Goal: Task Accomplishment & Management: Manage account settings

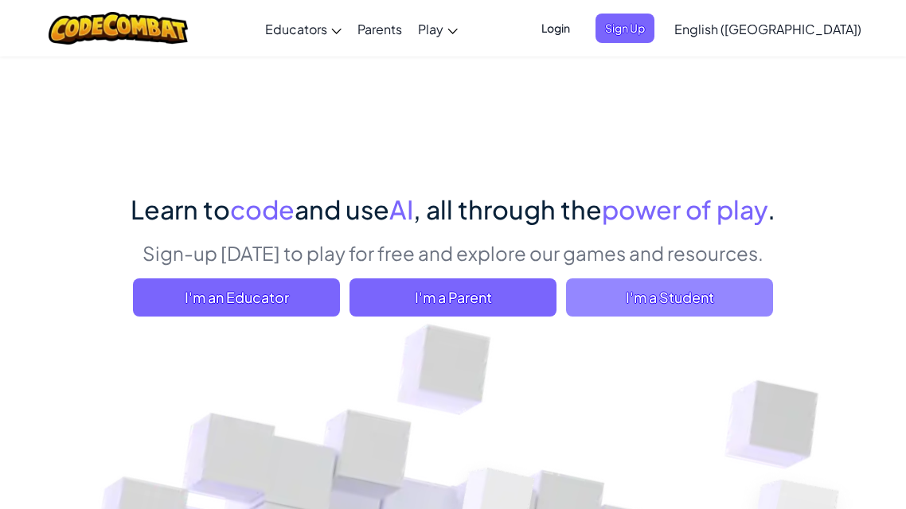
click at [689, 314] on span "I'm a Student" at bounding box center [669, 298] width 207 height 38
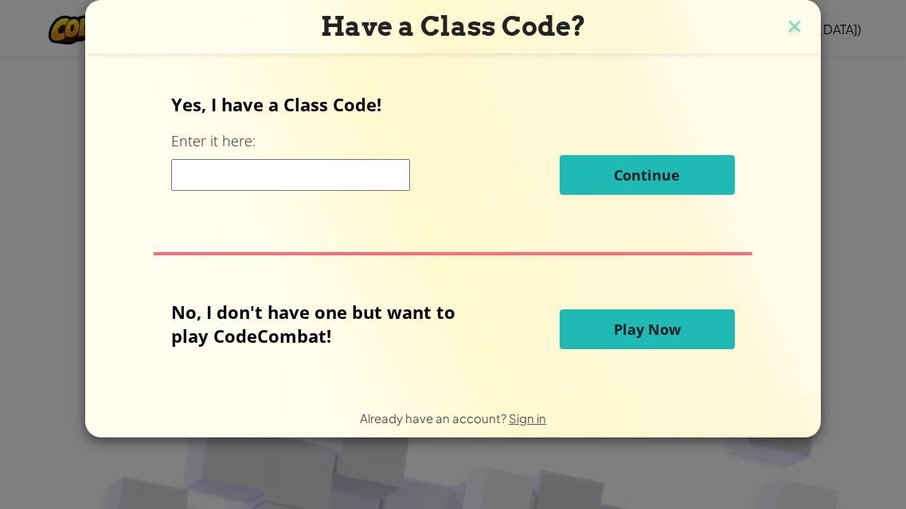
click at [376, 185] on input at bounding box center [290, 175] width 239 height 32
click at [644, 341] on button "Play Now" at bounding box center [647, 330] width 175 height 40
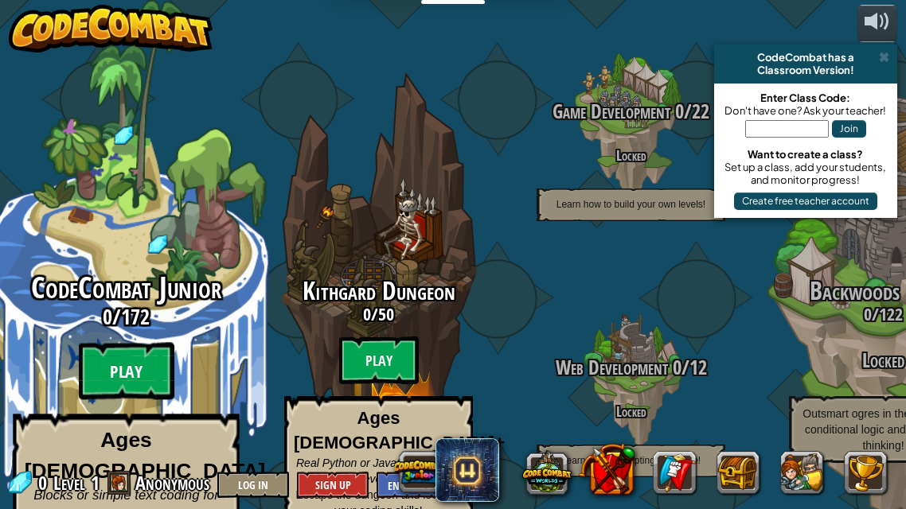
click at [127, 343] on btn "Play" at bounding box center [127, 371] width 96 height 57
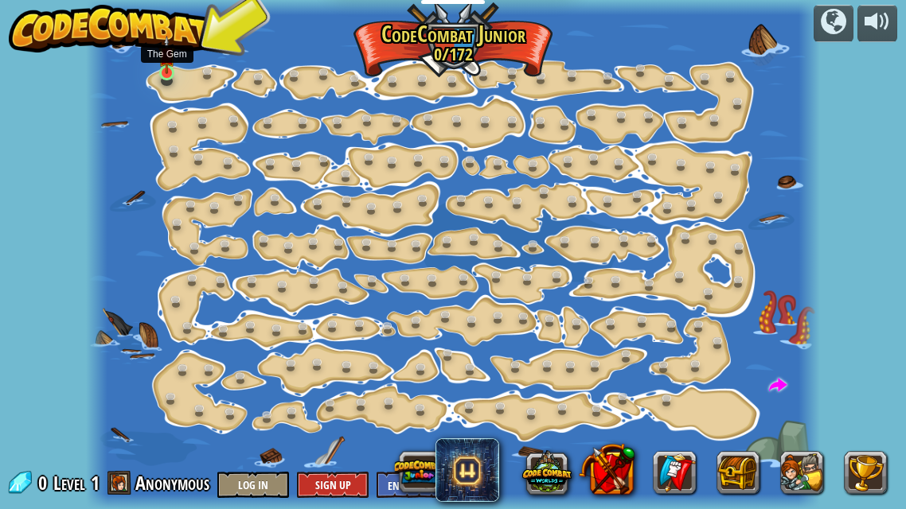
click at [169, 58] on img at bounding box center [166, 55] width 17 height 39
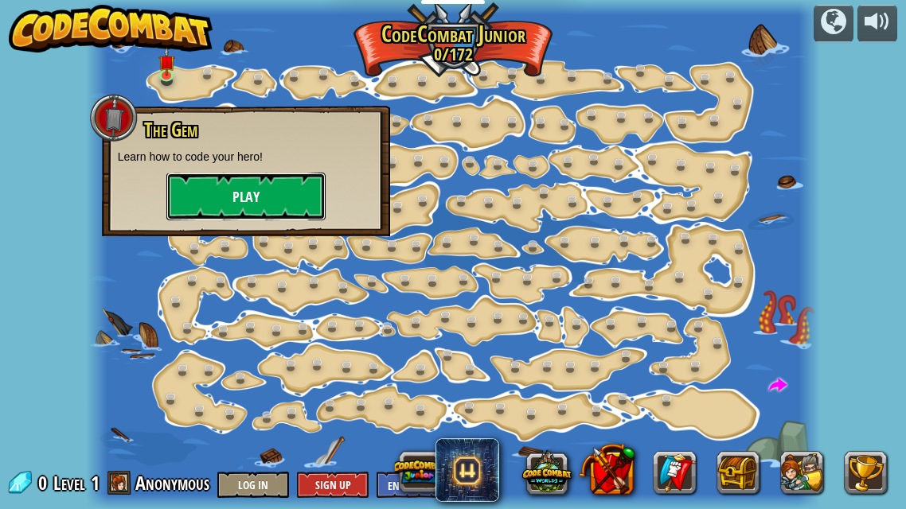
click at [270, 187] on button "Play" at bounding box center [245, 197] width 159 height 48
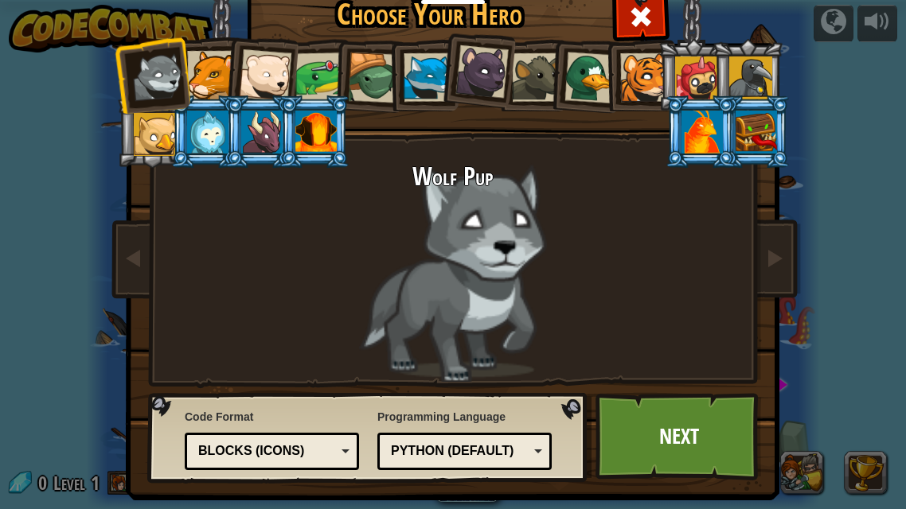
click at [475, 98] on li at bounding box center [476, 69] width 79 height 80
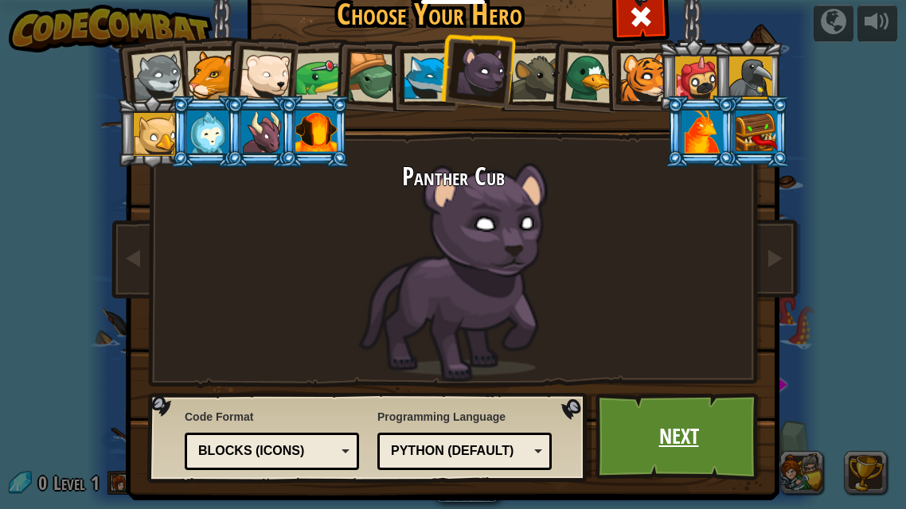
click at [669, 420] on link "Next" at bounding box center [678, 437] width 166 height 88
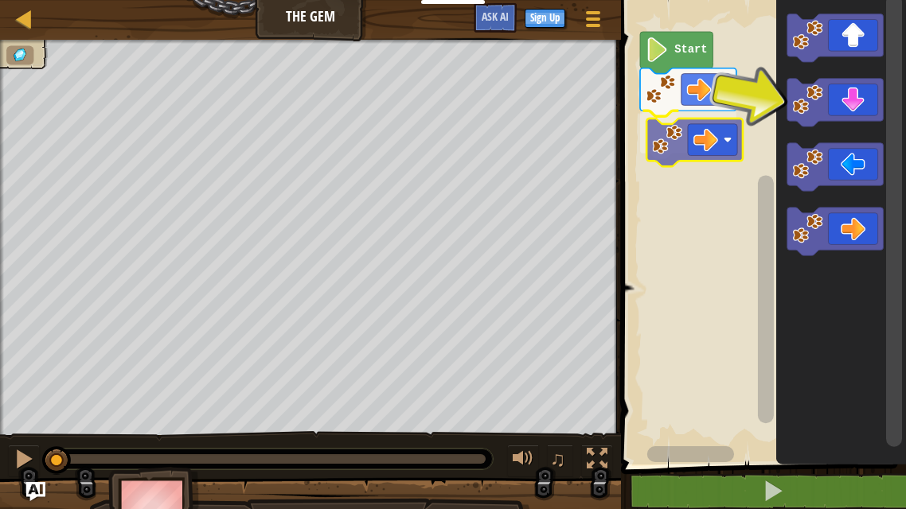
click at [708, 146] on div "Start" at bounding box center [761, 228] width 290 height 473
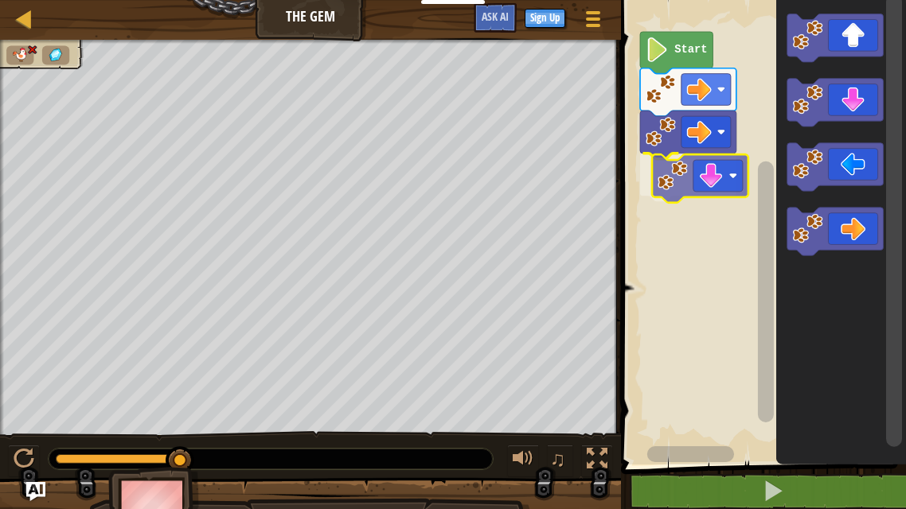
click at [704, 190] on div "Start" at bounding box center [761, 228] width 290 height 473
click at [669, 49] on image "Blockly Workspace" at bounding box center [657, 49] width 23 height 25
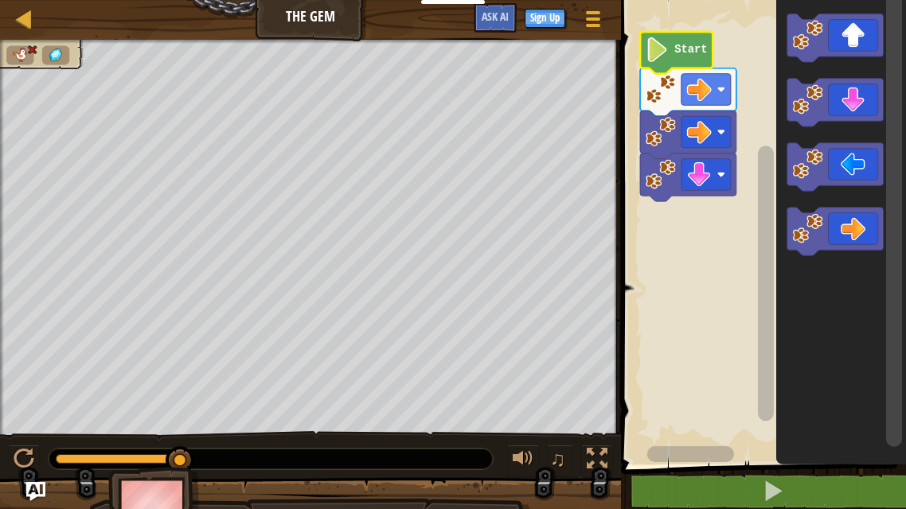
click at [669, 49] on image "Blockly Workspace" at bounding box center [657, 49] width 23 height 25
click at [153, 450] on div at bounding box center [271, 459] width 444 height 21
click at [42, 456] on div "0:00.0 Now: 0:02.9 Max: 0:02.9 ♫" at bounding box center [310, 455] width 621 height 48
click at [27, 455] on div at bounding box center [24, 459] width 21 height 21
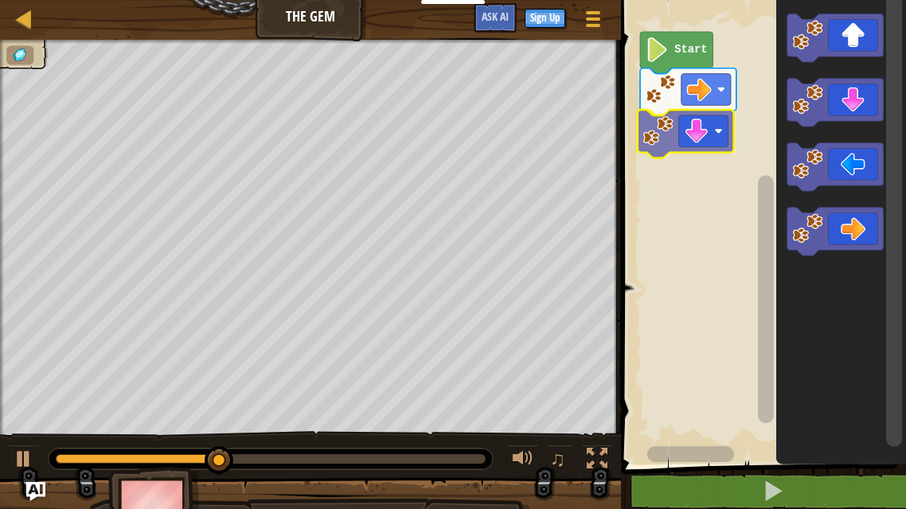
click at [691, 135] on div "Start" at bounding box center [761, 228] width 290 height 473
click at [648, 65] on icon "Blockly Workspace" at bounding box center [676, 53] width 72 height 42
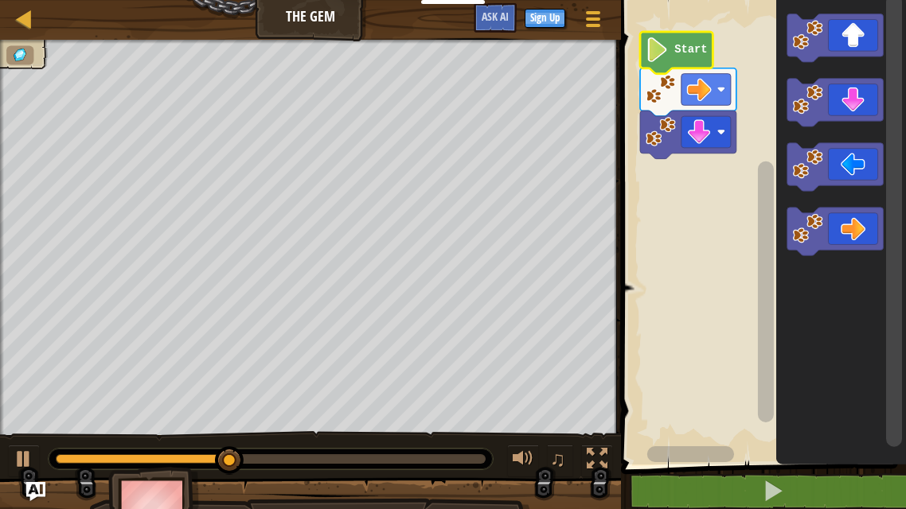
click at [663, 49] on image "Blockly Workspace" at bounding box center [657, 49] width 23 height 25
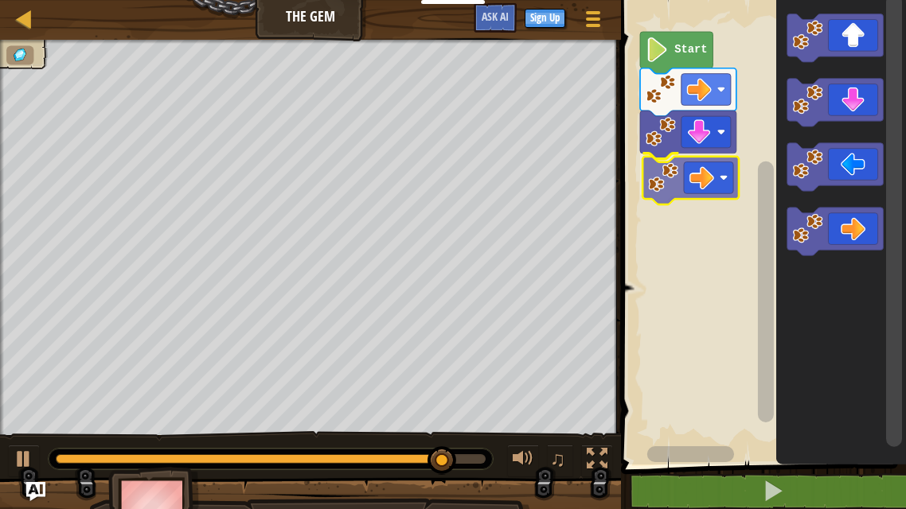
click at [669, 197] on div "Start" at bounding box center [761, 228] width 290 height 473
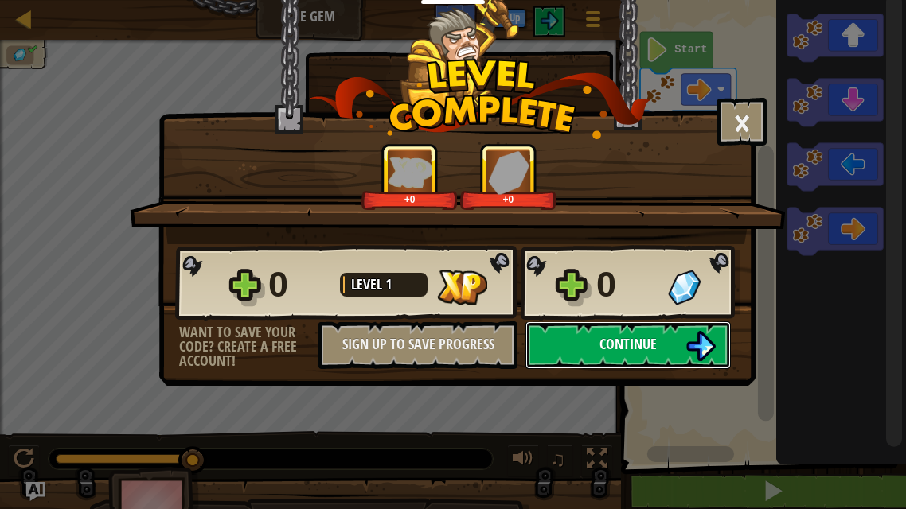
click at [618, 337] on span "Continue" at bounding box center [627, 344] width 57 height 20
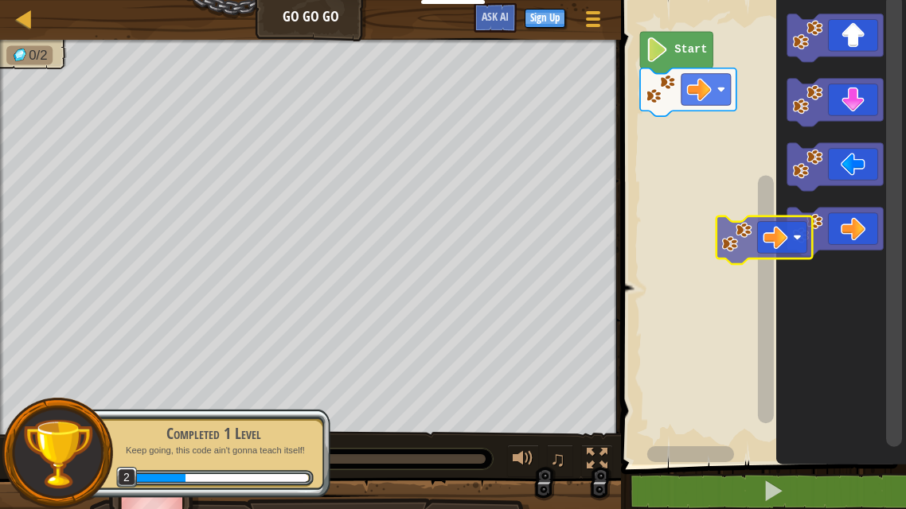
click at [796, 264] on icon "Blockly Workspace" at bounding box center [841, 228] width 130 height 473
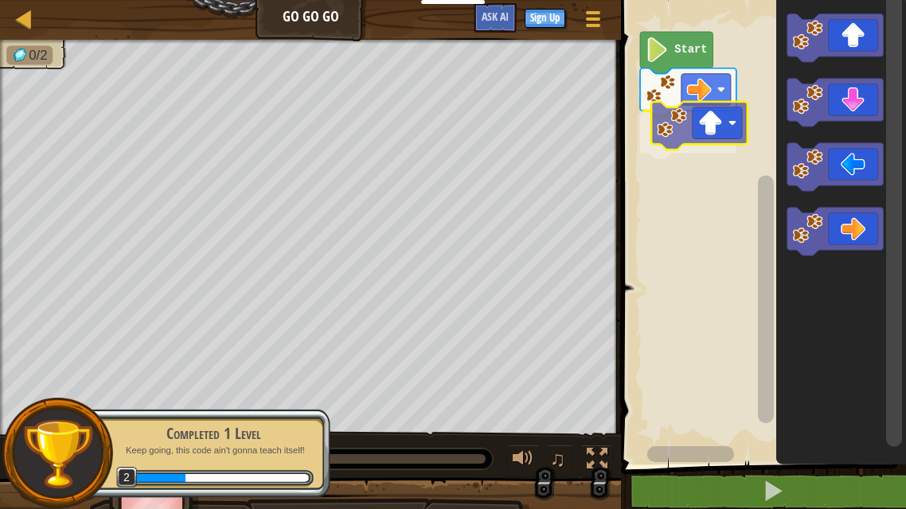
click at [706, 143] on div "Start" at bounding box center [761, 228] width 290 height 473
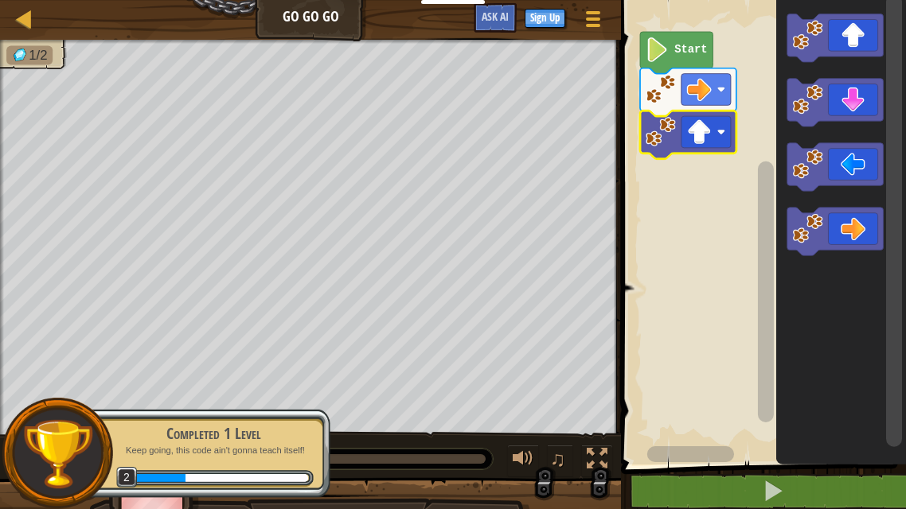
click at [670, 52] on icon "Blockly Workspace" at bounding box center [676, 53] width 72 height 42
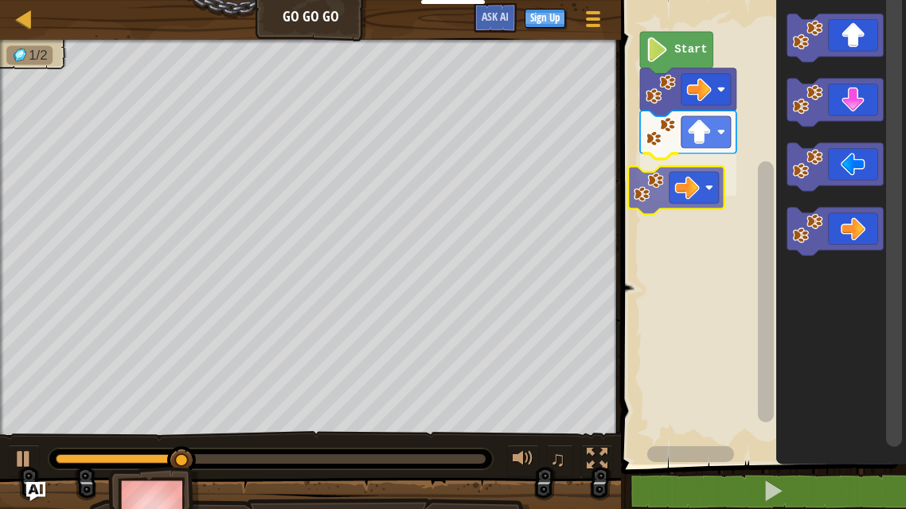
click at [677, 177] on div "Start" at bounding box center [761, 228] width 290 height 473
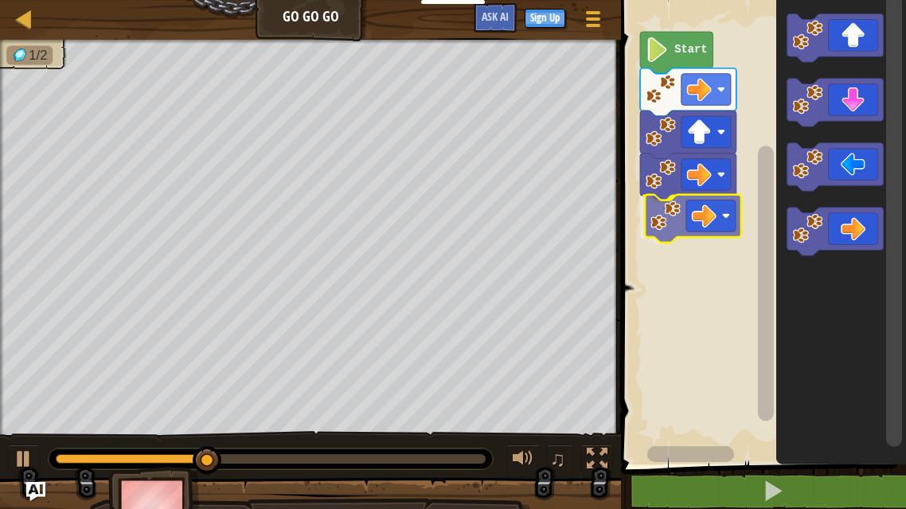
click at [710, 207] on div "Start" at bounding box center [761, 228] width 290 height 473
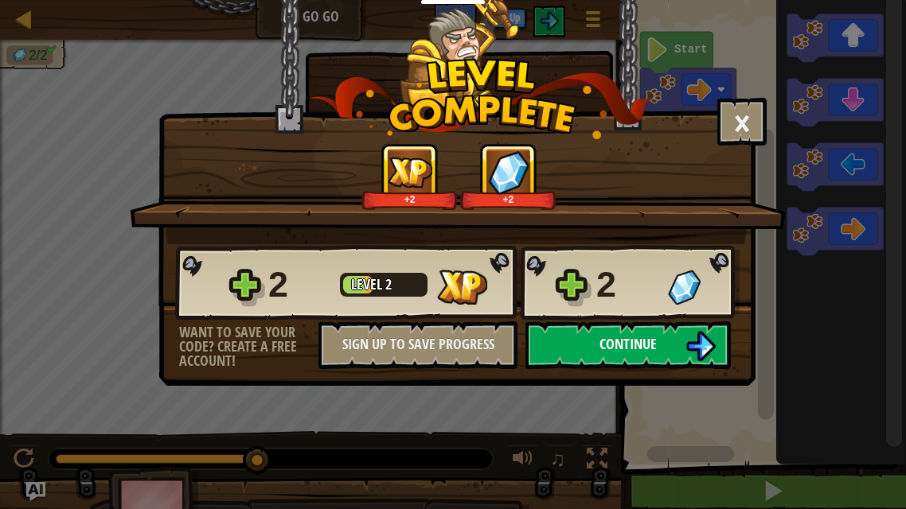
click at [677, 353] on button "Continue" at bounding box center [627, 346] width 205 height 48
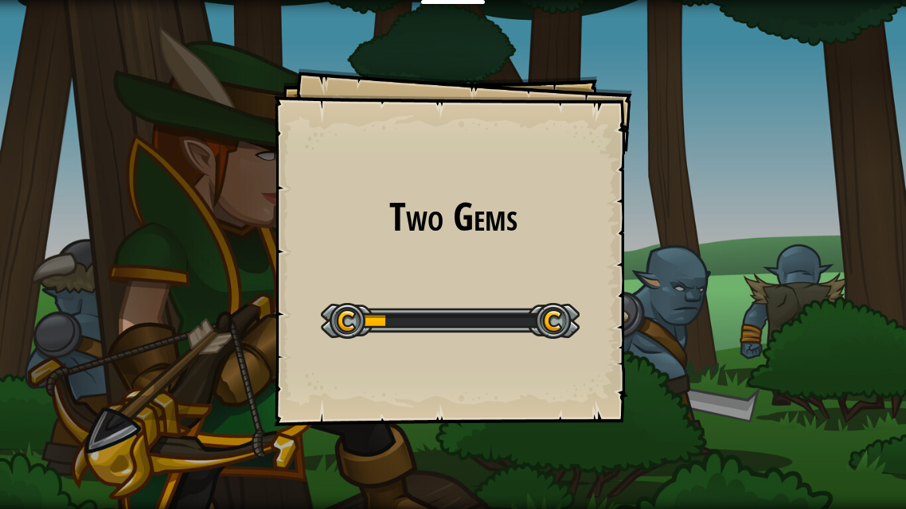
click at [518, 290] on div "Start Level" at bounding box center [450, 319] width 259 height 64
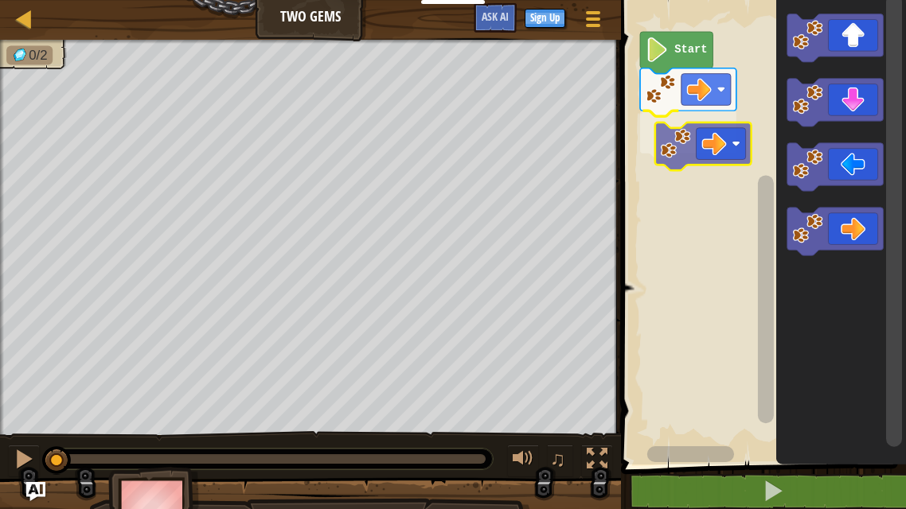
click at [695, 146] on div "Start" at bounding box center [761, 228] width 290 height 473
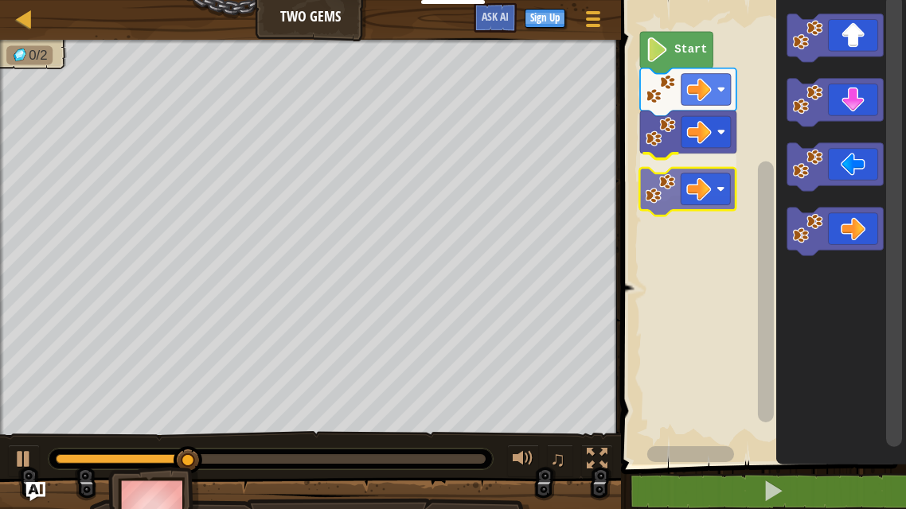
click at [689, 178] on div "Start" at bounding box center [761, 228] width 290 height 473
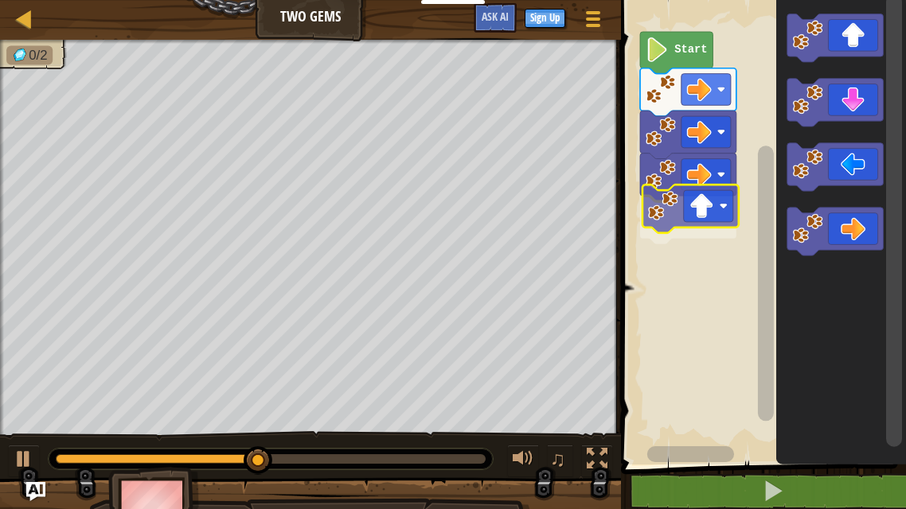
click at [708, 213] on div "Start" at bounding box center [761, 228] width 290 height 473
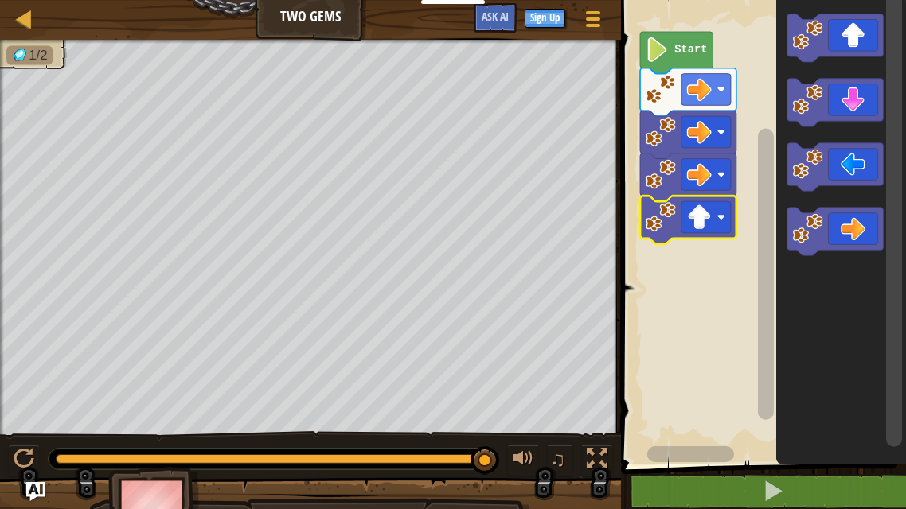
click at [685, 62] on icon "Blockly Workspace" at bounding box center [676, 53] width 72 height 42
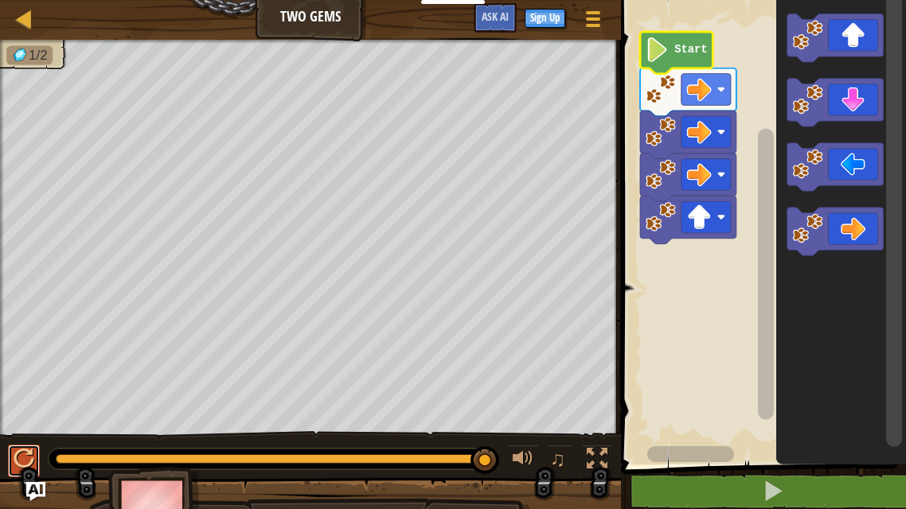
click at [31, 464] on div at bounding box center [24, 459] width 21 height 21
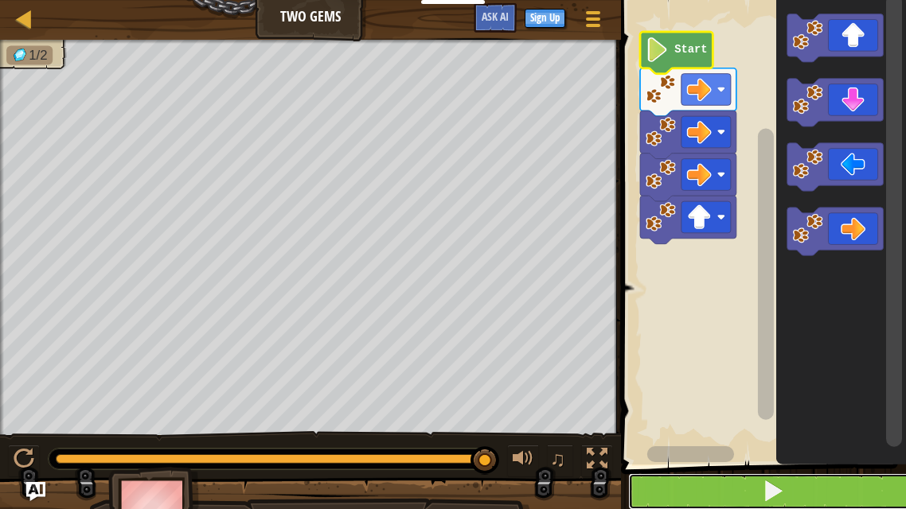
click at [768, 476] on button at bounding box center [773, 492] width 290 height 37
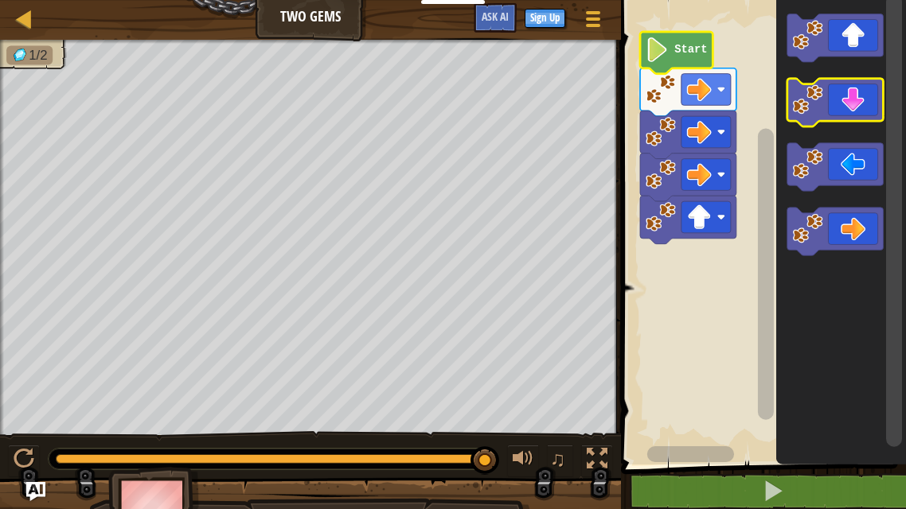
click at [835, 106] on icon "Blockly Workspace" at bounding box center [835, 103] width 96 height 48
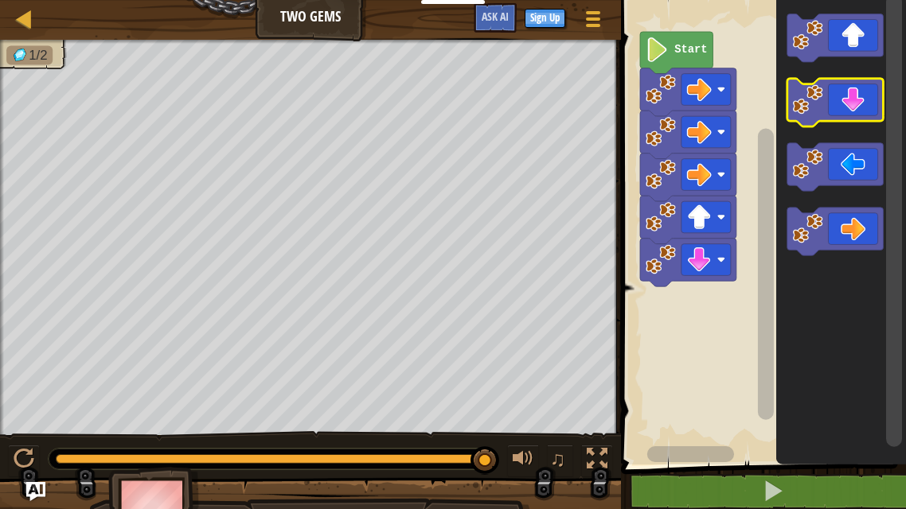
click at [835, 107] on icon "Blockly Workspace" at bounding box center [835, 103] width 96 height 48
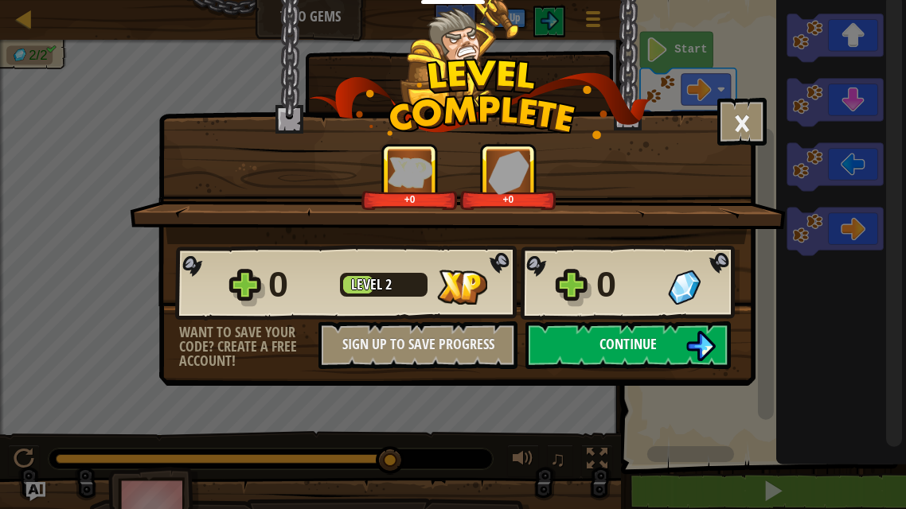
click at [668, 344] on button "Continue" at bounding box center [627, 346] width 205 height 48
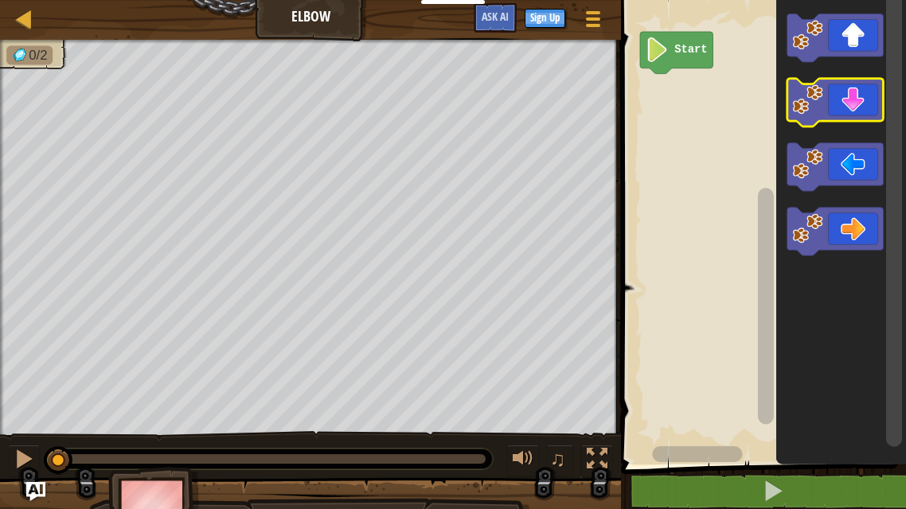
click at [802, 96] on image "Blockly Workspace" at bounding box center [808, 99] width 30 height 30
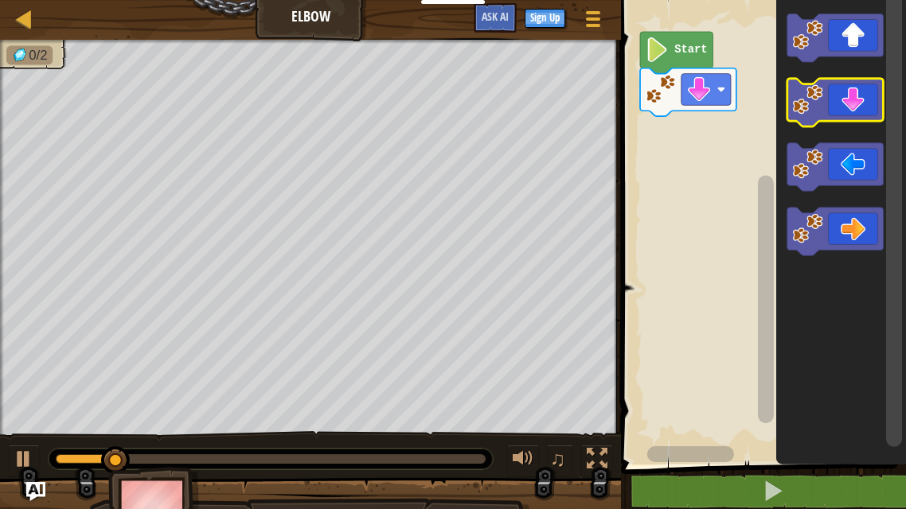
click at [835, 115] on icon "Blockly Workspace" at bounding box center [835, 103] width 96 height 48
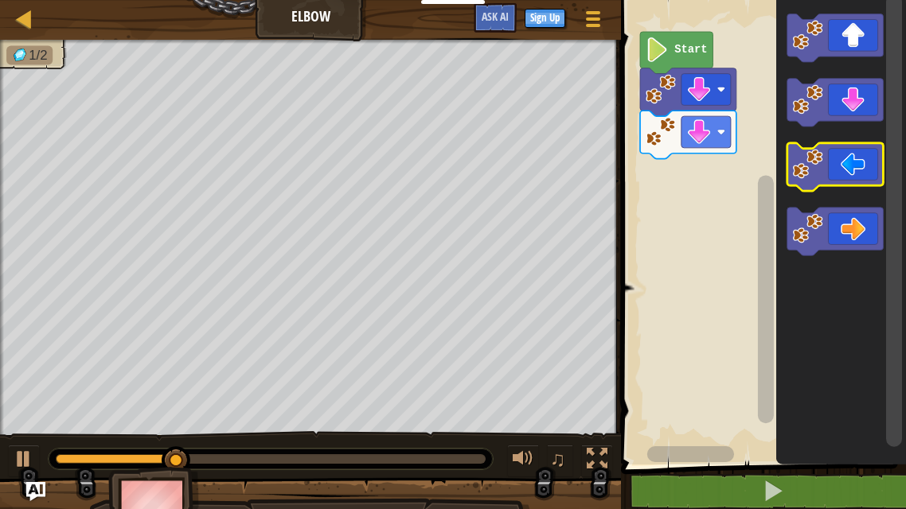
click at [835, 157] on icon "Blockly Workspace" at bounding box center [835, 167] width 96 height 48
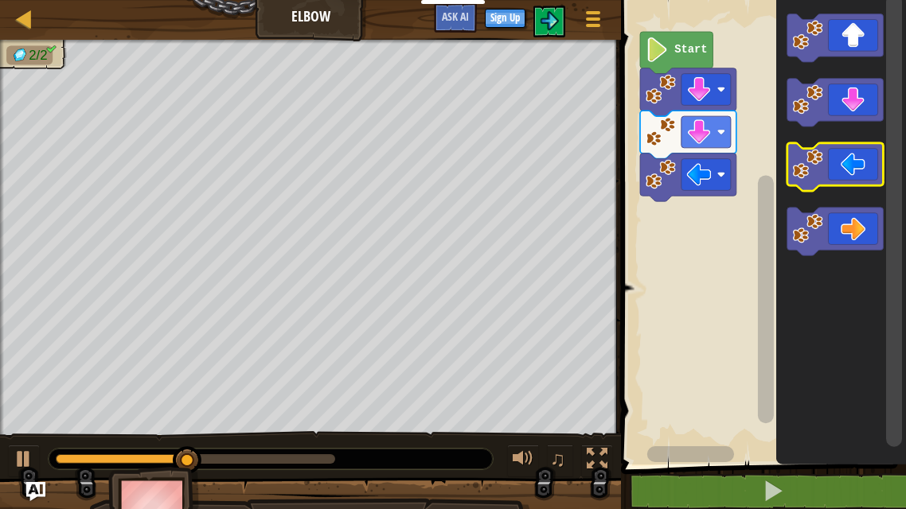
click at [835, 157] on icon "Blockly Workspace" at bounding box center [835, 167] width 96 height 48
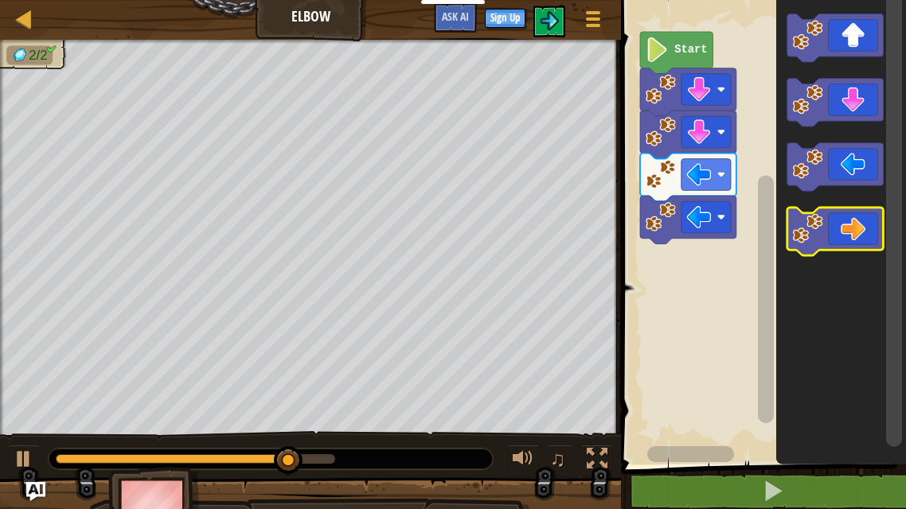
click at [840, 220] on icon "Blockly Workspace" at bounding box center [835, 232] width 96 height 48
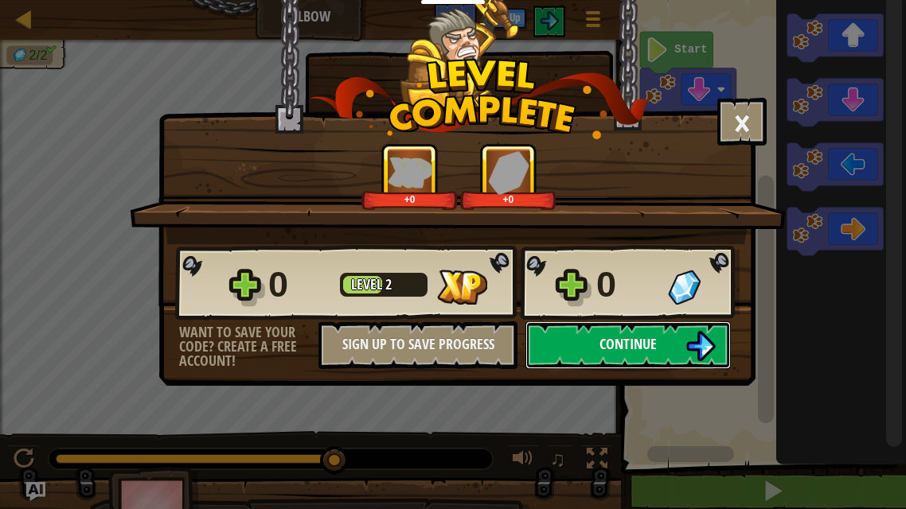
click at [616, 327] on button "Continue" at bounding box center [627, 346] width 205 height 48
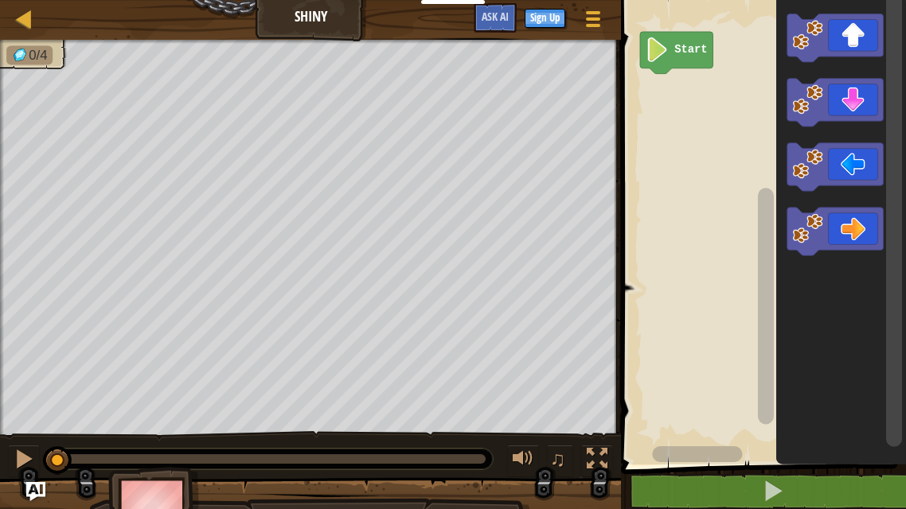
click at [842, 155] on icon "Blockly Workspace" at bounding box center [835, 167] width 96 height 48
click at [848, 170] on icon "Blockly Workspace" at bounding box center [835, 167] width 96 height 48
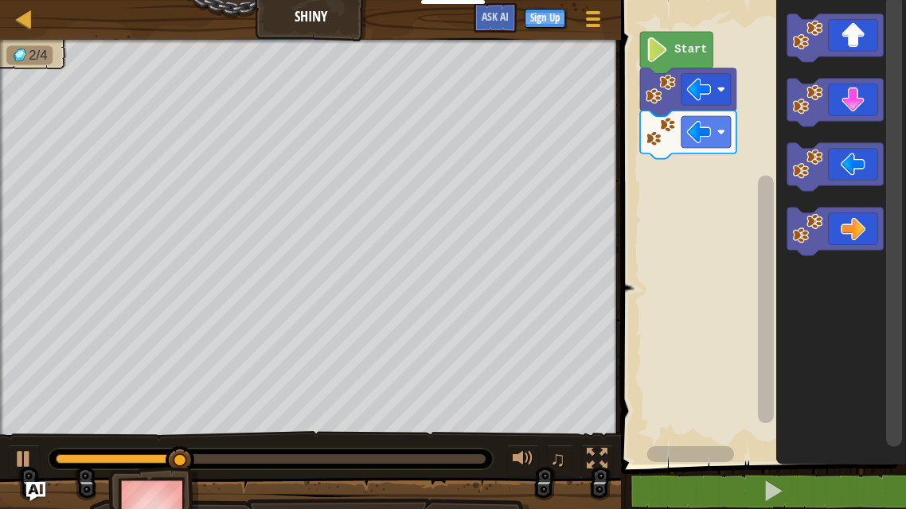
click at [873, 102] on icon "Blockly Workspace" at bounding box center [835, 103] width 96 height 48
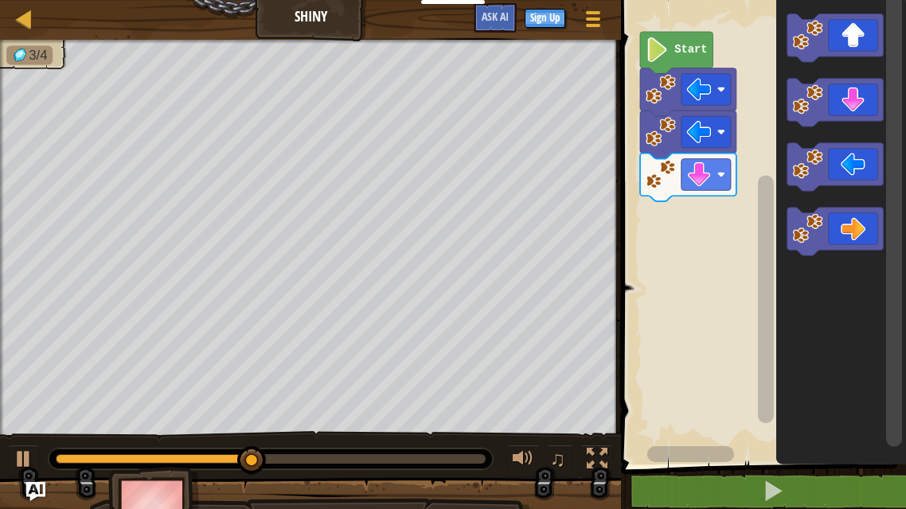
click at [839, 232] on icon "Blockly Workspace" at bounding box center [835, 232] width 96 height 48
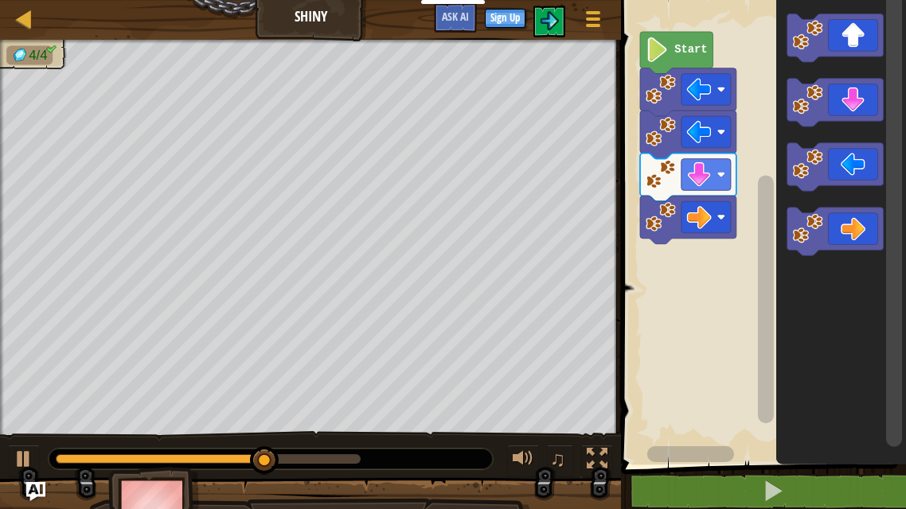
click at [841, 233] on icon "Blockly Workspace" at bounding box center [835, 232] width 96 height 48
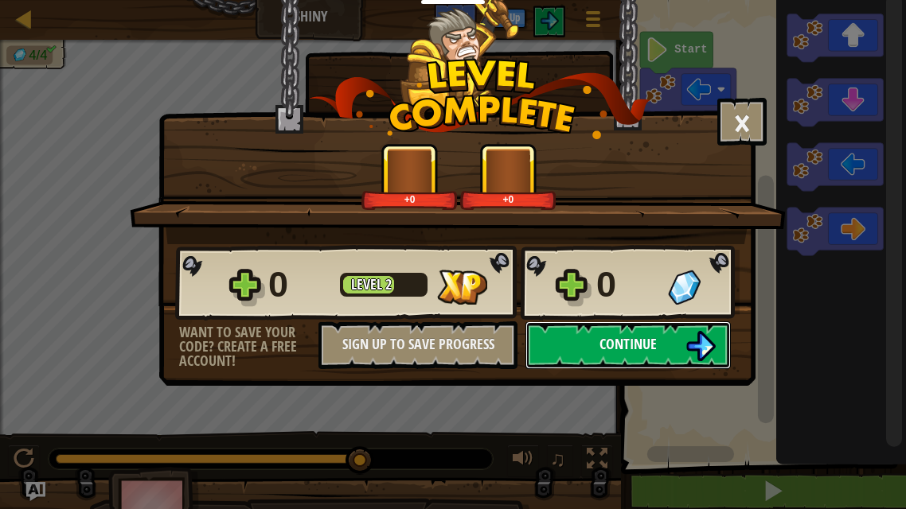
click at [693, 337] on img at bounding box center [700, 346] width 30 height 30
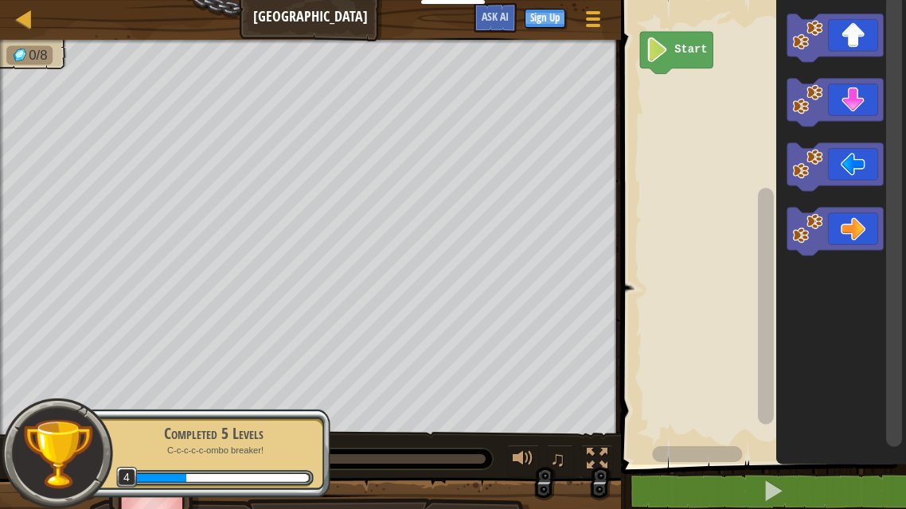
click at [851, 167] on icon "Blockly Workspace" at bounding box center [835, 167] width 96 height 48
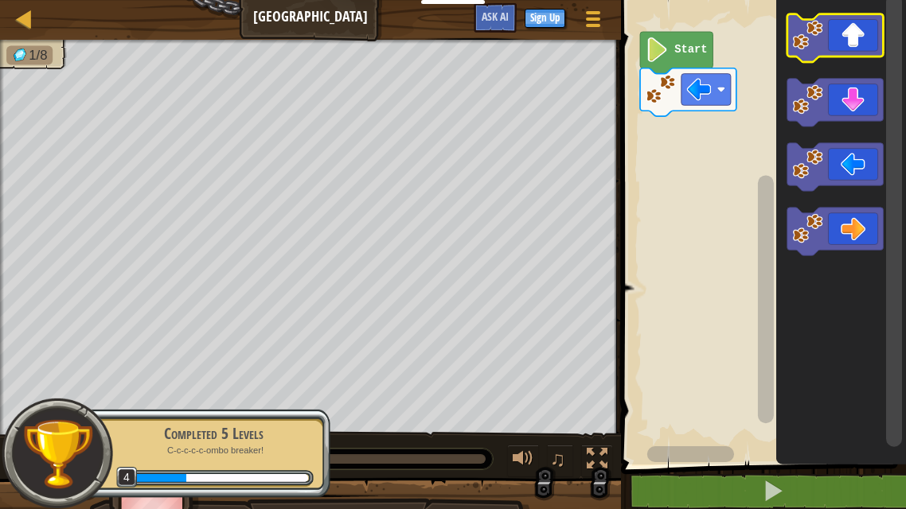
click at [860, 35] on icon "Blockly Workspace" at bounding box center [835, 38] width 96 height 48
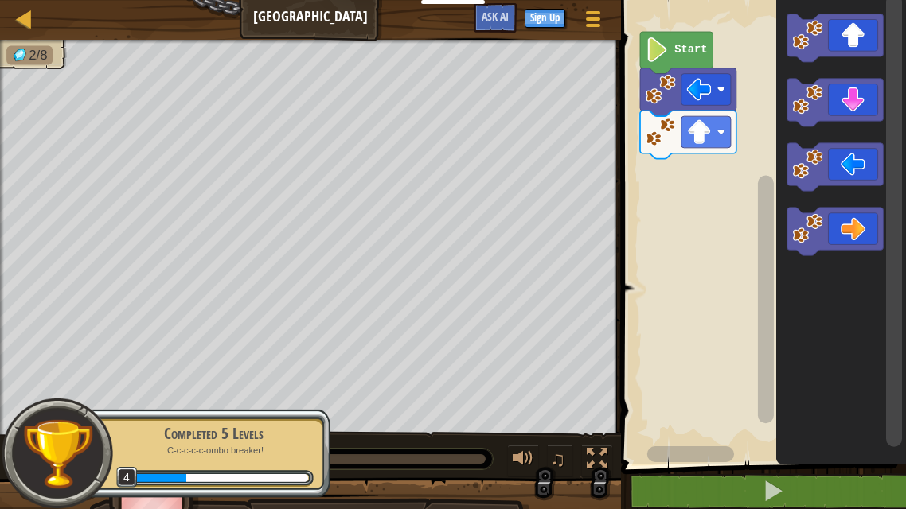
click at [852, 227] on icon "Blockly Workspace" at bounding box center [835, 232] width 96 height 48
click at [850, 236] on icon "Blockly Workspace" at bounding box center [835, 232] width 96 height 48
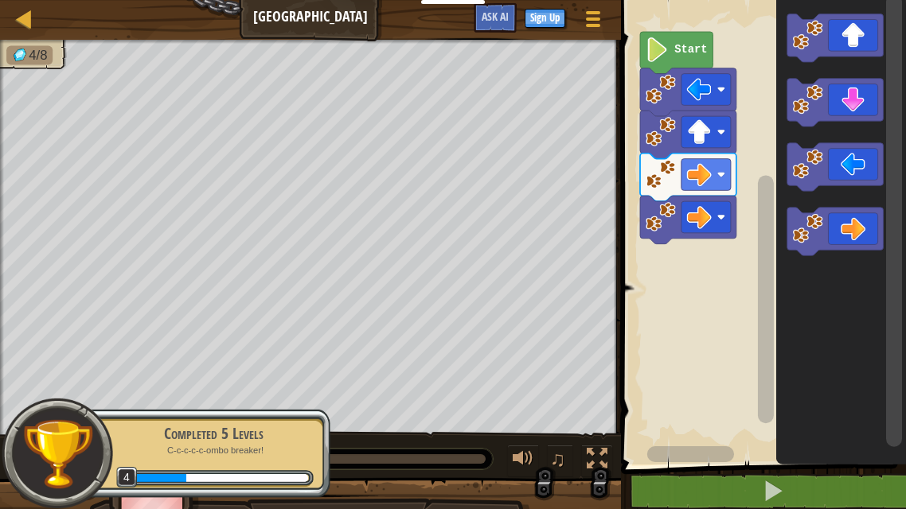
click at [890, 102] on rect "Blockly Workspace" at bounding box center [894, 220] width 16 height 453
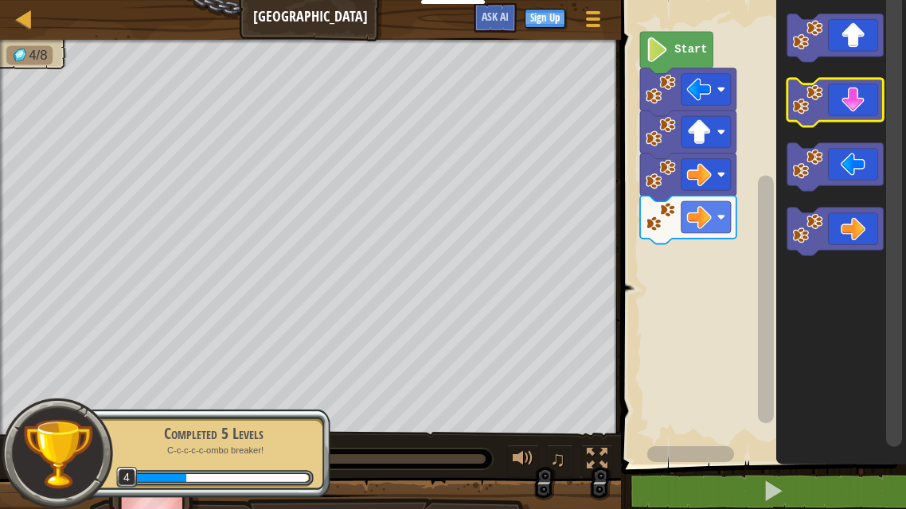
click at [856, 119] on icon "Blockly Workspace" at bounding box center [835, 103] width 96 height 48
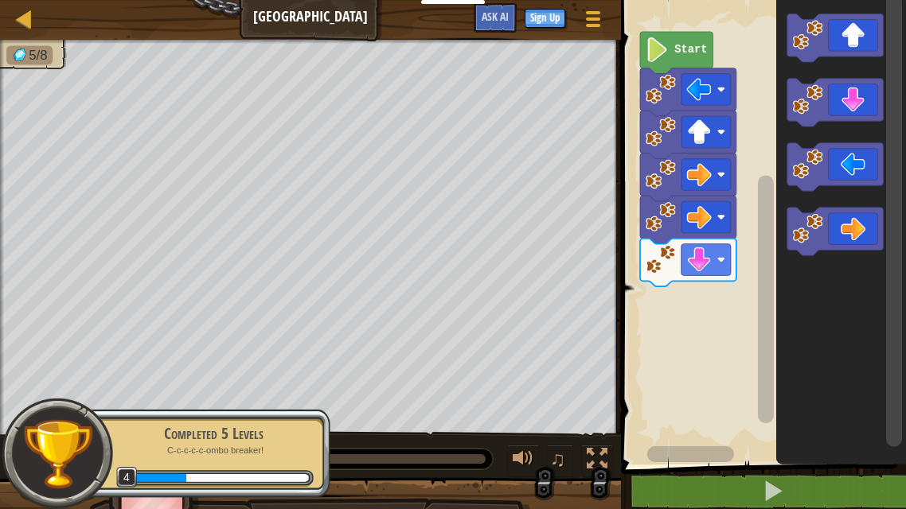
click at [858, 108] on icon "Blockly Workspace" at bounding box center [835, 103] width 96 height 48
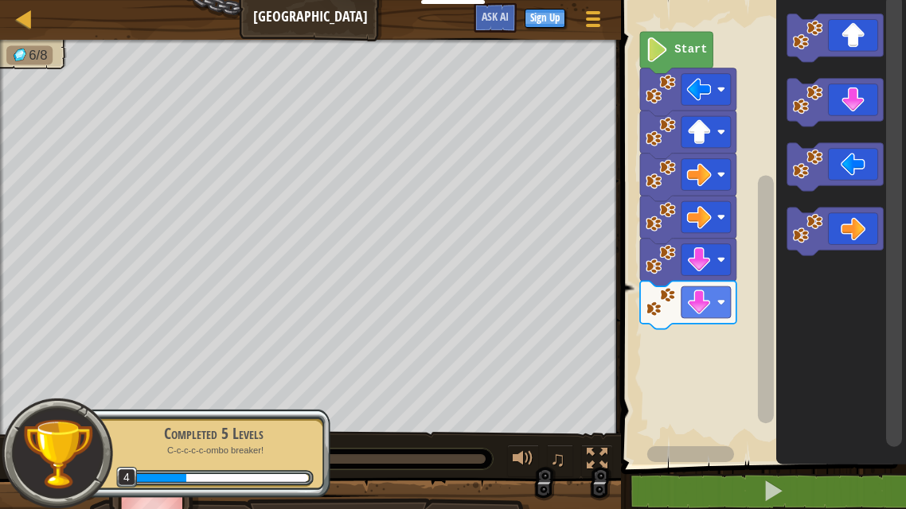
click at [848, 173] on icon "Blockly Workspace" at bounding box center [835, 167] width 96 height 48
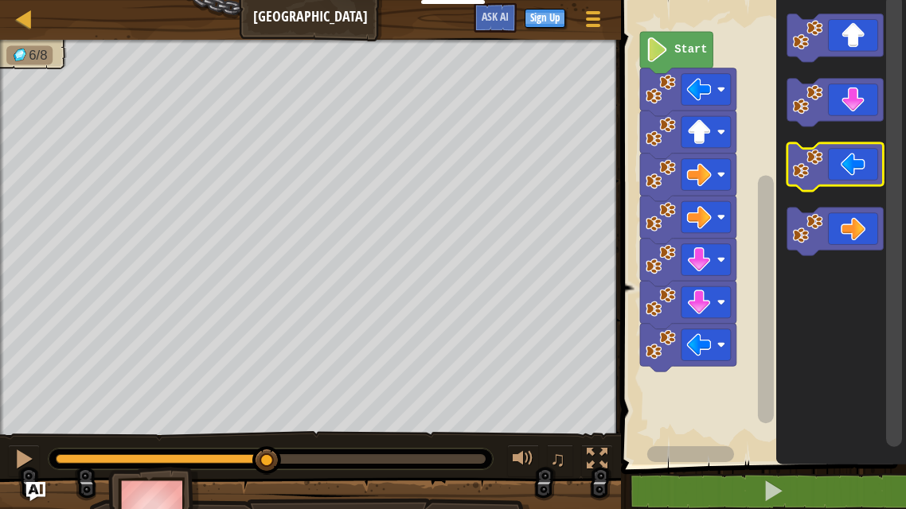
click at [838, 169] on icon "Blockly Workspace" at bounding box center [835, 167] width 96 height 48
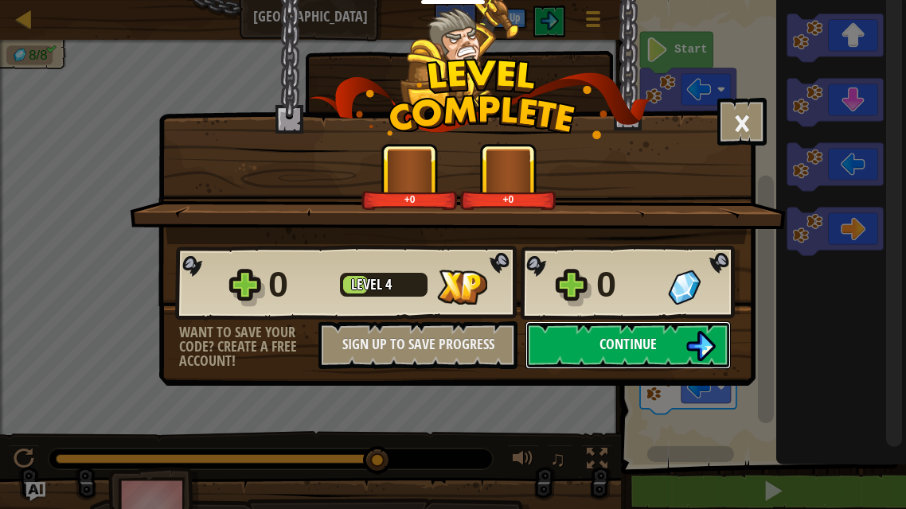
click at [673, 360] on button "Continue" at bounding box center [627, 346] width 205 height 48
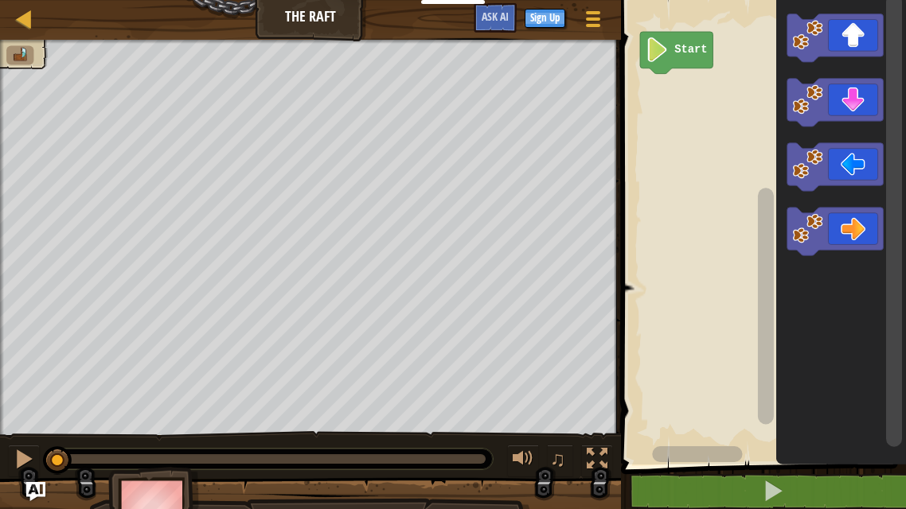
click at [857, 39] on icon "Blockly Workspace" at bounding box center [835, 38] width 96 height 48
click at [840, 227] on icon "Blockly Workspace" at bounding box center [835, 232] width 96 height 48
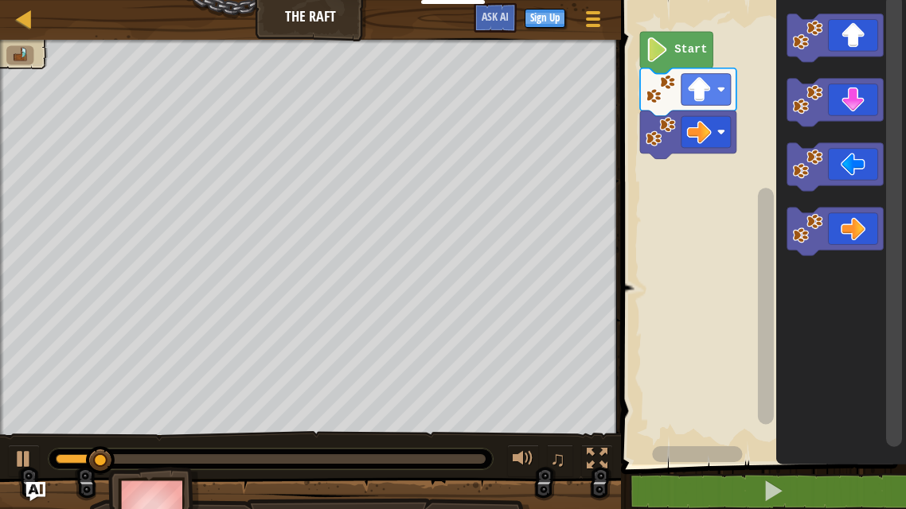
click at [844, 226] on icon "Blockly Workspace" at bounding box center [835, 232] width 96 height 48
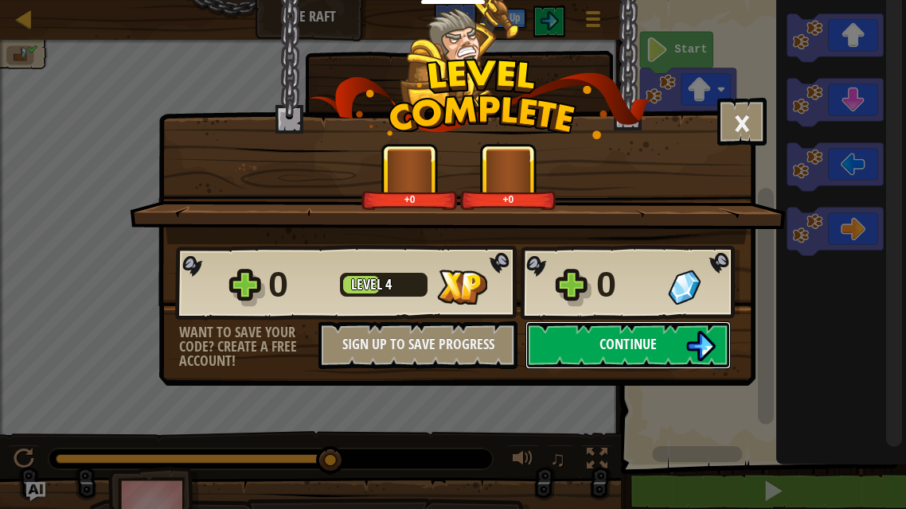
click at [693, 345] on img at bounding box center [700, 346] width 30 height 30
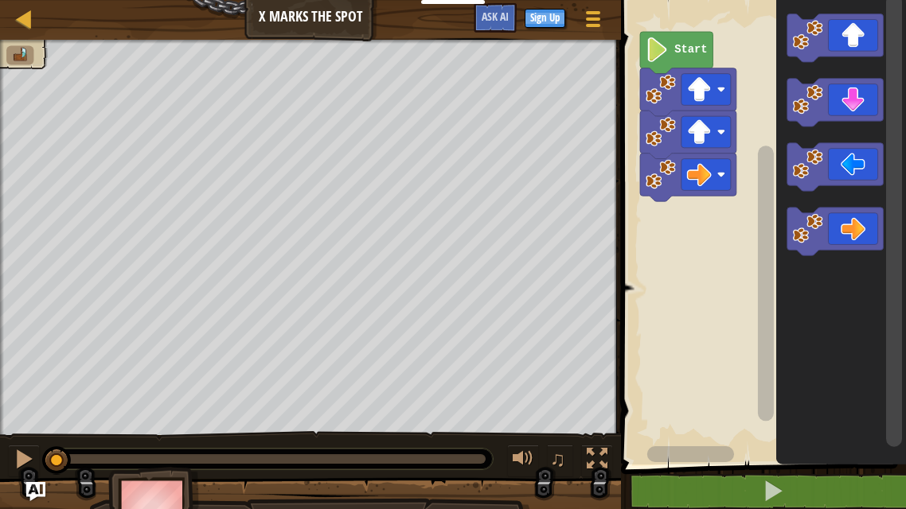
click at [862, 40] on icon "Blockly Workspace" at bounding box center [835, 38] width 96 height 48
click at [863, 48] on icon "Blockly Workspace" at bounding box center [835, 38] width 96 height 48
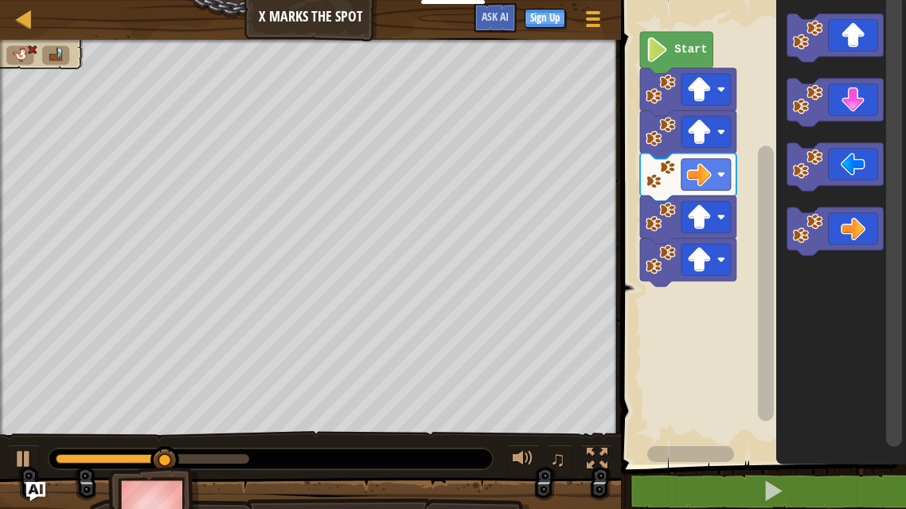
click at [848, 165] on icon "Blockly Workspace" at bounding box center [835, 167] width 96 height 48
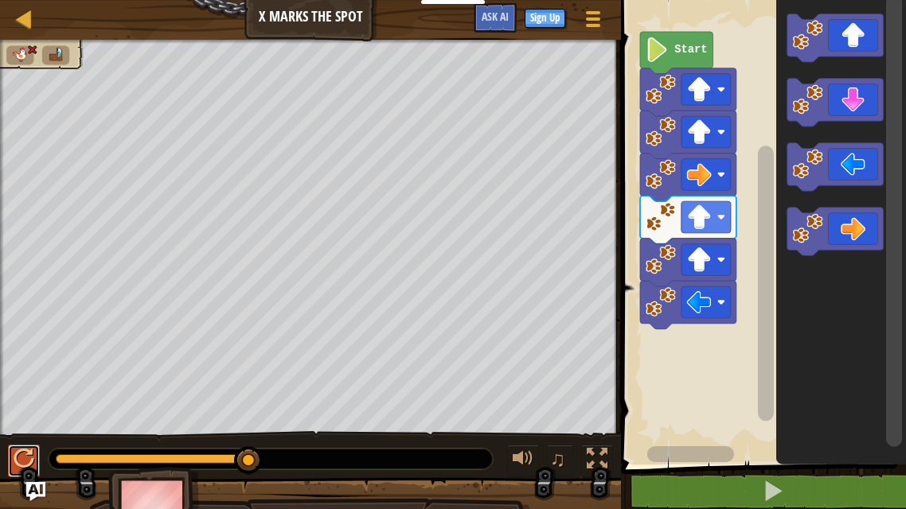
click at [18, 460] on div at bounding box center [24, 459] width 21 height 21
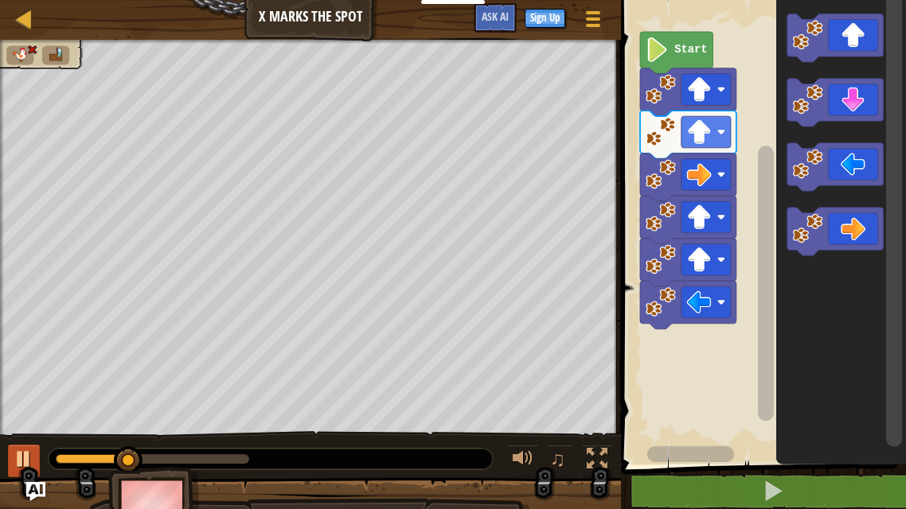
click at [673, 51] on icon "Blockly Workspace" at bounding box center [676, 53] width 72 height 42
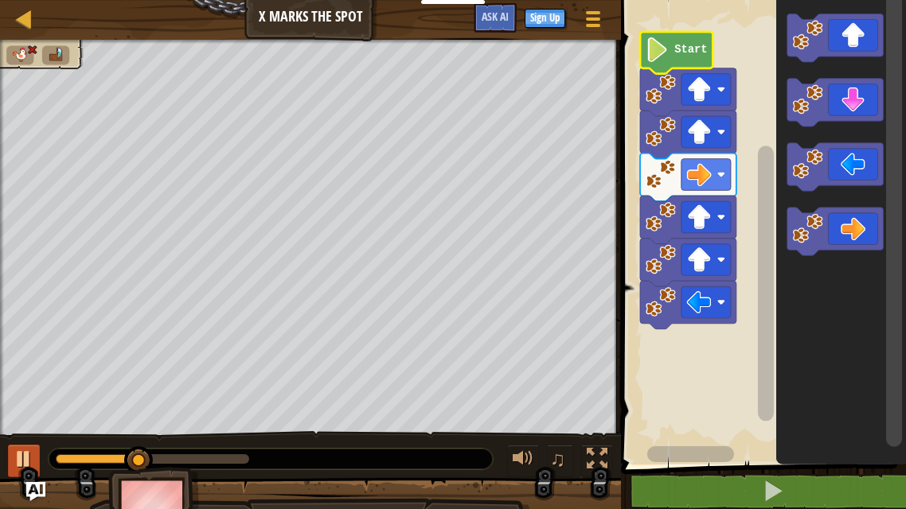
click at [0, 0] on div at bounding box center [0, 0] width 0 height 0
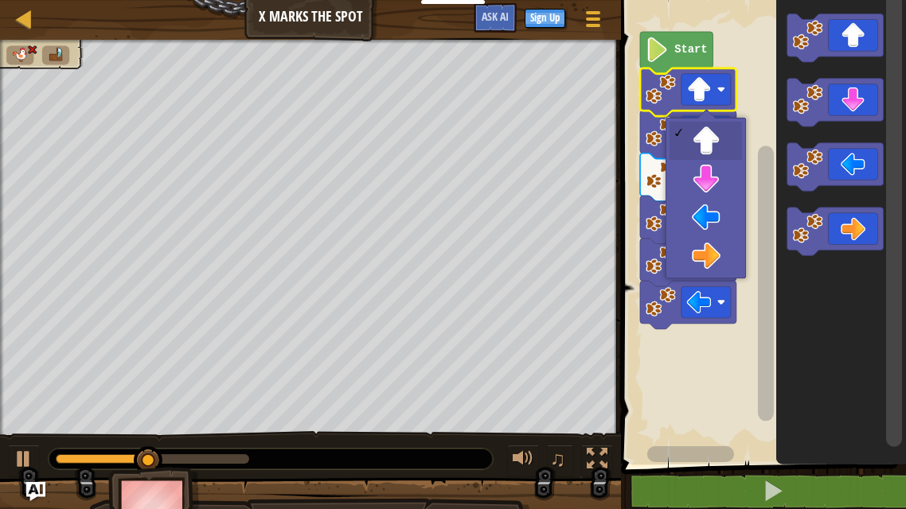
click at [724, 181] on rect "Blockly Workspace" at bounding box center [705, 175] width 49 height 32
click at [694, 236] on icon "Blockly Workspace" at bounding box center [688, 220] width 96 height 48
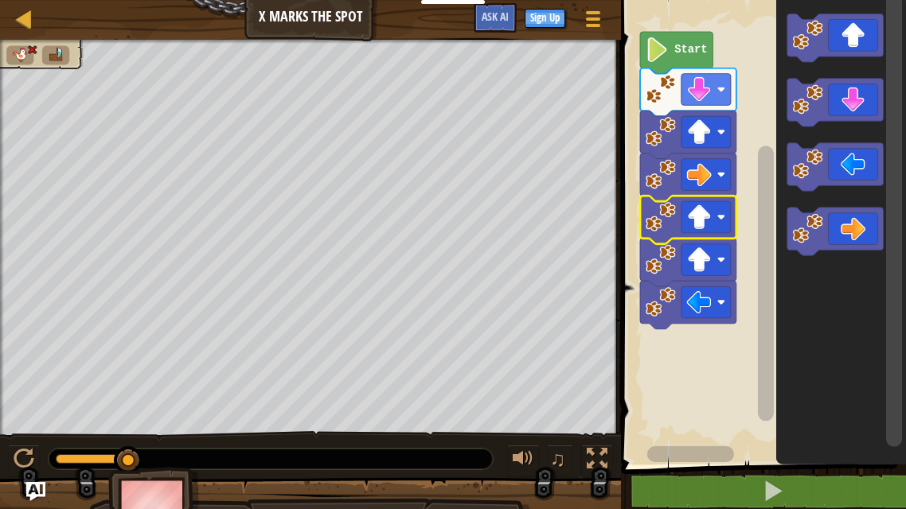
click at [738, 87] on rect "Blockly Workspace" at bounding box center [761, 228] width 290 height 473
click at [727, 98] on rect "Blockly Workspace" at bounding box center [705, 90] width 49 height 32
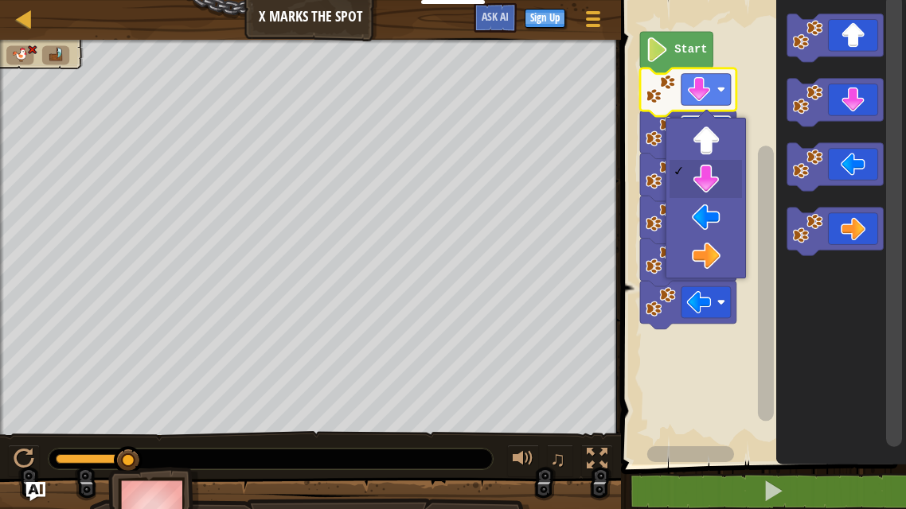
click at [720, 131] on image "Blockly Workspace" at bounding box center [721, 132] width 8 height 8
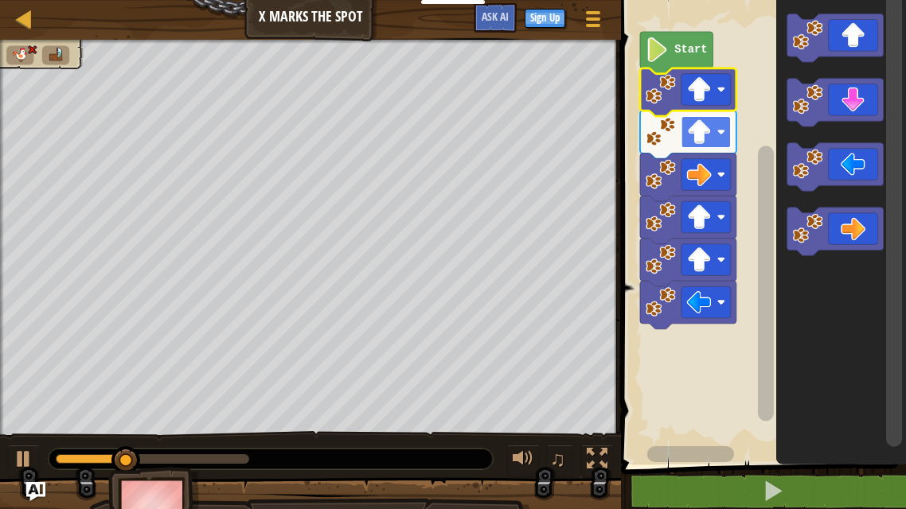
click at [716, 179] on rect "Blockly Workspace" at bounding box center [705, 175] width 49 height 32
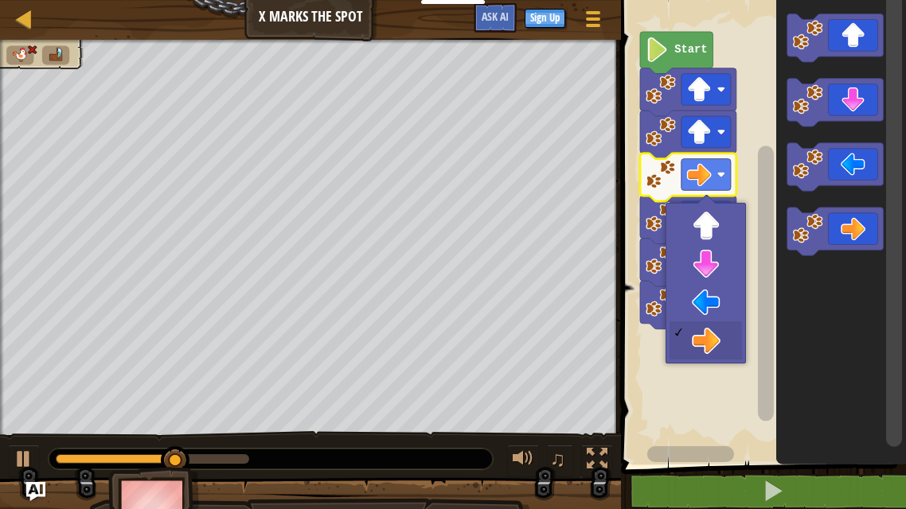
click at [711, 266] on rect "Blockly Workspace" at bounding box center [705, 260] width 49 height 32
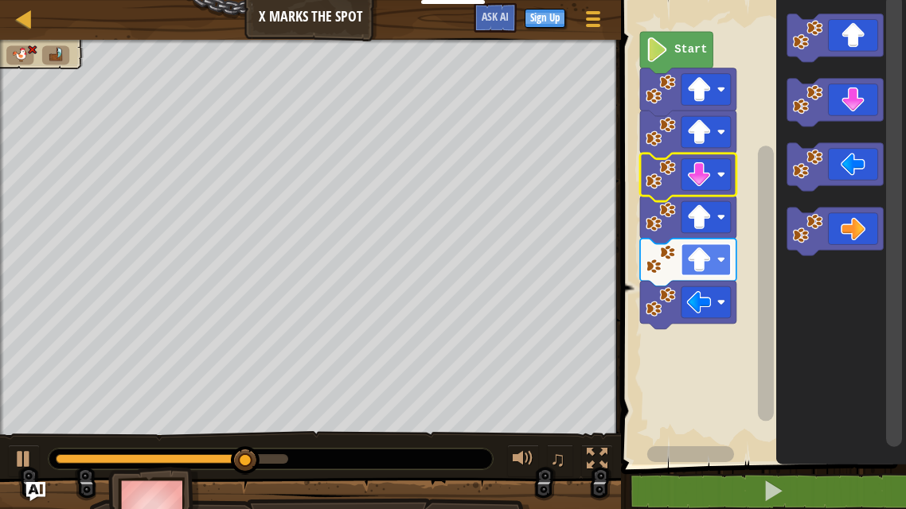
click at [720, 174] on image "Blockly Workspace" at bounding box center [721, 174] width 8 height 8
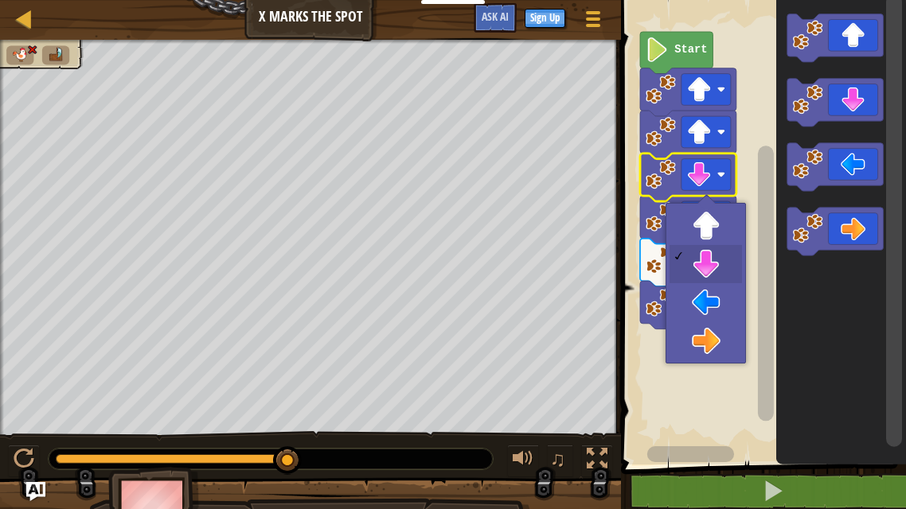
click at [710, 337] on rect "Blockly Workspace" at bounding box center [761, 228] width 290 height 473
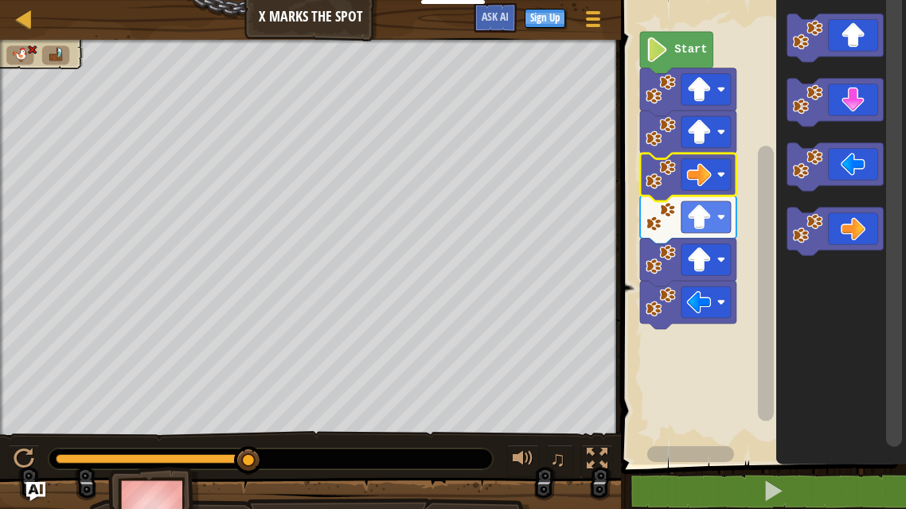
click at [715, 210] on rect "Blockly Workspace" at bounding box center [705, 217] width 49 height 32
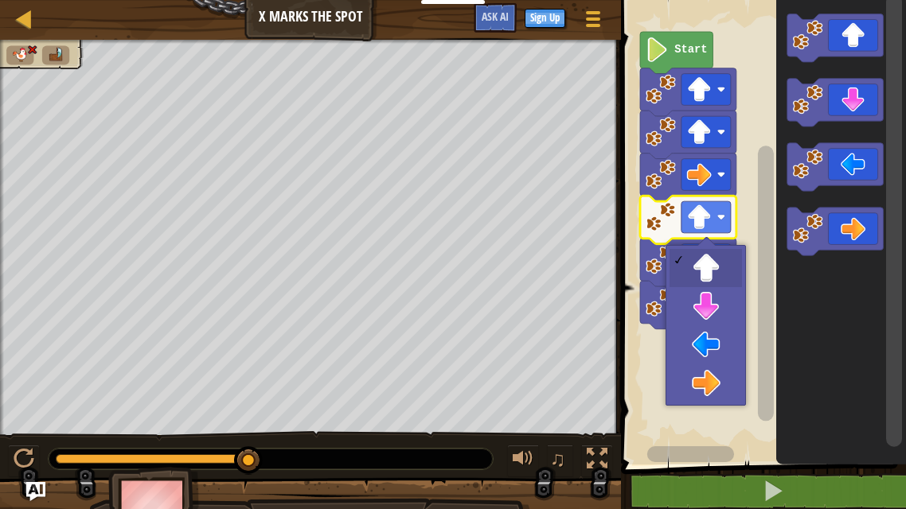
click at [701, 380] on rect "Blockly Workspace" at bounding box center [761, 228] width 290 height 473
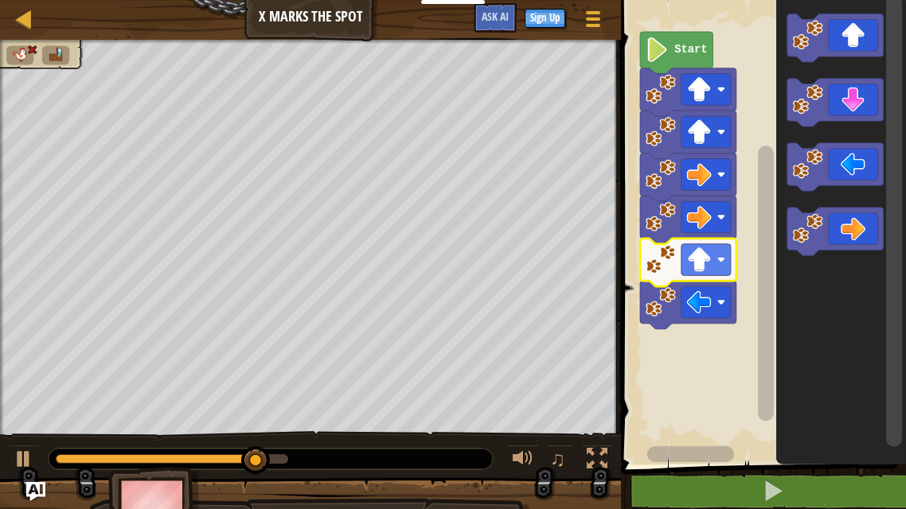
click at [718, 266] on rect "Blockly Workspace" at bounding box center [705, 260] width 49 height 32
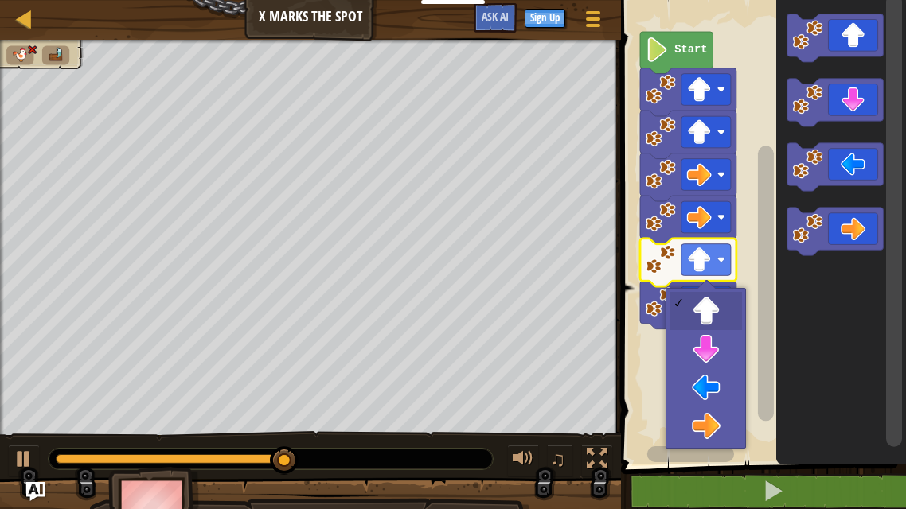
click at [708, 427] on rect "Blockly Workspace" at bounding box center [761, 228] width 290 height 473
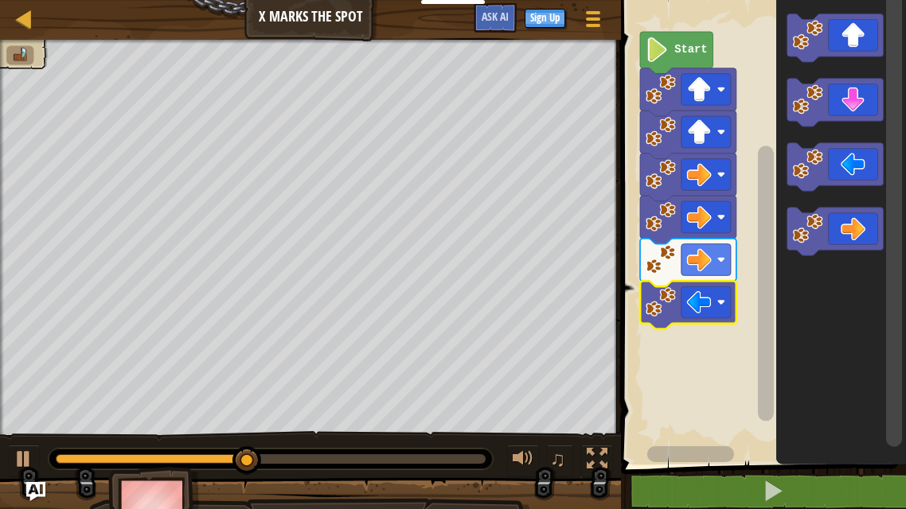
click at [699, 315] on rect "Blockly Workspace" at bounding box center [705, 303] width 49 height 32
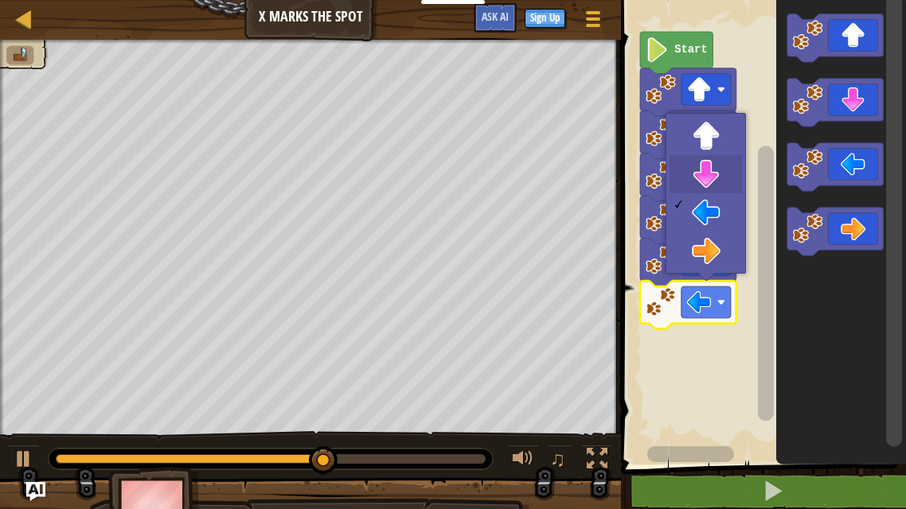
click at [722, 170] on image "Blockly Workspace" at bounding box center [721, 174] width 8 height 8
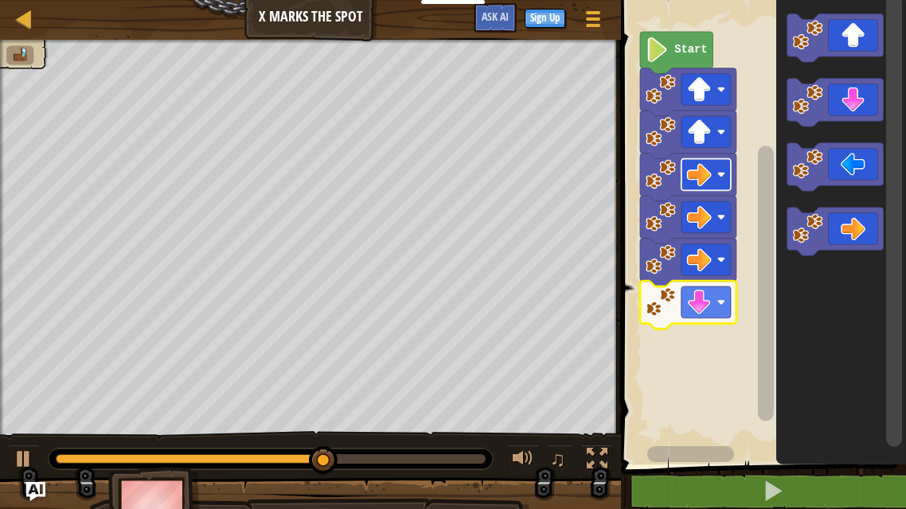
click at [846, 117] on icon "Blockly Workspace" at bounding box center [835, 103] width 96 height 48
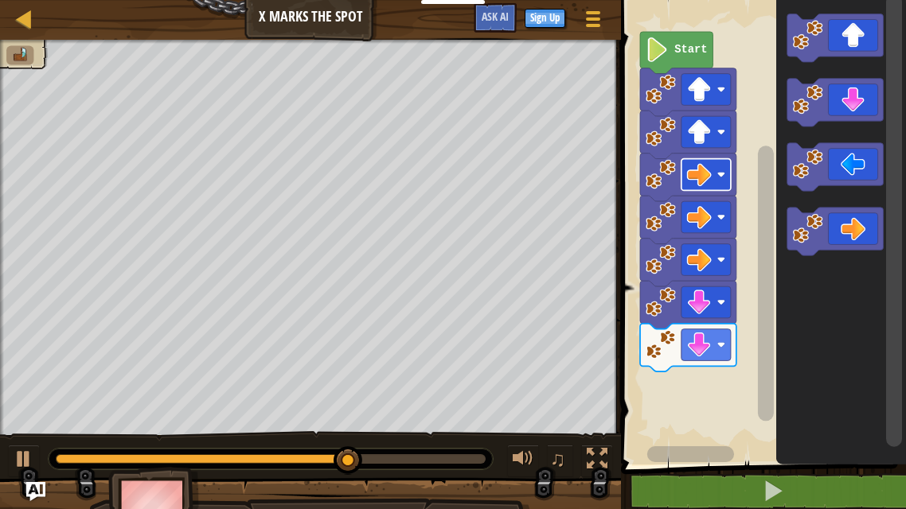
click at [850, 170] on icon "Blockly Workspace" at bounding box center [835, 167] width 96 height 48
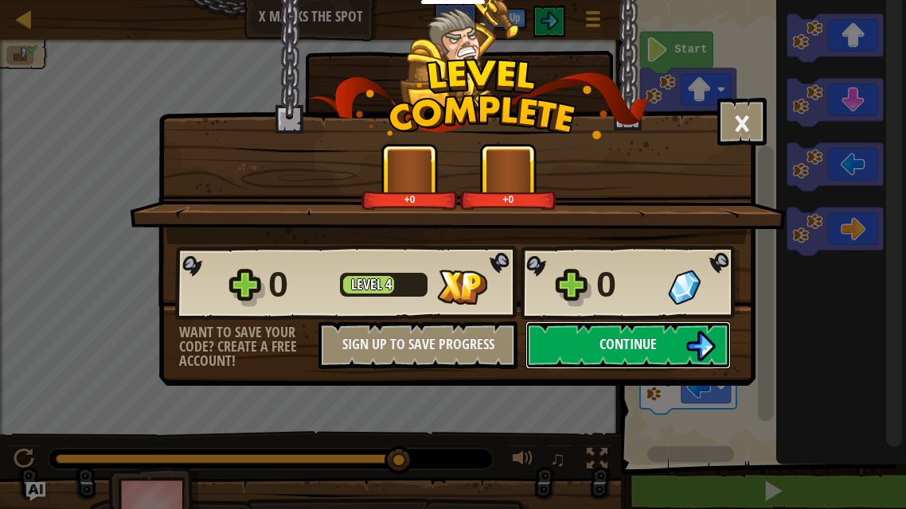
click at [697, 326] on button "Continue" at bounding box center [627, 346] width 205 height 48
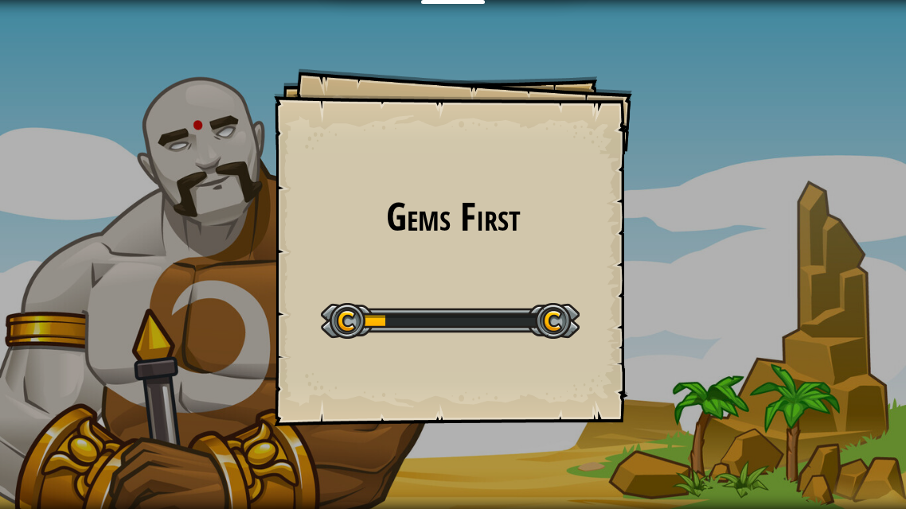
click at [782, 352] on div "Gems First Goals Start Level Error loading from server. Try refreshing the page…" at bounding box center [453, 254] width 906 height 509
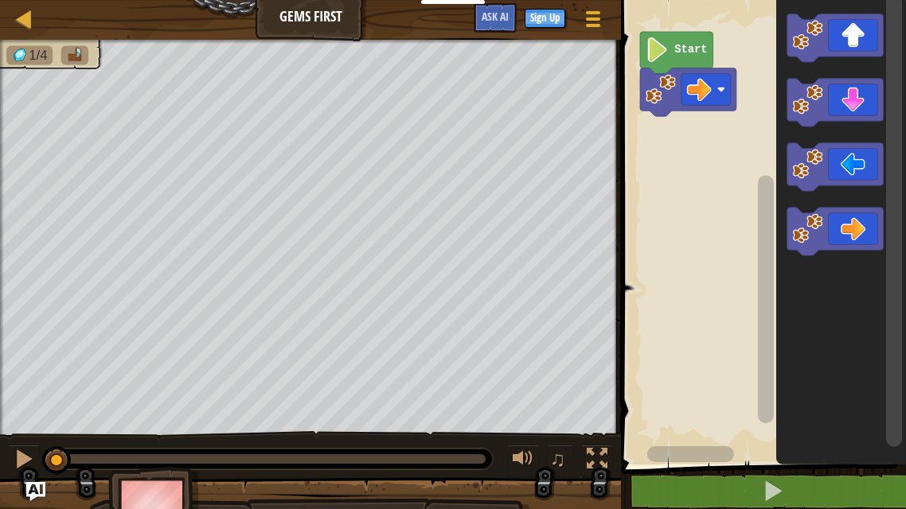
click at [872, 227] on icon "Blockly Workspace" at bounding box center [835, 232] width 96 height 48
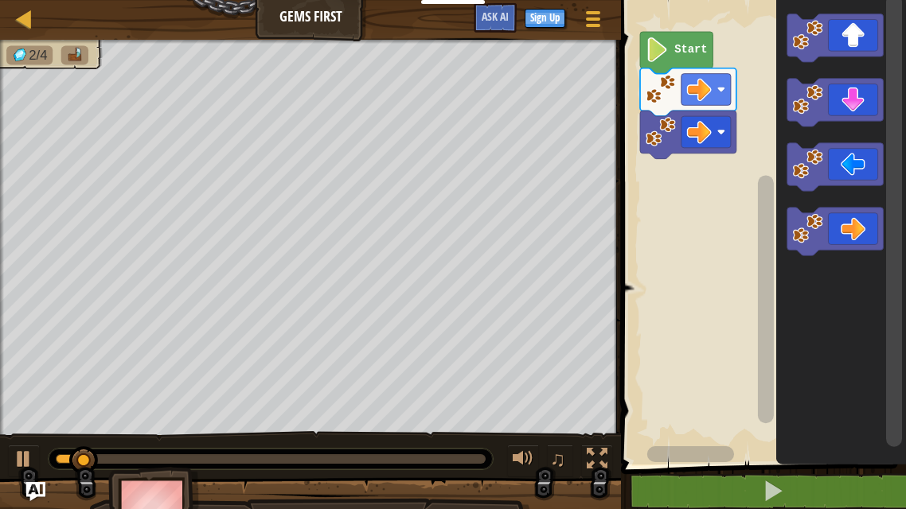
click at [862, 242] on icon "Blockly Workspace" at bounding box center [835, 232] width 96 height 48
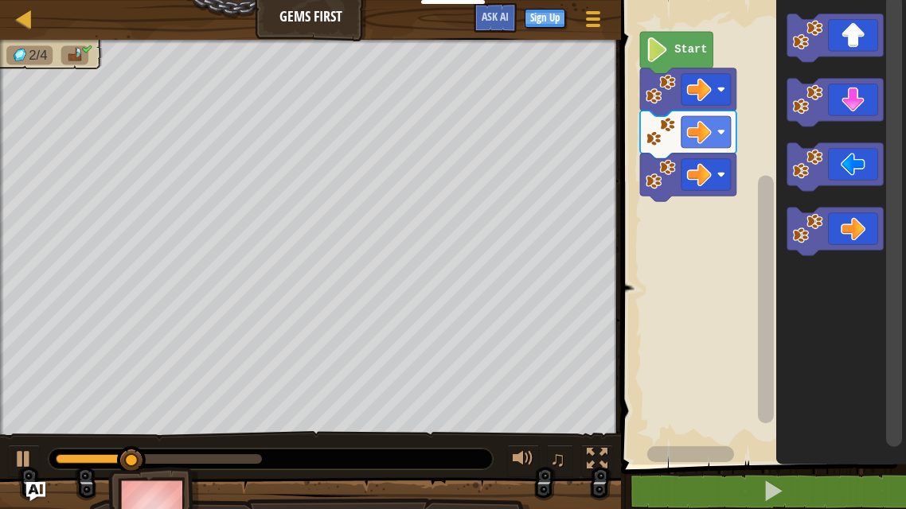
click at [847, 49] on icon "Blockly Workspace" at bounding box center [835, 38] width 96 height 48
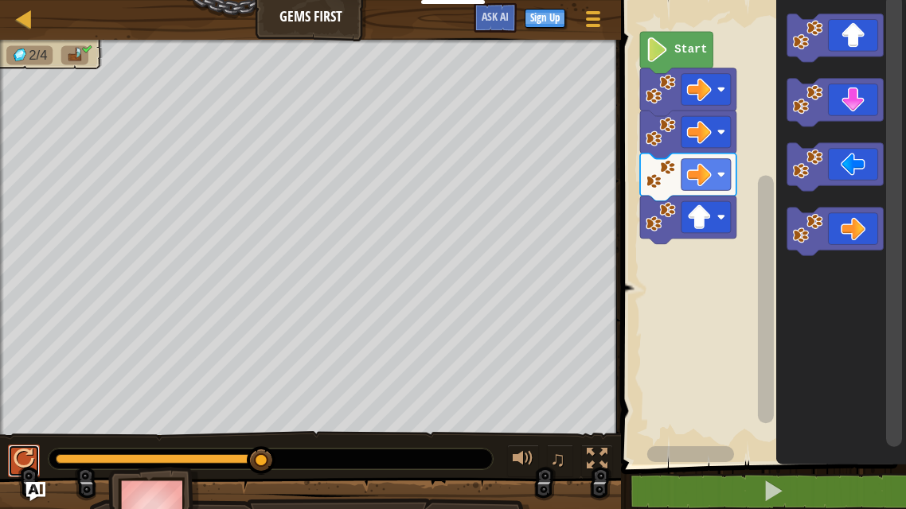
click at [17, 456] on div at bounding box center [24, 459] width 21 height 21
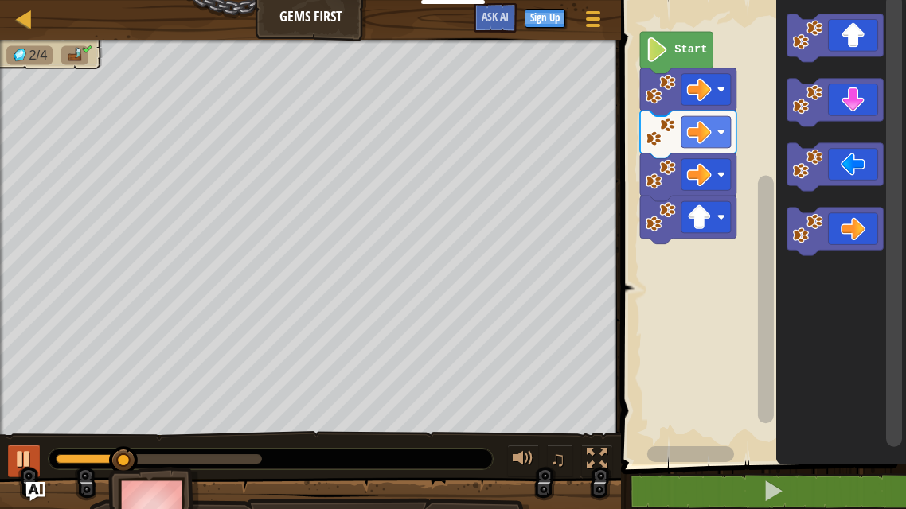
click at [861, 103] on icon "Blockly Workspace" at bounding box center [835, 103] width 96 height 48
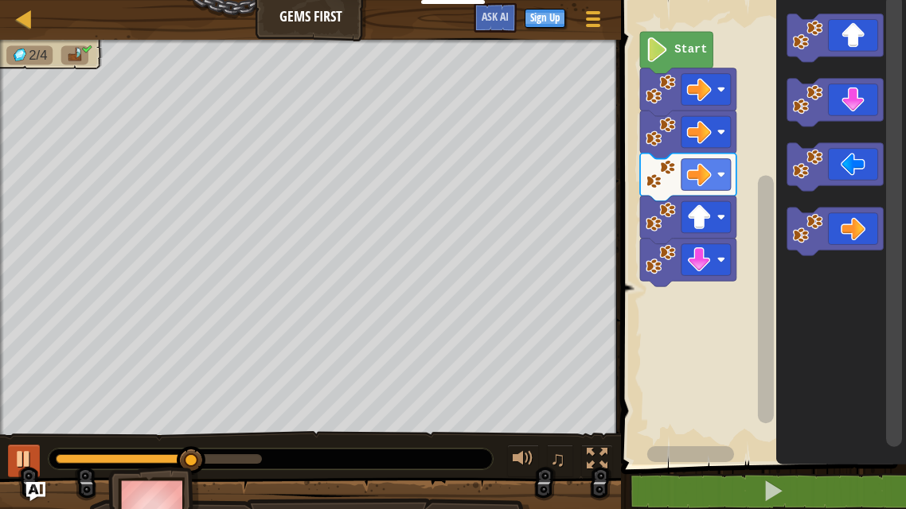
click at [868, 96] on icon "Blockly Workspace" at bounding box center [835, 103] width 96 height 48
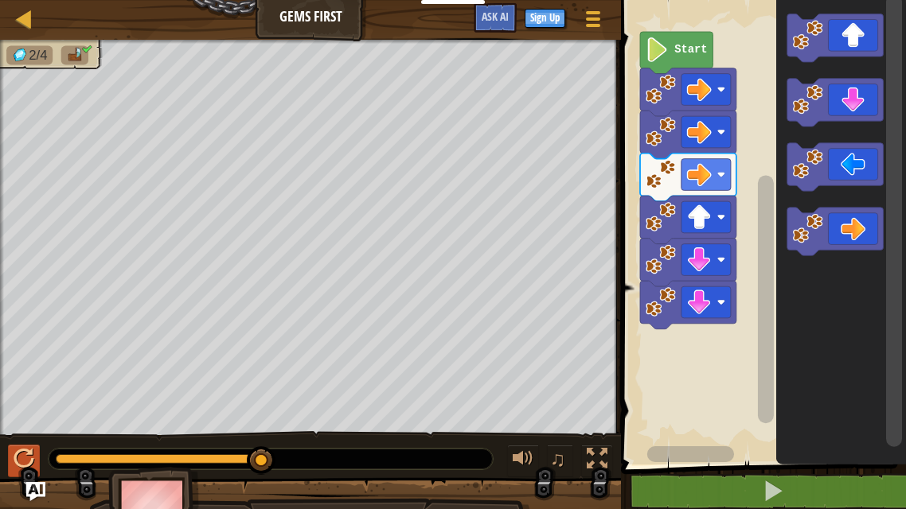
click at [723, 261] on image "Blockly Workspace" at bounding box center [721, 260] width 8 height 8
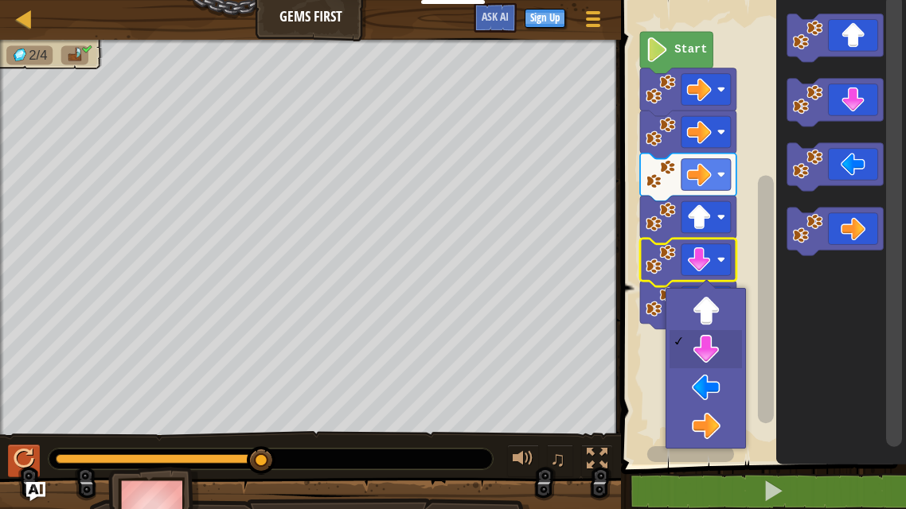
click at [727, 213] on rect "Blockly Workspace" at bounding box center [705, 217] width 49 height 32
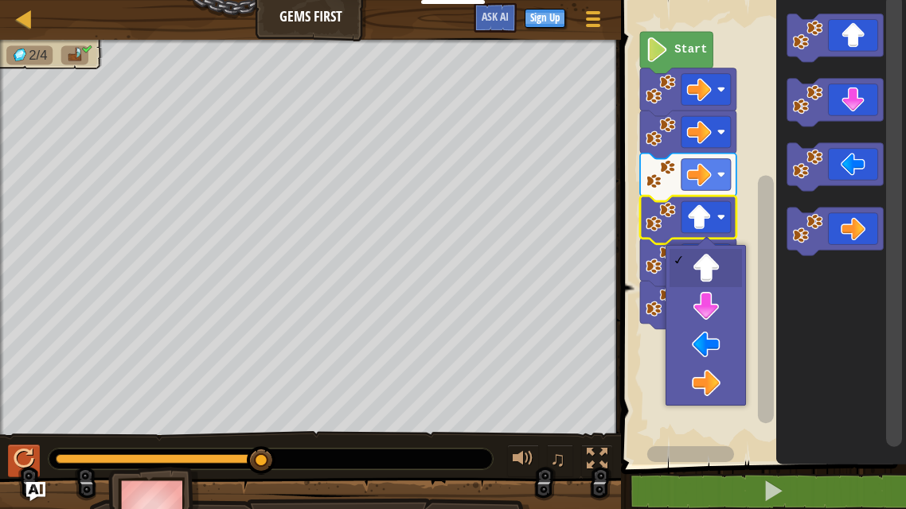
click at [720, 176] on image "Blockly Workspace" at bounding box center [721, 174] width 8 height 8
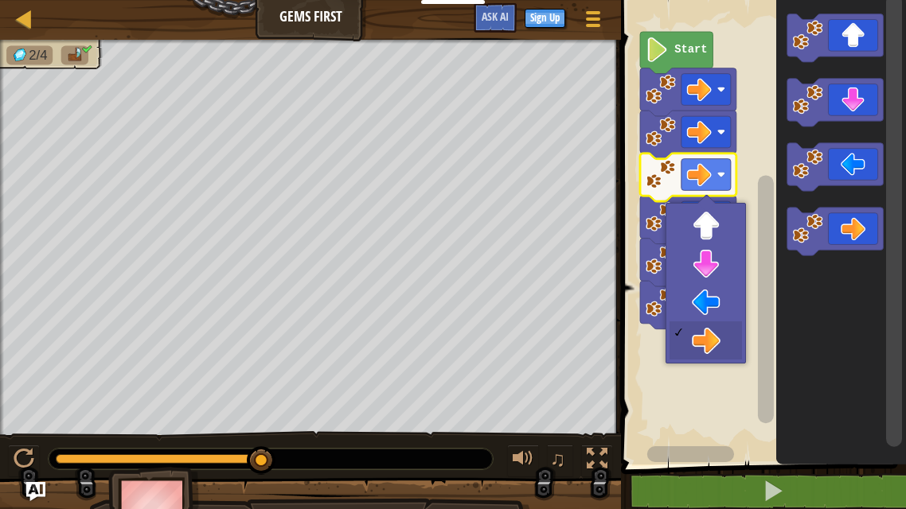
click at [719, 263] on image "Blockly Workspace" at bounding box center [721, 260] width 8 height 8
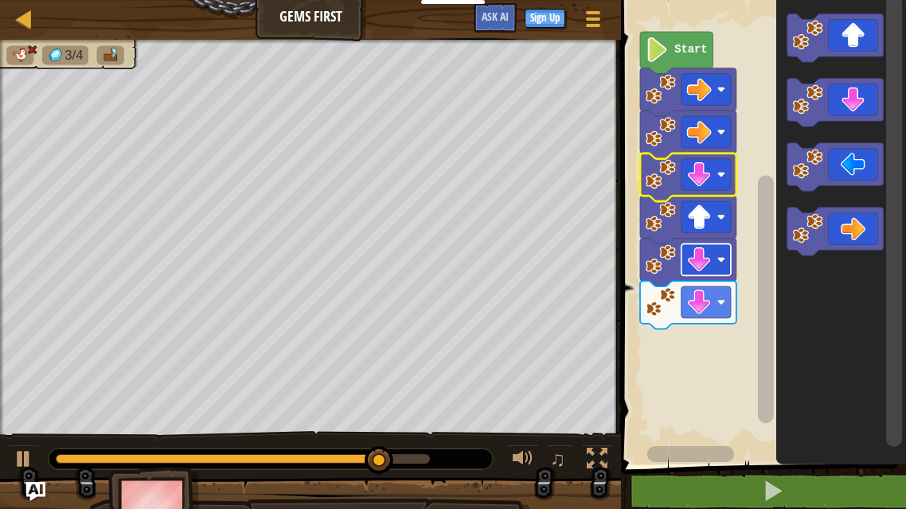
click at [720, 307] on rect "Blockly Workspace" at bounding box center [705, 303] width 49 height 32
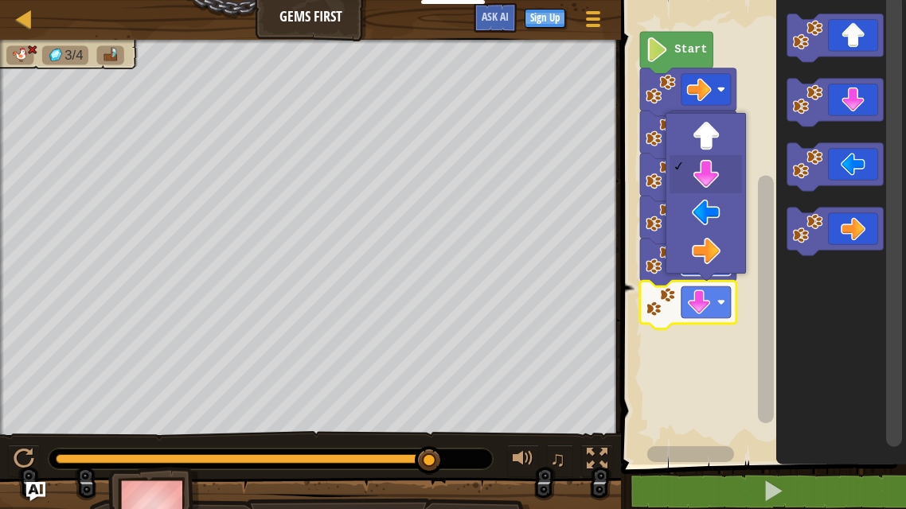
click at [736, 287] on icon "Blockly Workspace" at bounding box center [688, 305] width 96 height 48
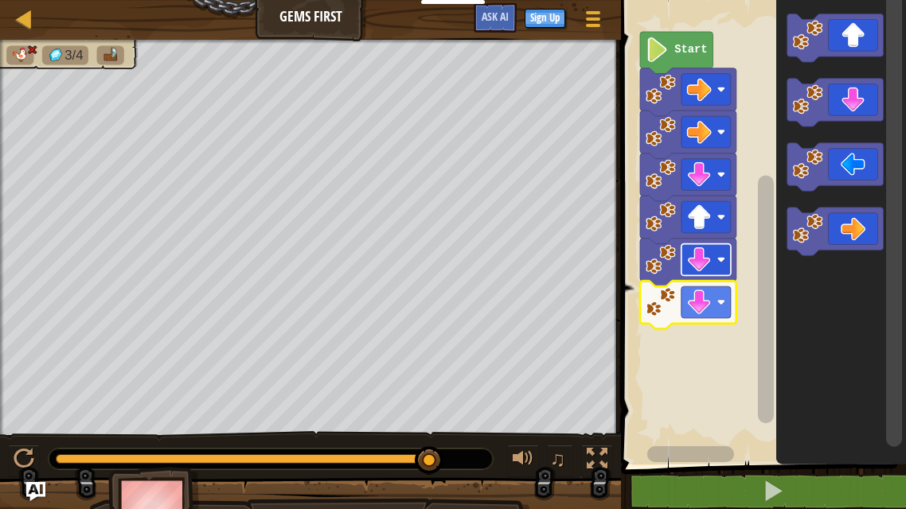
click at [721, 248] on rect "Blockly Workspace" at bounding box center [705, 260] width 49 height 32
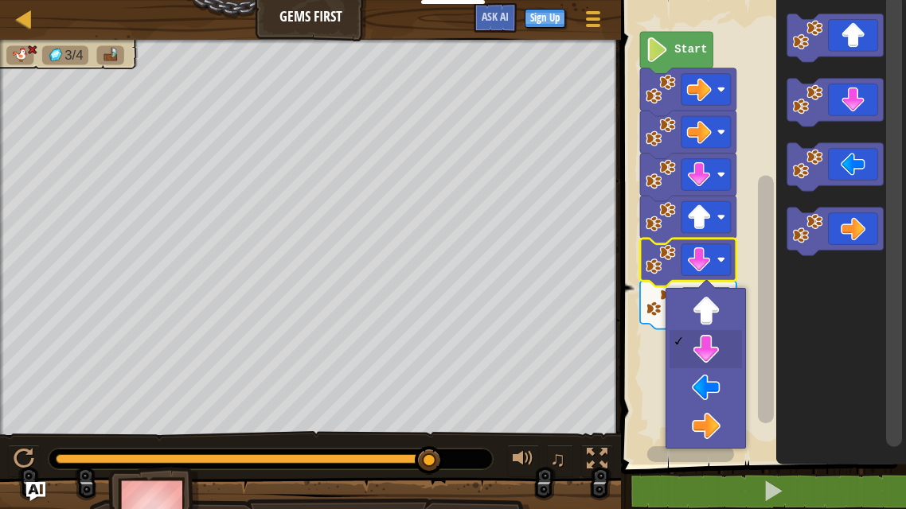
click at [723, 303] on image "Blockly Workspace" at bounding box center [721, 302] width 8 height 8
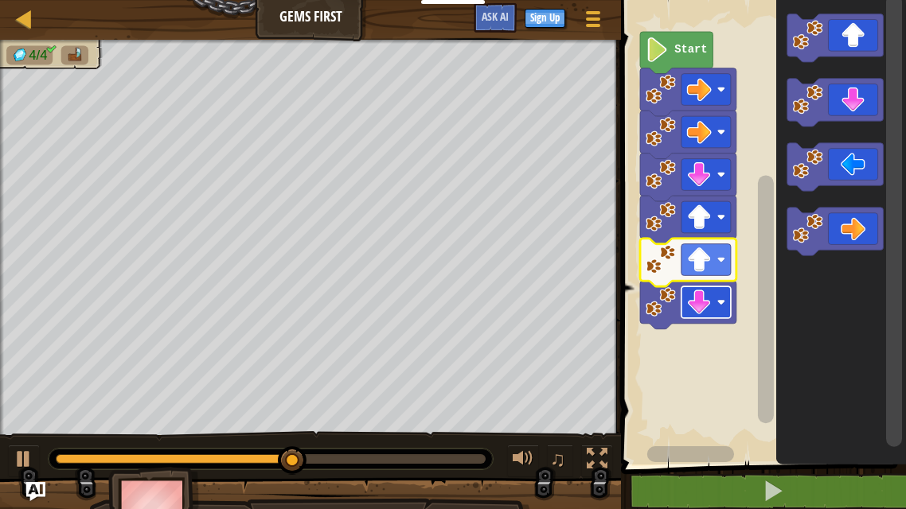
click at [720, 291] on rect "Blockly Workspace" at bounding box center [705, 303] width 49 height 32
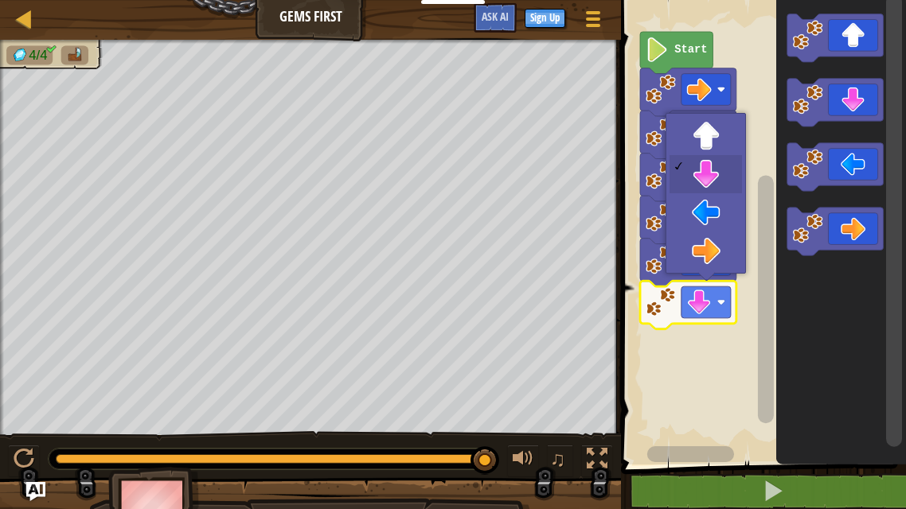
click at [718, 242] on icon "Blockly Workspace" at bounding box center [688, 263] width 96 height 48
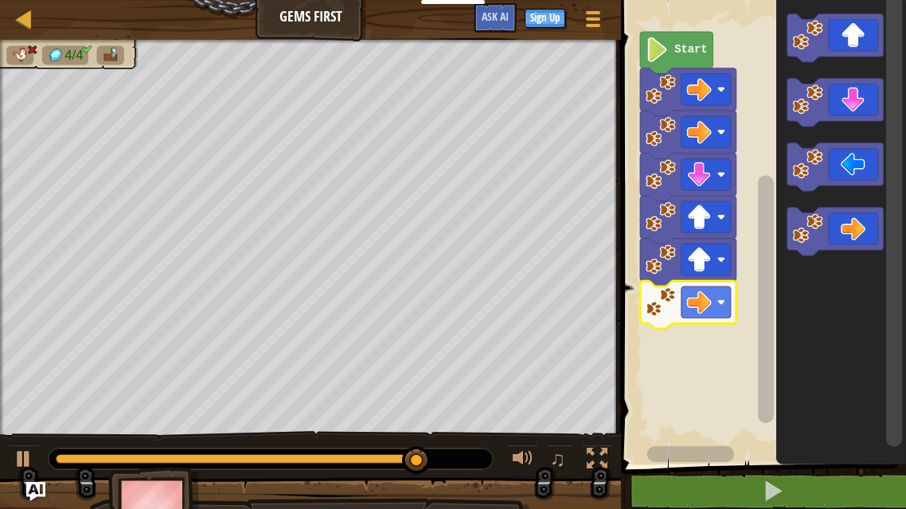
click at [724, 306] on image "Blockly Workspace" at bounding box center [721, 302] width 8 height 8
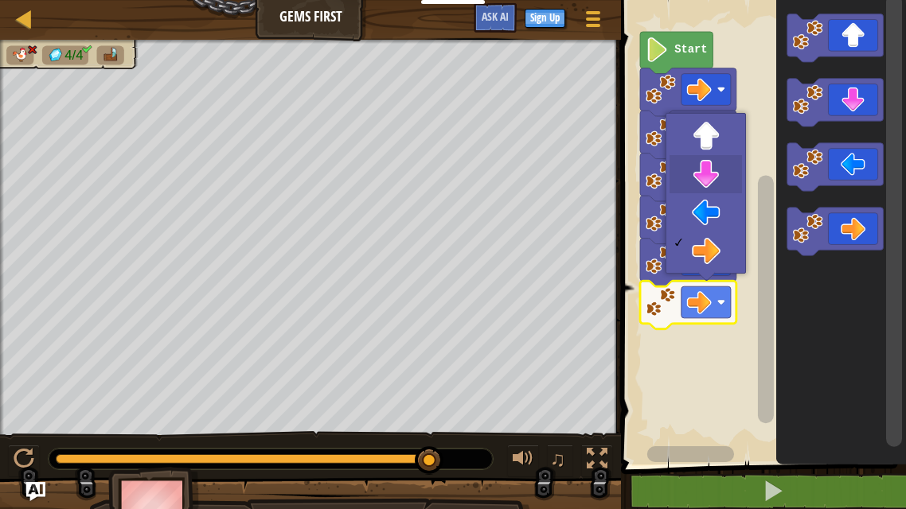
click at [719, 174] on image "Blockly Workspace" at bounding box center [721, 174] width 8 height 8
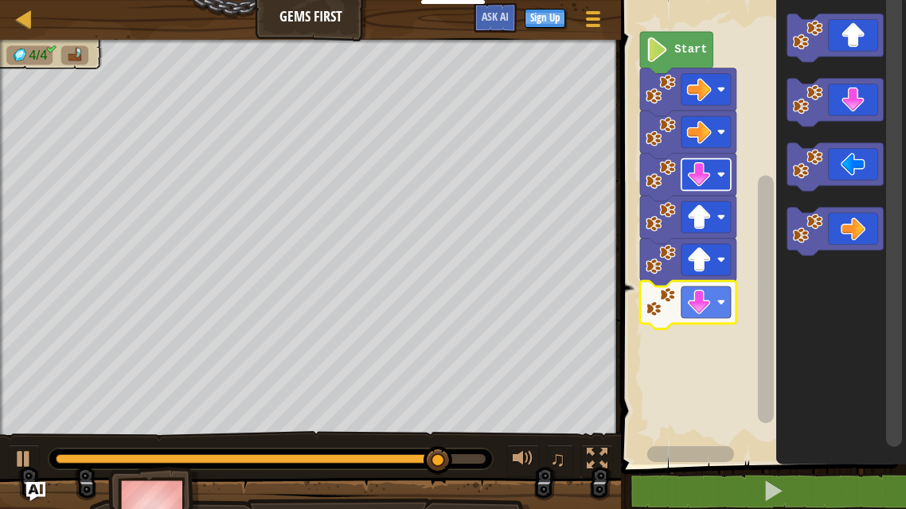
click at [822, 222] on icon "Blockly Workspace" at bounding box center [835, 232] width 96 height 48
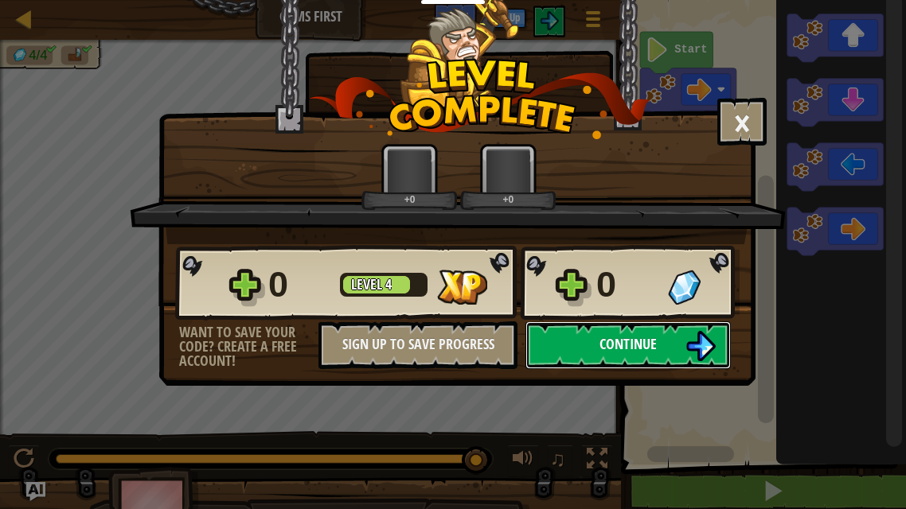
click at [657, 349] on button "Continue" at bounding box center [627, 346] width 205 height 48
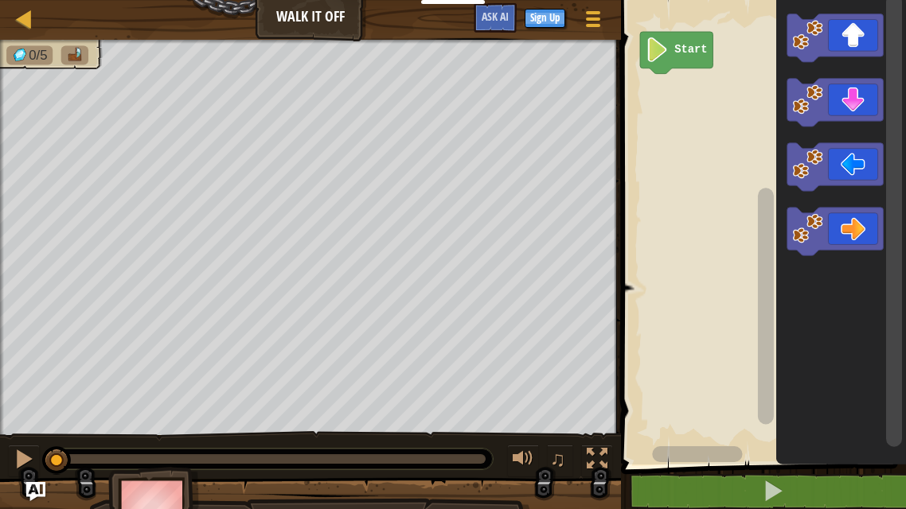
click at [867, 53] on icon "Blockly Workspace" at bounding box center [835, 38] width 96 height 48
click at [872, 47] on icon "Blockly Workspace" at bounding box center [835, 38] width 96 height 48
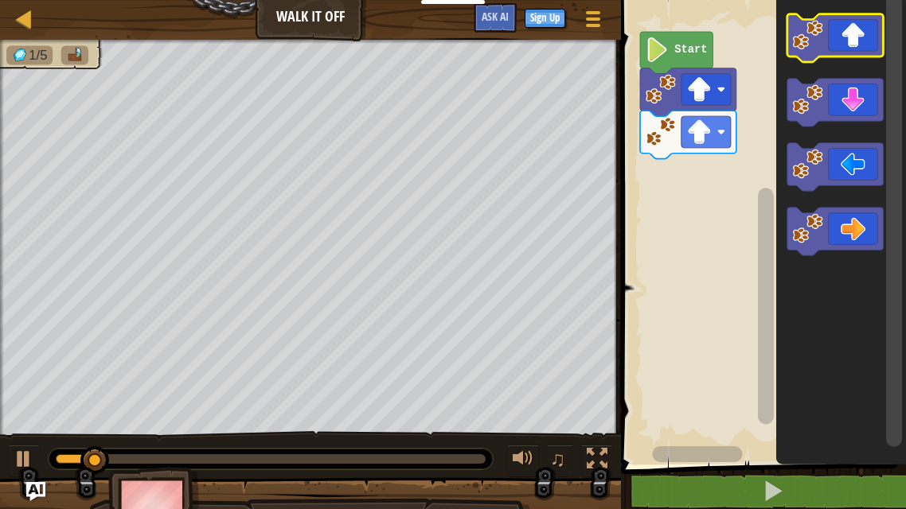
click at [882, 31] on icon "Blockly Workspace" at bounding box center [835, 38] width 96 height 48
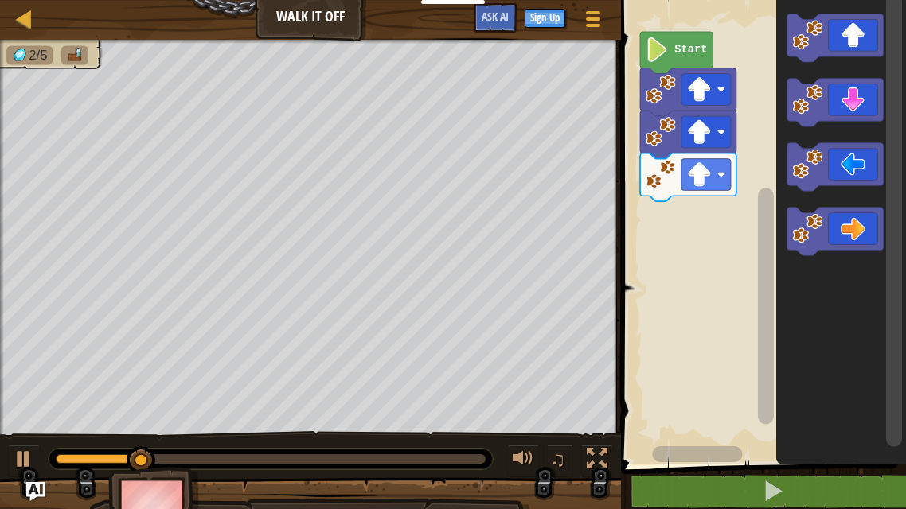
click at [846, 235] on icon "Blockly Workspace" at bounding box center [835, 232] width 96 height 48
click at [842, 238] on icon "Blockly Workspace" at bounding box center [835, 232] width 96 height 48
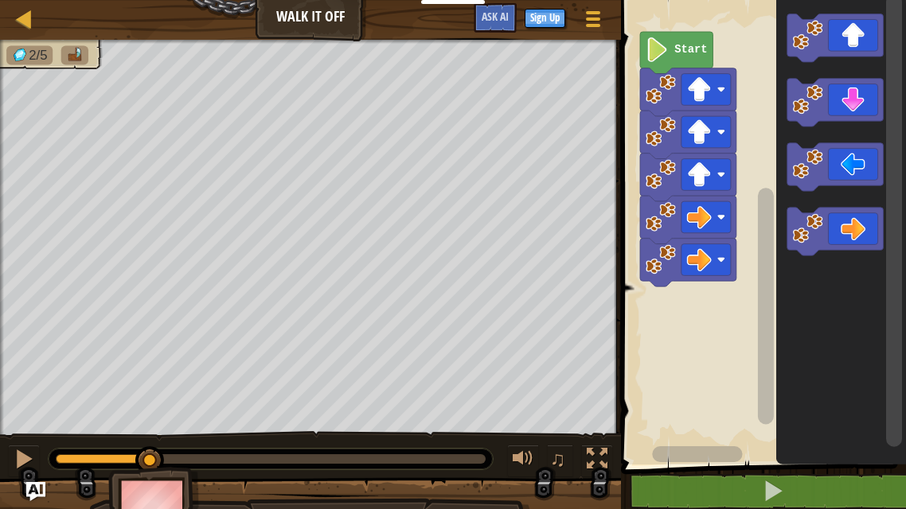
click at [841, 242] on icon "Blockly Workspace" at bounding box center [835, 232] width 96 height 48
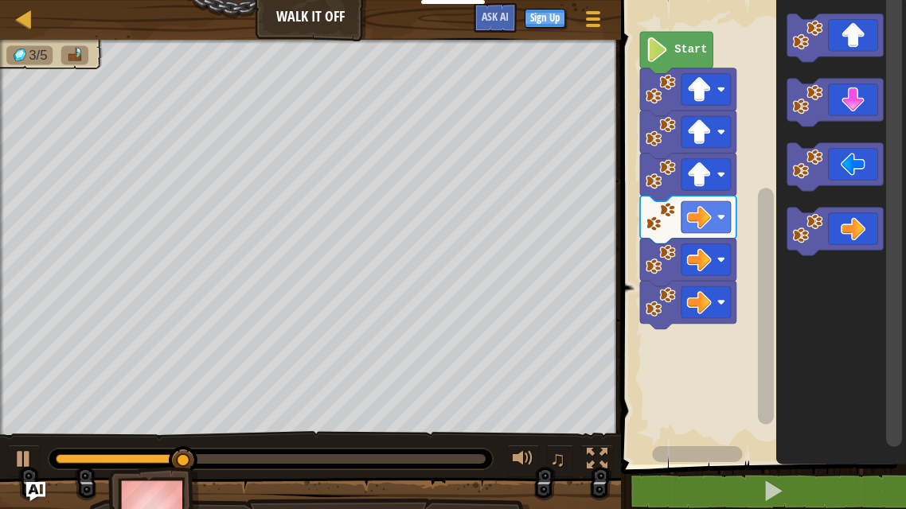
click at [840, 235] on icon "Blockly Workspace" at bounding box center [835, 232] width 96 height 48
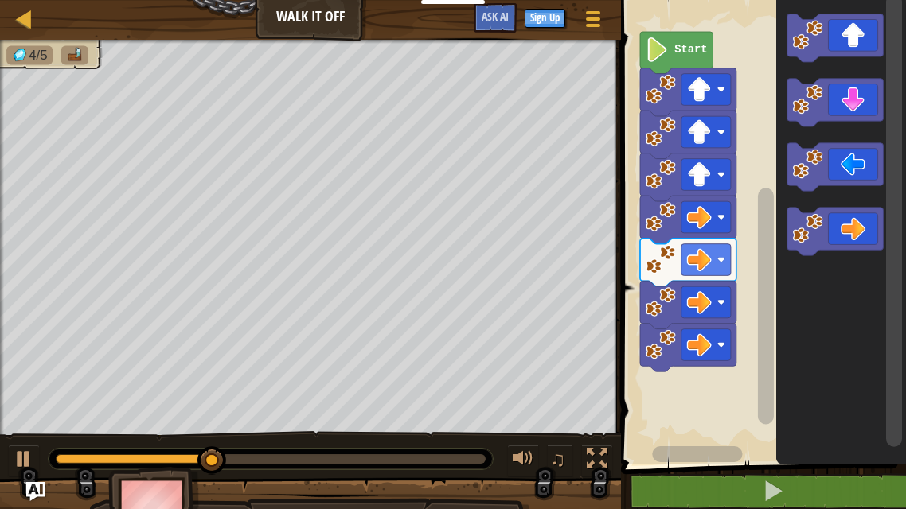
click at [865, 103] on icon "Blockly Workspace" at bounding box center [835, 103] width 96 height 48
click at [867, 99] on icon "Blockly Workspace" at bounding box center [835, 103] width 96 height 48
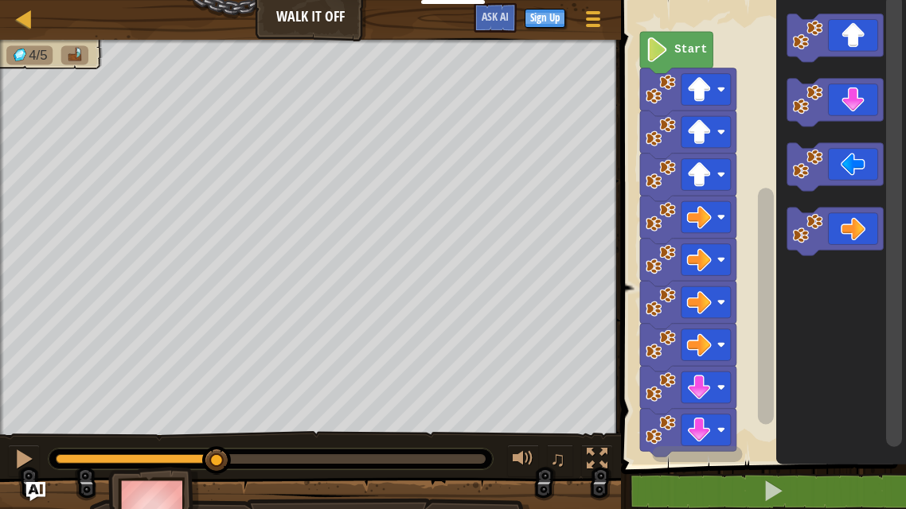
click at [862, 103] on icon "Blockly Workspace" at bounding box center [835, 103] width 96 height 48
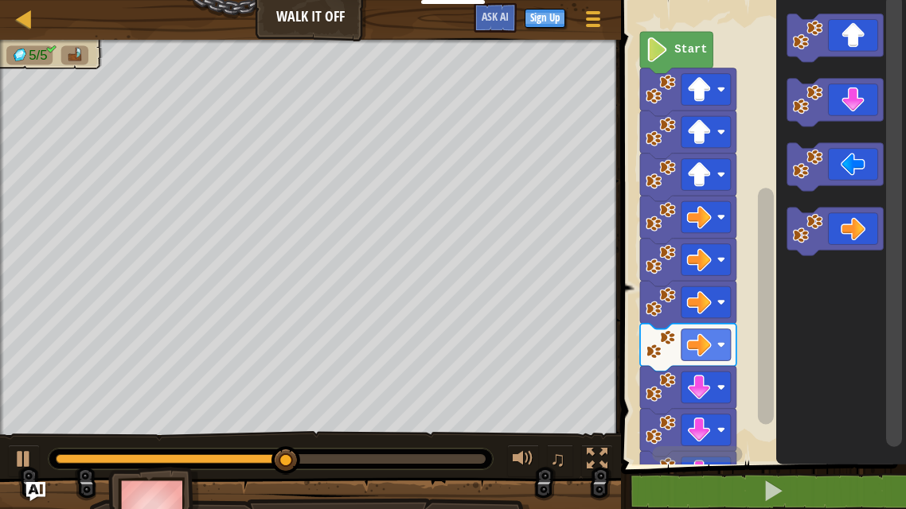
click at [844, 158] on icon "Blockly Workspace" at bounding box center [835, 167] width 96 height 48
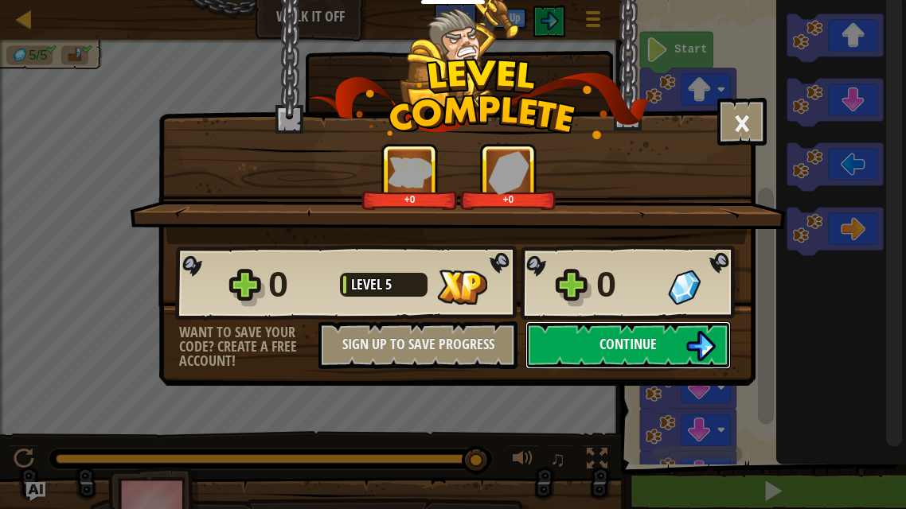
click at [610, 354] on button "Continue" at bounding box center [627, 346] width 205 height 48
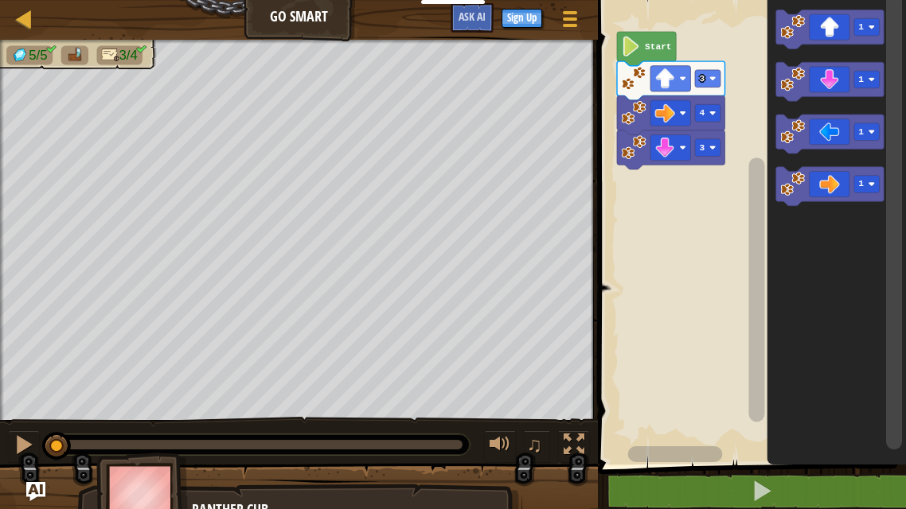
click at [677, 120] on rect "Blockly Workspace" at bounding box center [670, 112] width 40 height 25
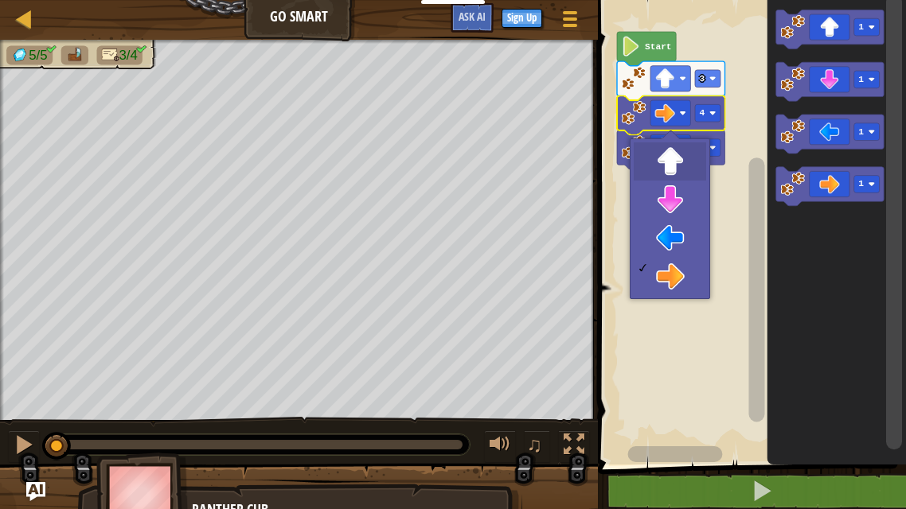
click at [685, 166] on rect "Blockly Workspace" at bounding box center [749, 228] width 313 height 473
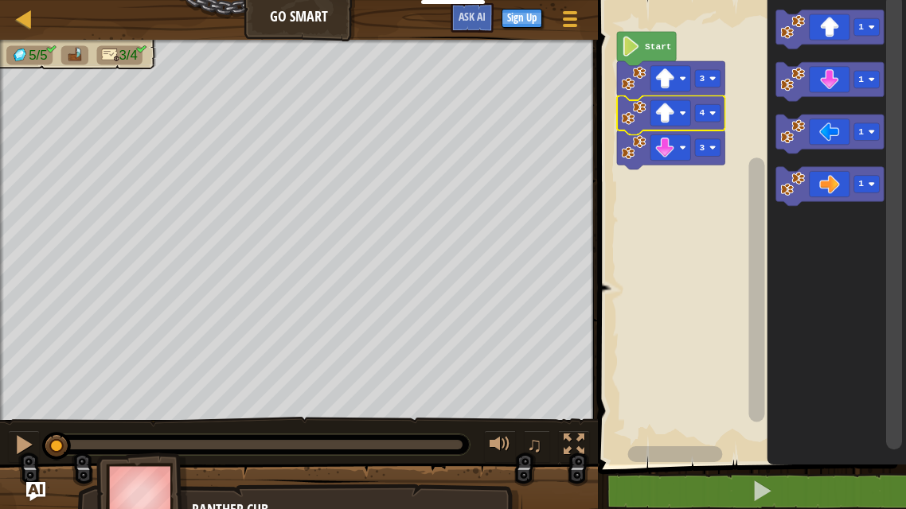
click at [682, 146] on image "Blockly Workspace" at bounding box center [682, 147] width 6 height 6
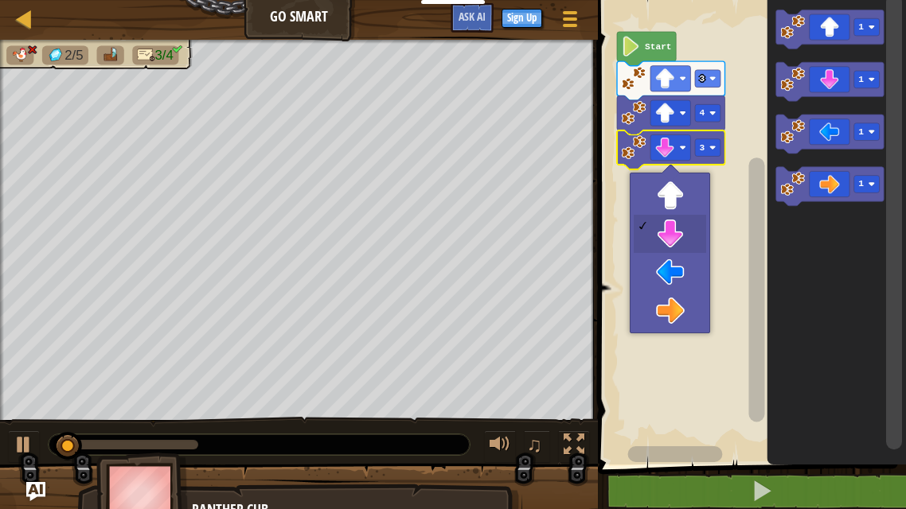
click at [691, 196] on rect "Blockly Workspace" at bounding box center [749, 228] width 313 height 473
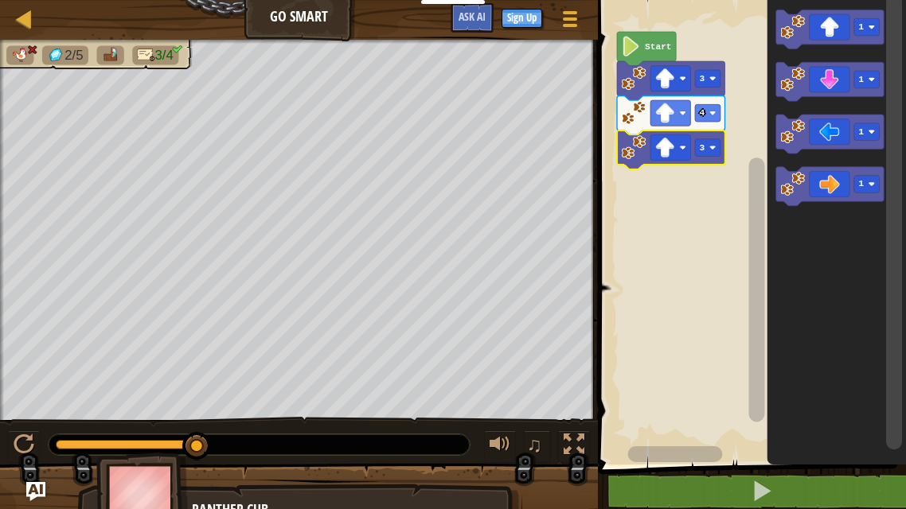
click at [0, 0] on div at bounding box center [0, 0] width 0 height 0
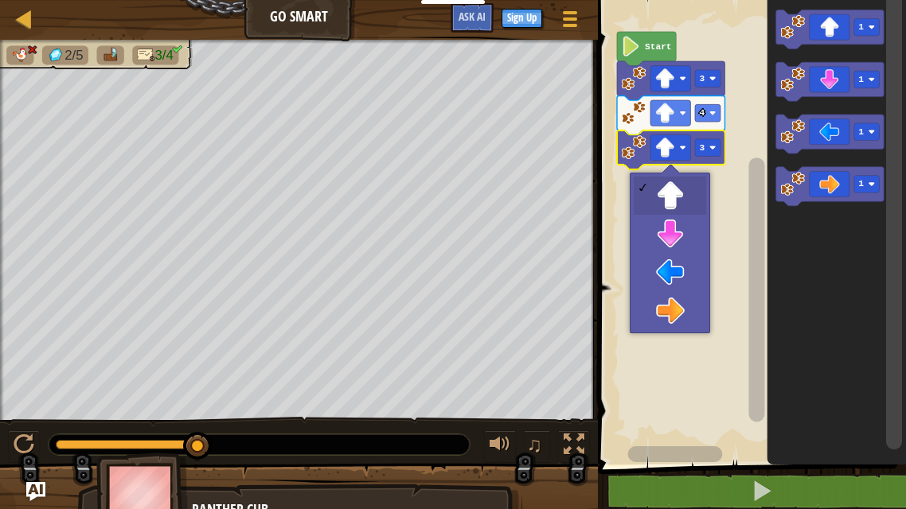
click at [742, 195] on rect "Blockly Workspace" at bounding box center [749, 228] width 313 height 473
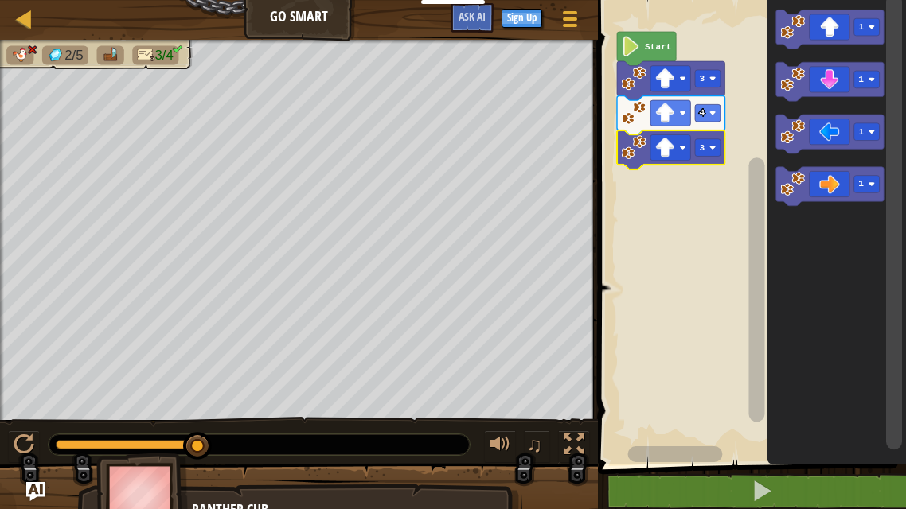
click at [723, 150] on icon "Blockly Workspace" at bounding box center [671, 150] width 108 height 39
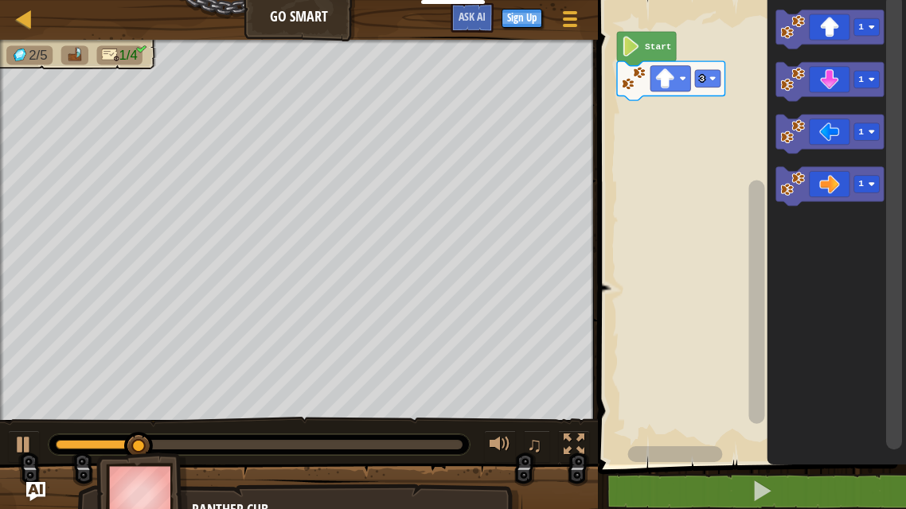
click at [836, 190] on icon "Blockly Workspace" at bounding box center [830, 186] width 108 height 39
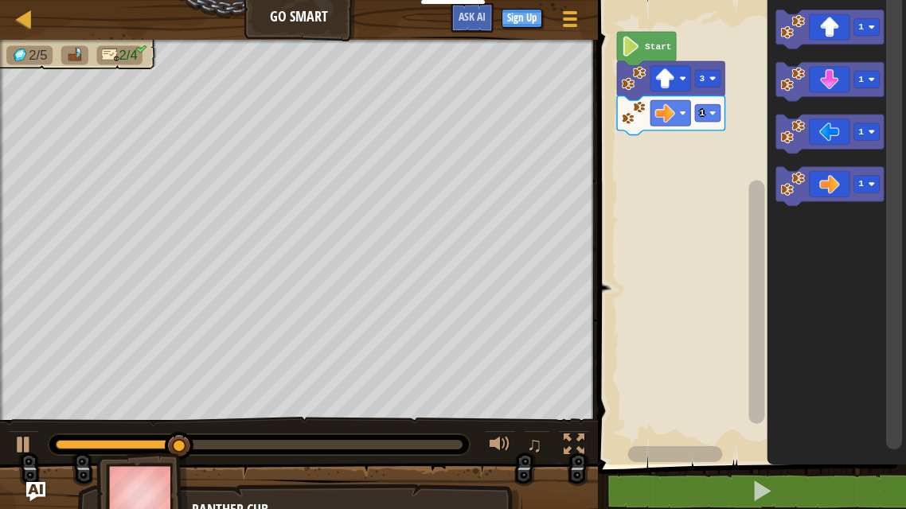
click at [0, 0] on div at bounding box center [0, 0] width 0 height 0
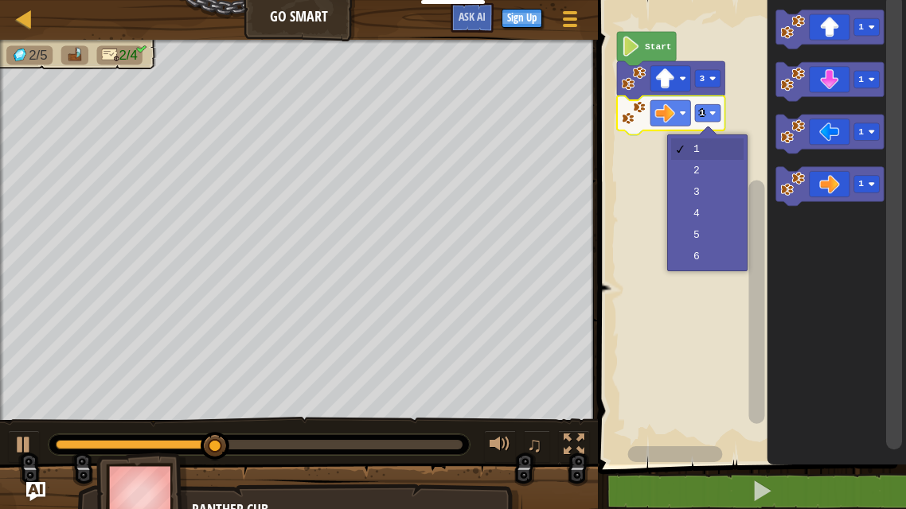
click at [713, 194] on rect "Blockly Workspace" at bounding box center [749, 228] width 313 height 473
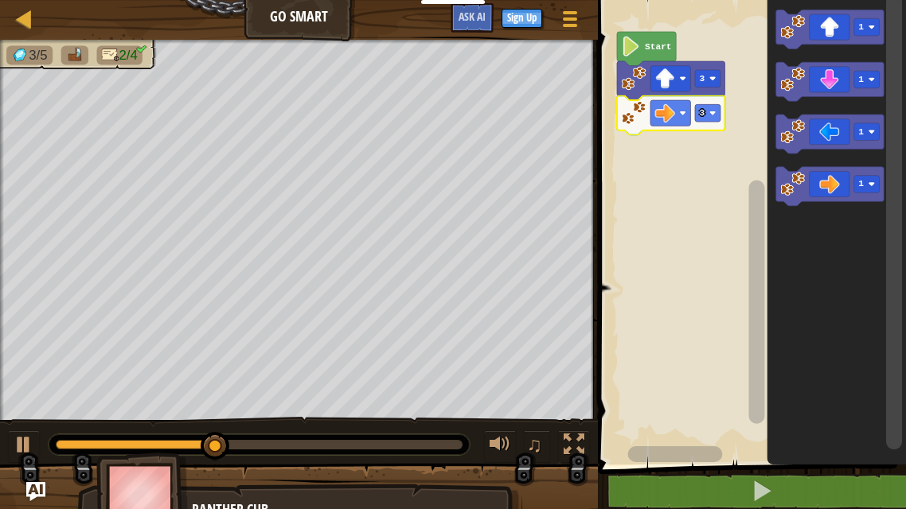
click at [716, 116] on rect "Blockly Workspace" at bounding box center [707, 113] width 25 height 18
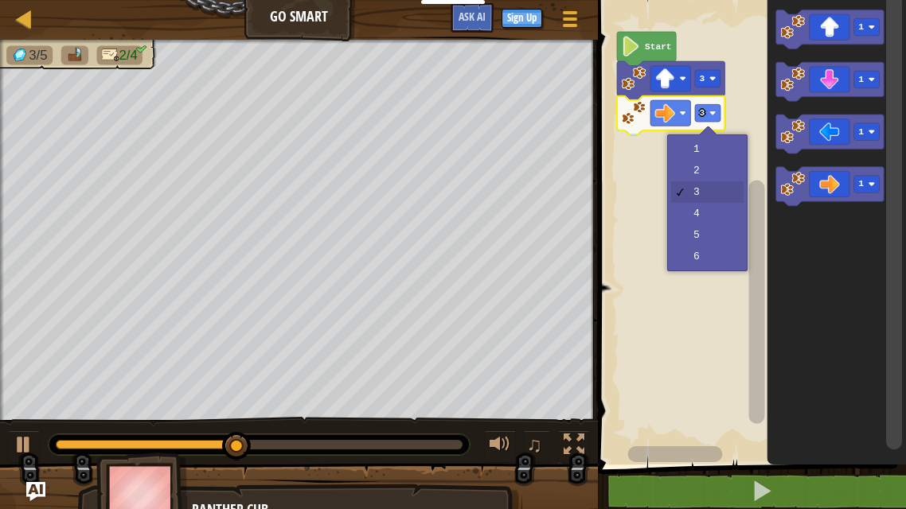
click at [729, 211] on rect "Blockly Workspace" at bounding box center [749, 228] width 313 height 473
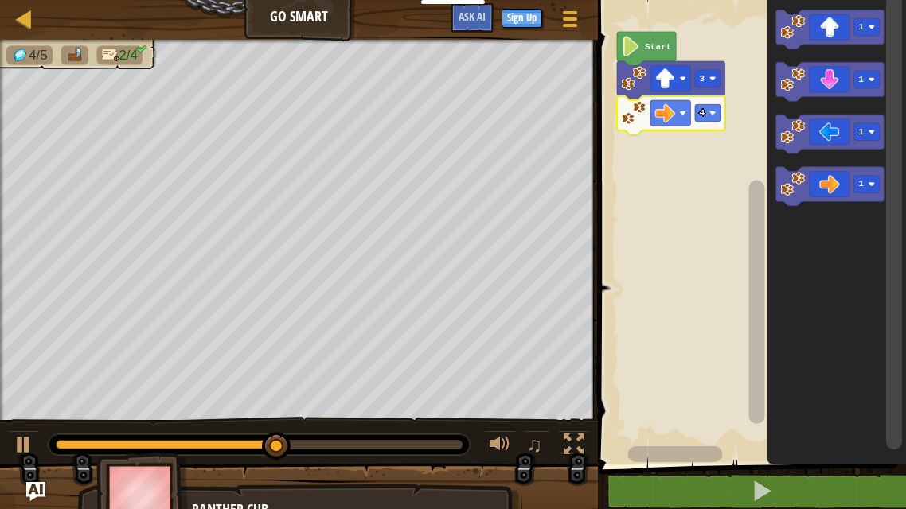
click at [853, 79] on icon "Blockly Workspace" at bounding box center [830, 81] width 108 height 39
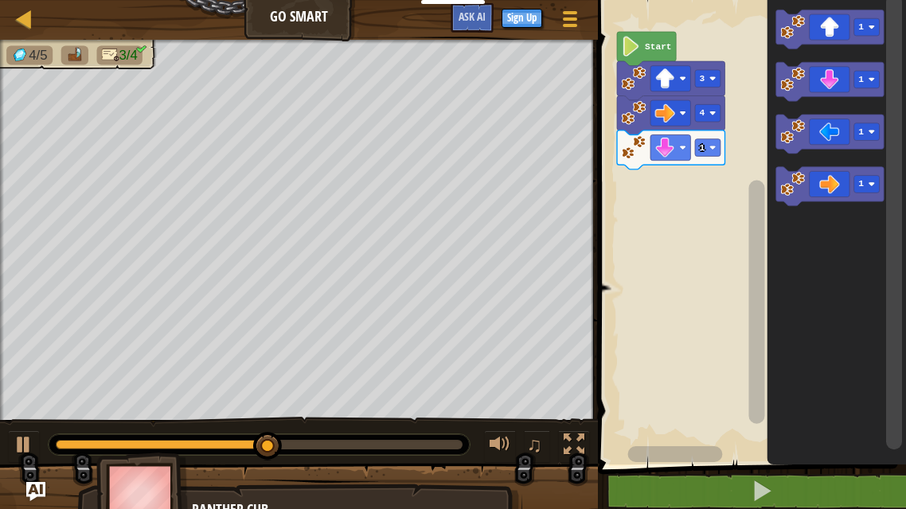
click at [715, 146] on image "Blockly Workspace" at bounding box center [712, 147] width 6 height 6
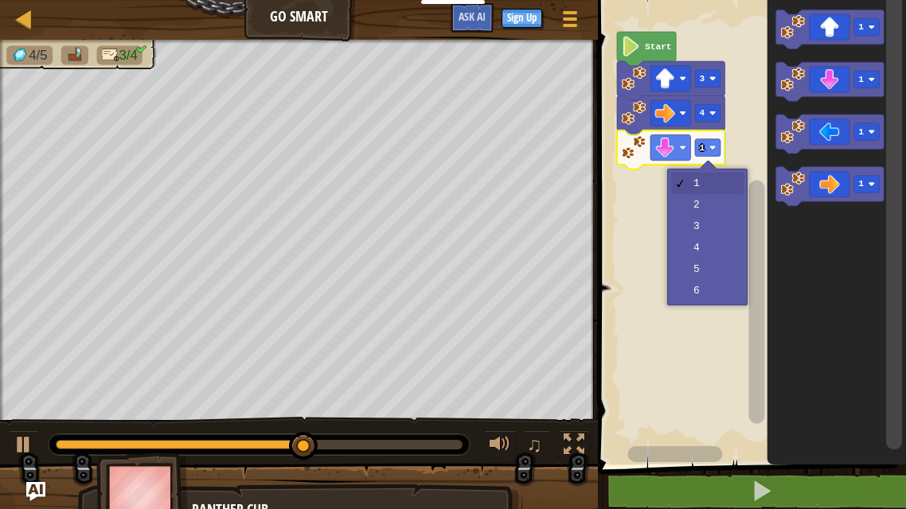
click at [727, 245] on rect "Blockly Workspace" at bounding box center [749, 228] width 313 height 473
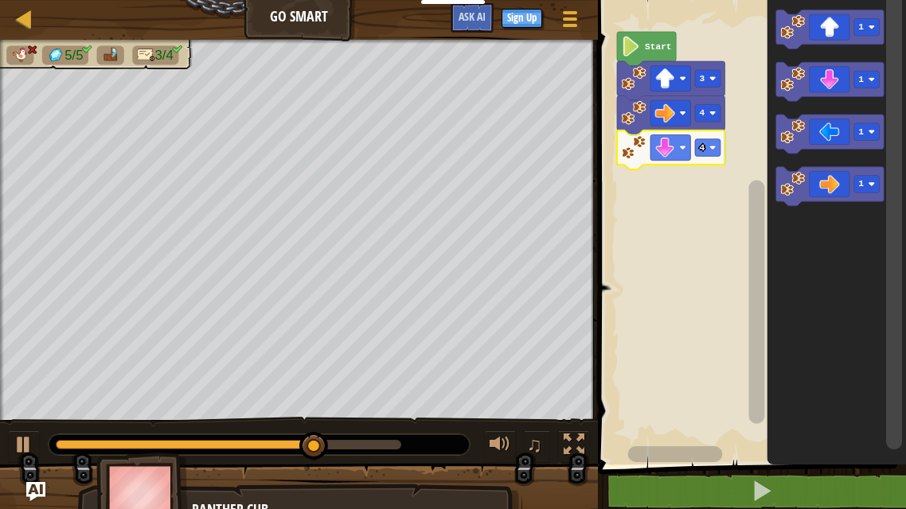
click at [0, 0] on div at bounding box center [0, 0] width 0 height 0
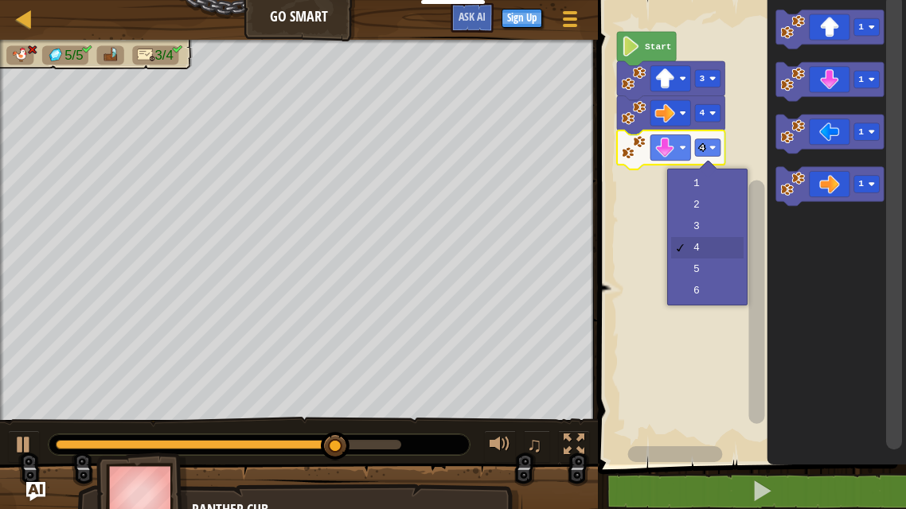
click at [724, 227] on rect "Blockly Workspace" at bounding box center [749, 228] width 313 height 473
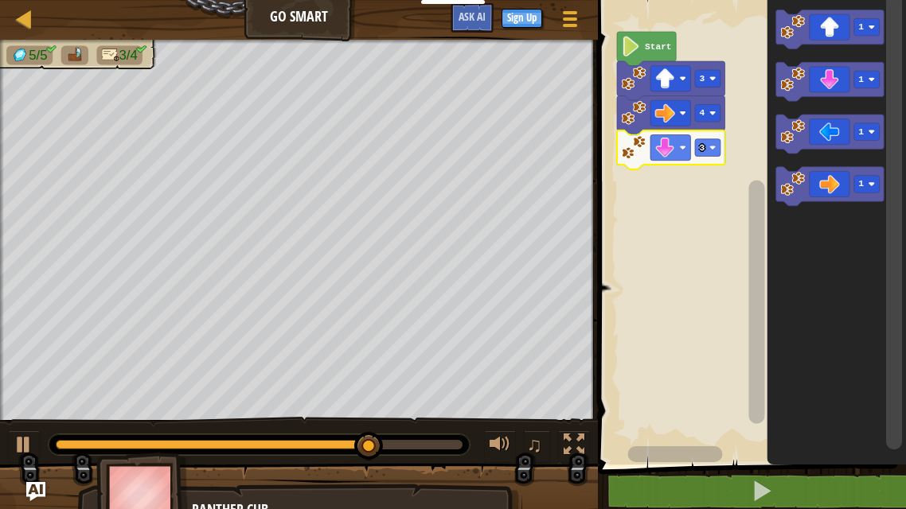
click at [848, 140] on icon "Blockly Workspace" at bounding box center [830, 134] width 108 height 39
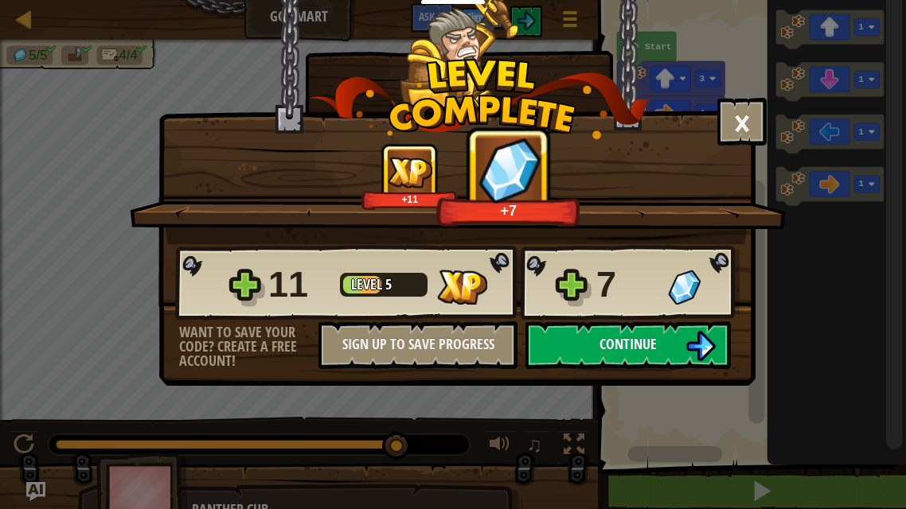
click at [673, 355] on button "Continue" at bounding box center [627, 346] width 205 height 48
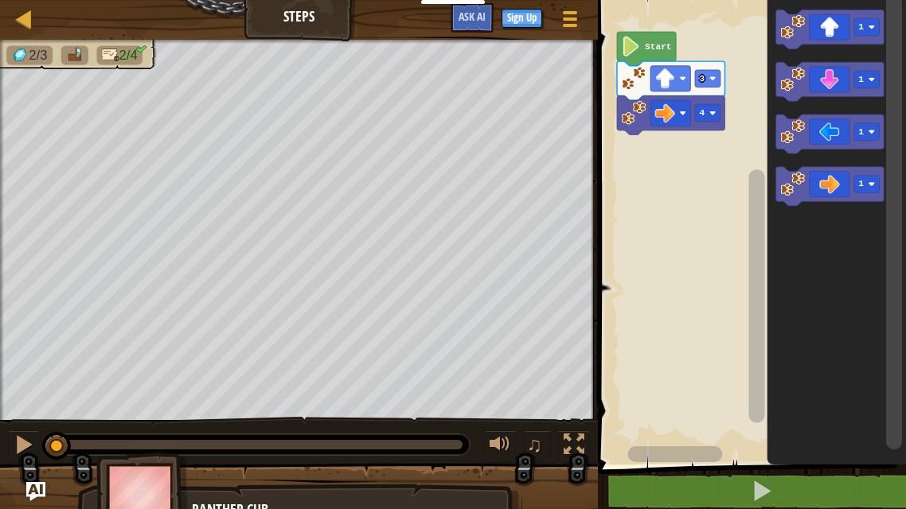
click at [840, 47] on rect "Blockly Workspace" at bounding box center [830, 29] width 108 height 39
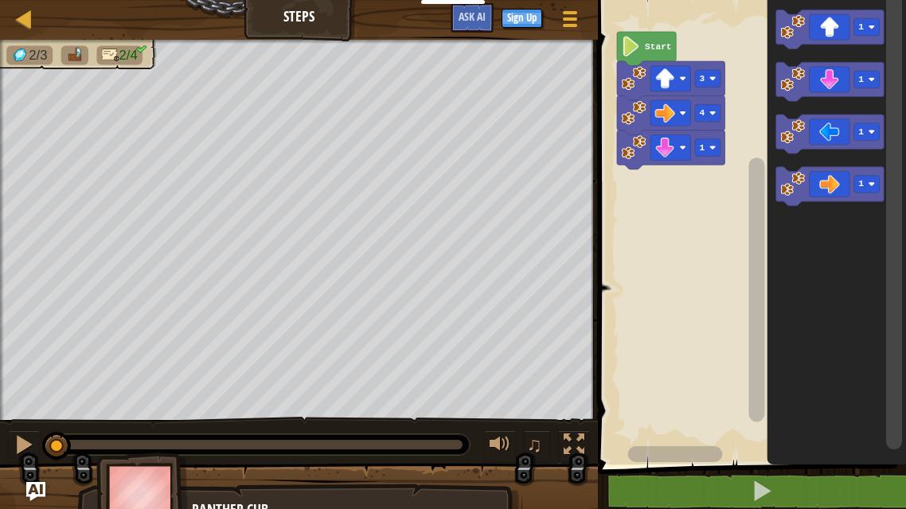
click at [719, 156] on icon "Blockly Workspace" at bounding box center [671, 150] width 108 height 39
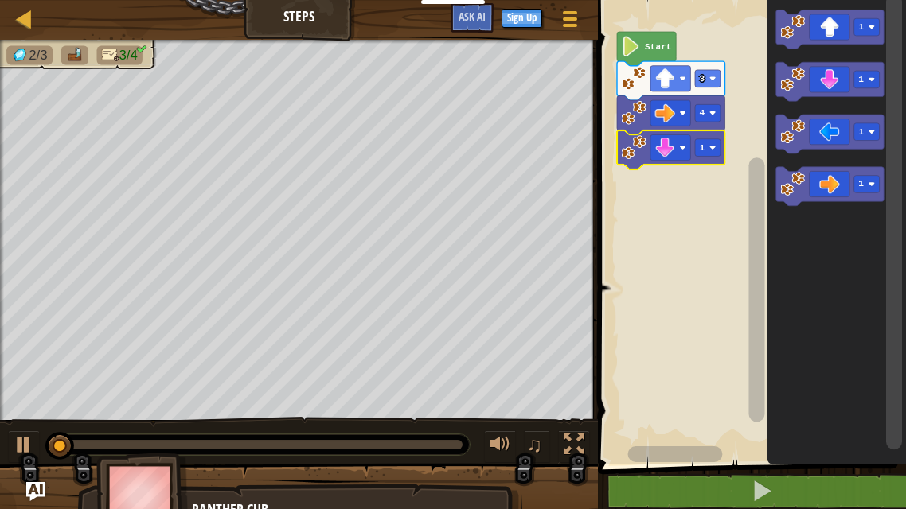
click at [715, 146] on image "Blockly Workspace" at bounding box center [712, 147] width 6 height 6
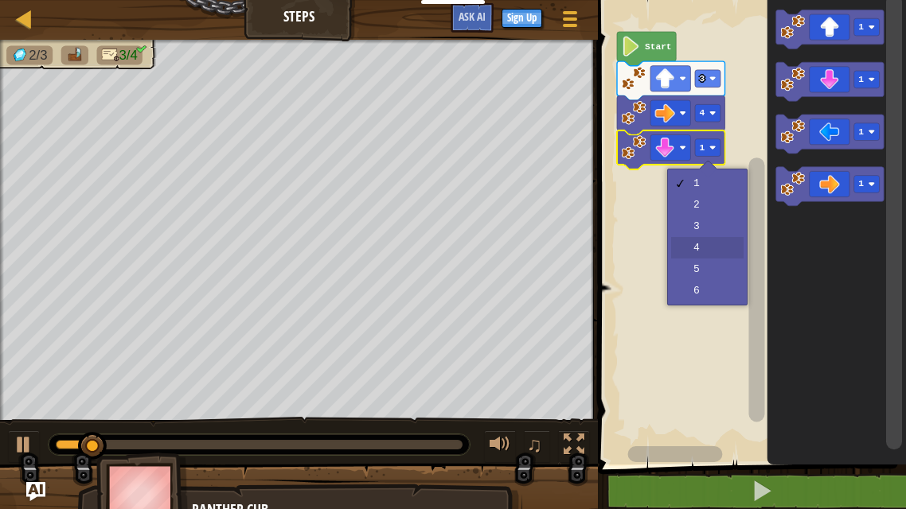
click at [737, 240] on rect "Blockly Workspace" at bounding box center [749, 228] width 313 height 473
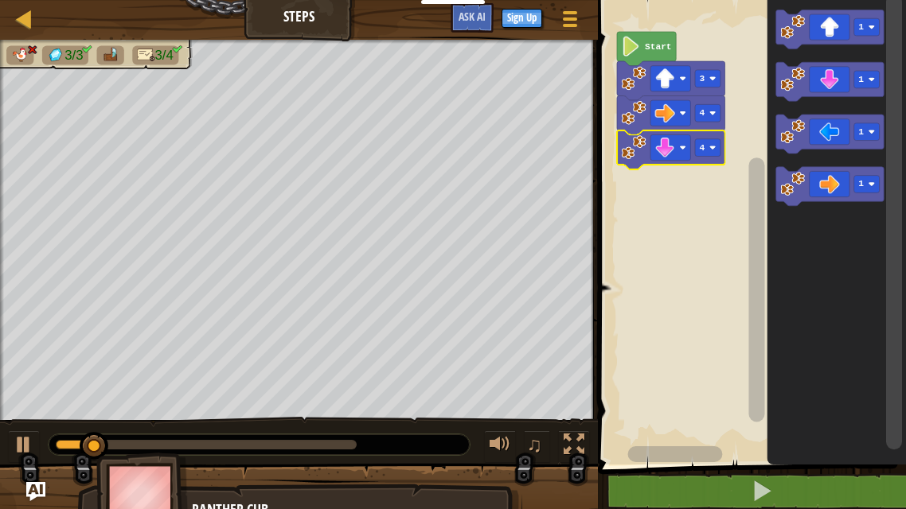
click at [719, 150] on rect "Blockly Workspace" at bounding box center [707, 148] width 25 height 18
click at [690, 365] on rect "Blockly Workspace" at bounding box center [749, 228] width 313 height 473
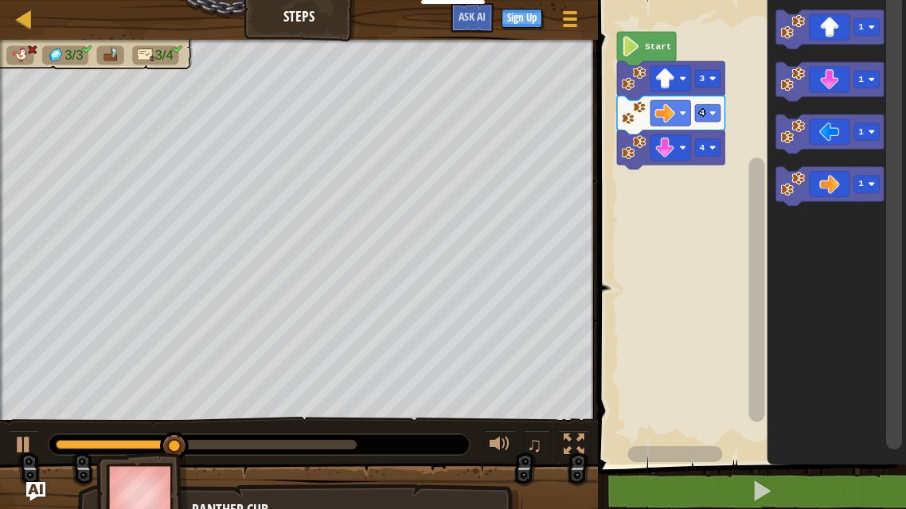
click at [712, 146] on image "Blockly Workspace" at bounding box center [712, 147] width 6 height 6
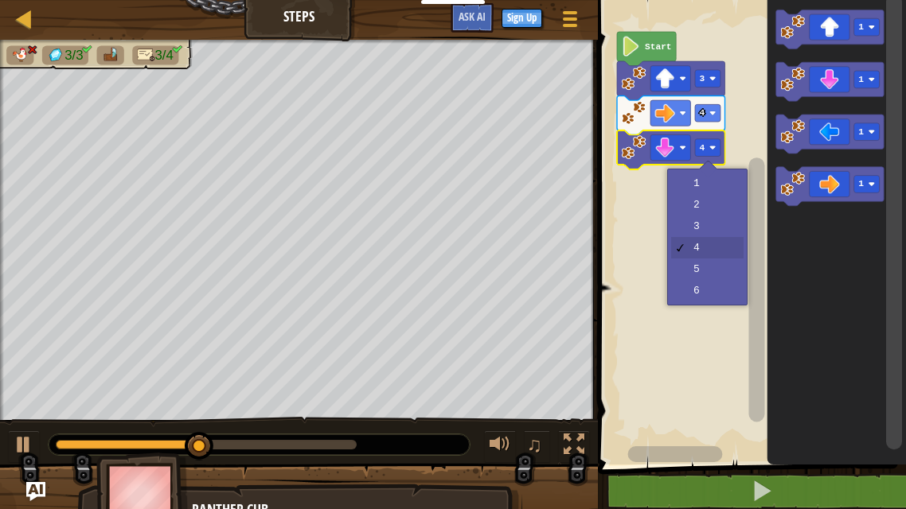
click at [707, 225] on rect "Blockly Workspace" at bounding box center [749, 228] width 313 height 473
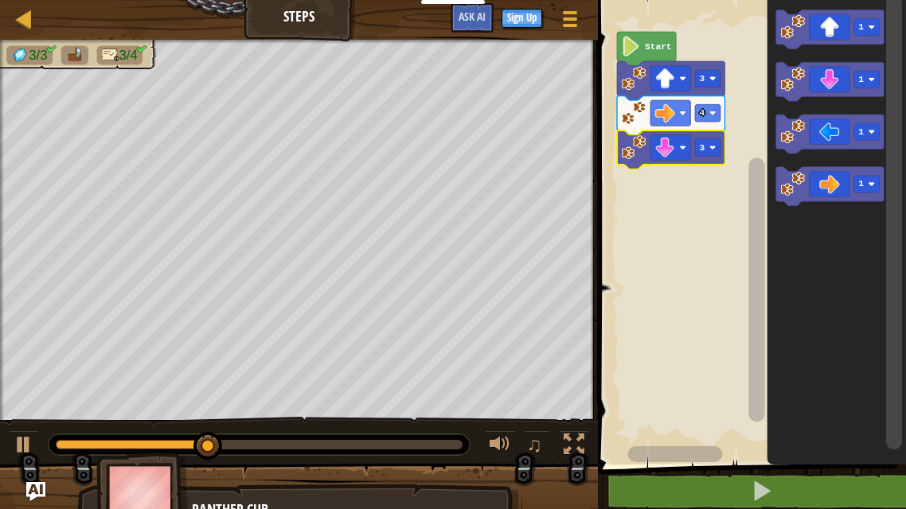
click at [852, 124] on icon "Blockly Workspace" at bounding box center [830, 134] width 108 height 39
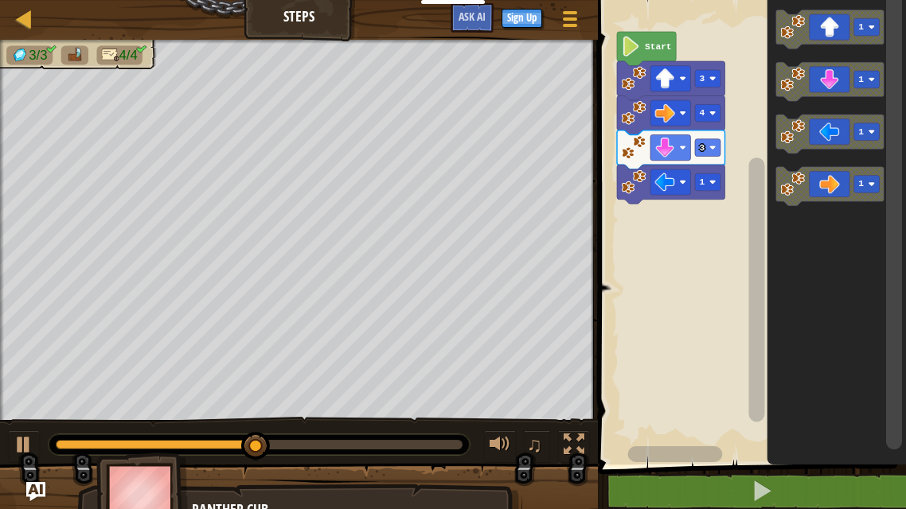
click at [715, 185] on image "Blockly Workspace" at bounding box center [712, 182] width 6 height 6
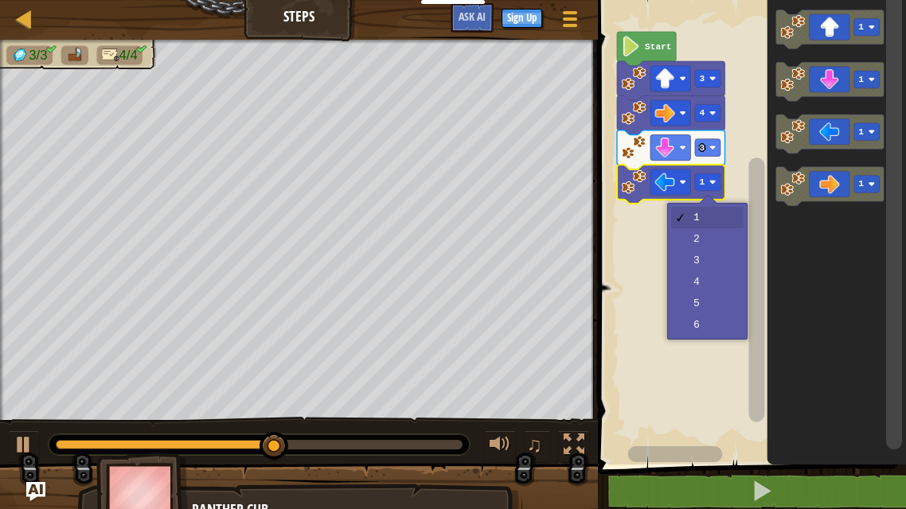
click at [720, 243] on rect "Blockly Workspace" at bounding box center [749, 228] width 313 height 473
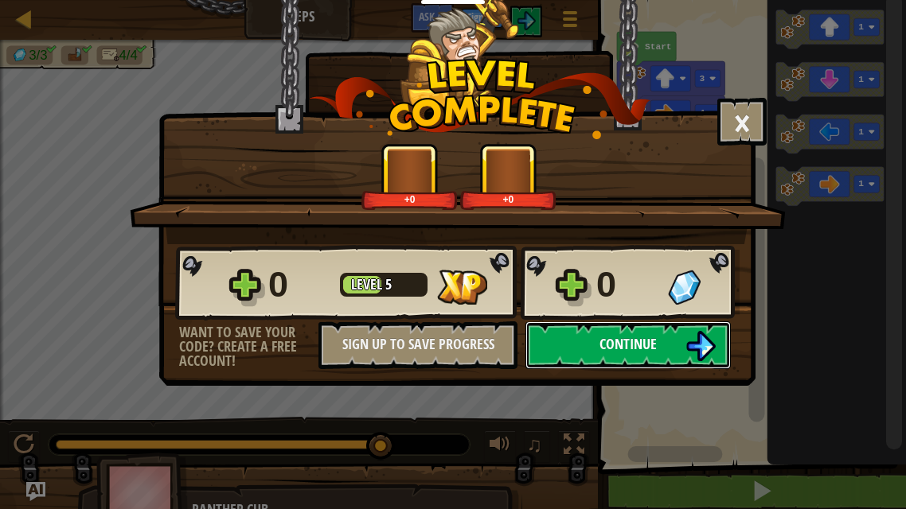
click at [693, 340] on img at bounding box center [700, 346] width 30 height 30
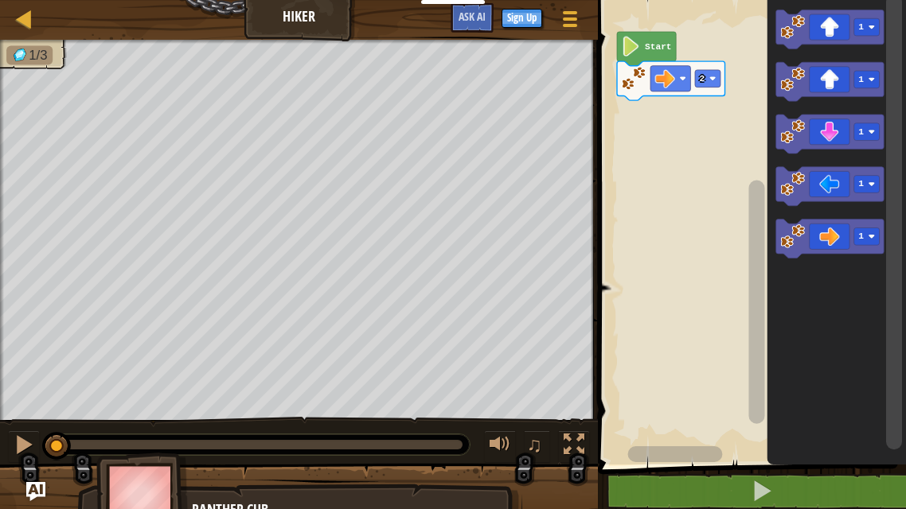
click at [871, 79] on image "Blockly Workspace" at bounding box center [871, 79] width 6 height 6
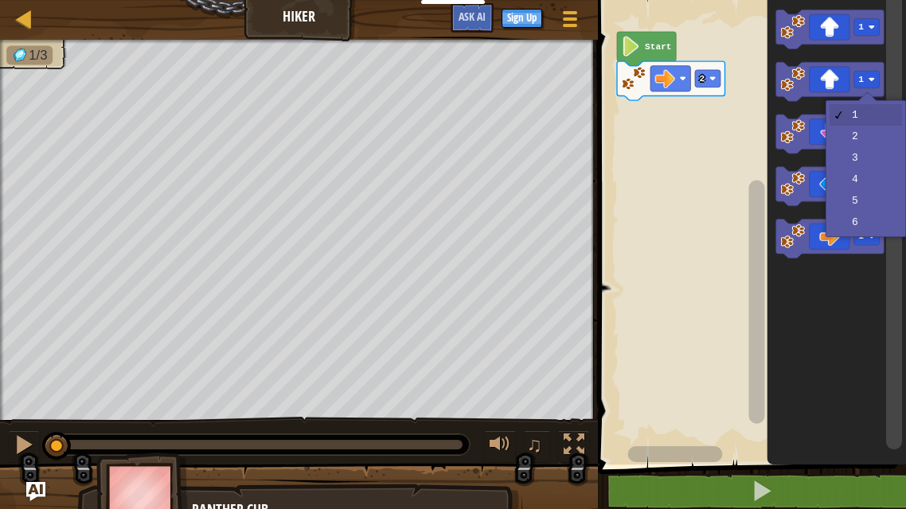
click at [888, 157] on rect "Blockly Workspace" at bounding box center [894, 222] width 16 height 456
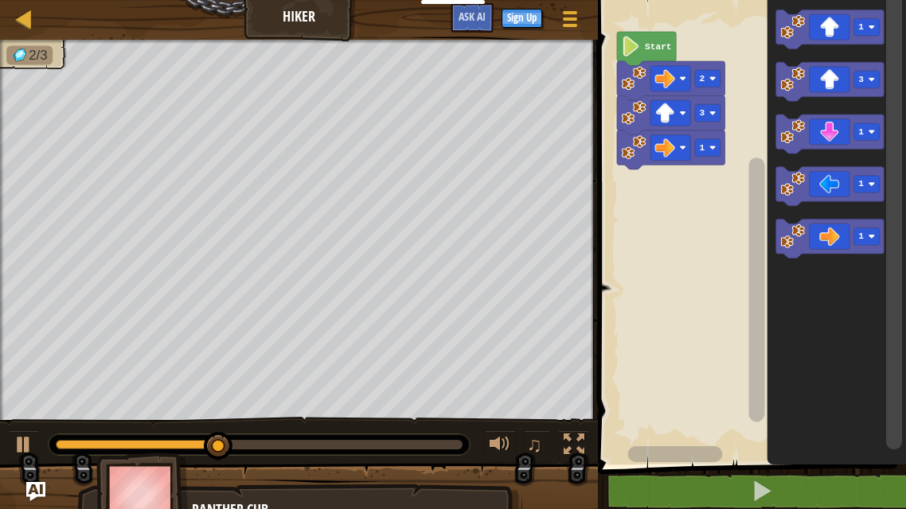
click at [715, 148] on image "Blockly Workspace" at bounding box center [712, 147] width 6 height 6
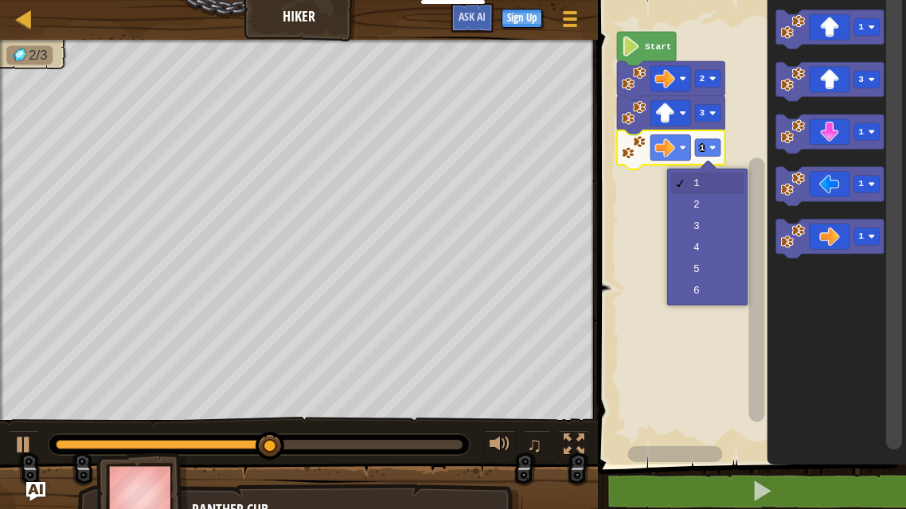
click at [728, 222] on rect "Blockly Workspace" at bounding box center [749, 228] width 313 height 473
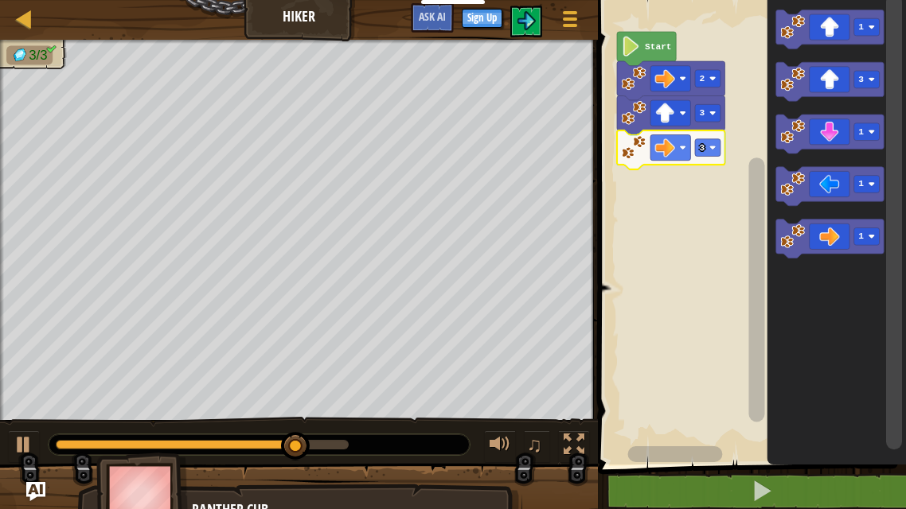
click at [716, 147] on rect "Blockly Workspace" at bounding box center [707, 148] width 25 height 18
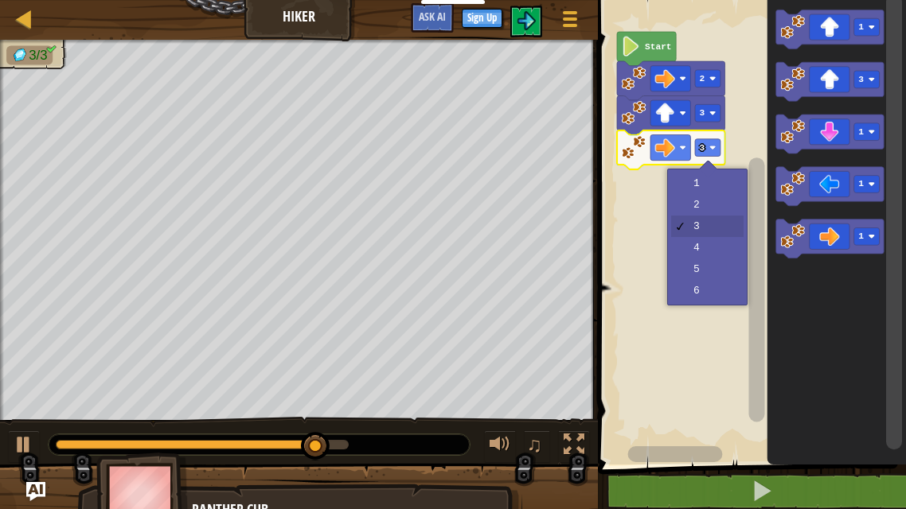
click at [727, 201] on rect "Blockly Workspace" at bounding box center [749, 228] width 313 height 473
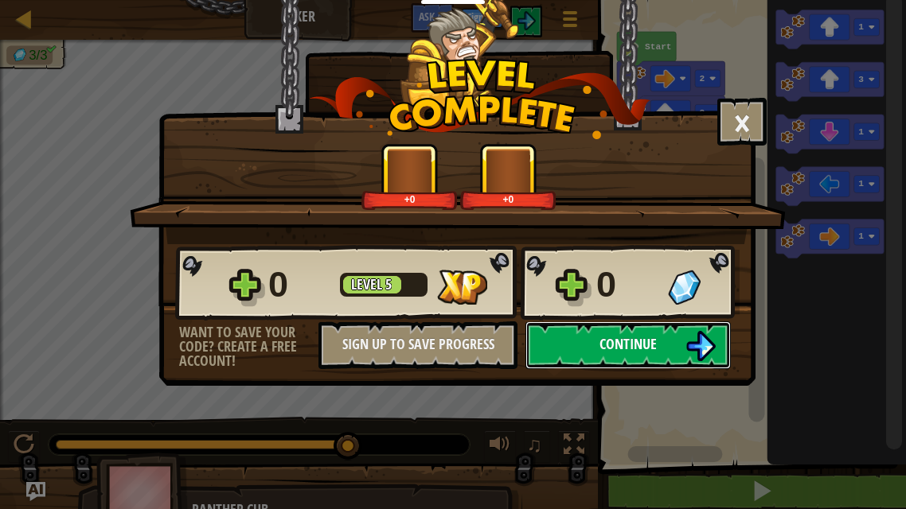
click at [689, 343] on img at bounding box center [700, 346] width 30 height 30
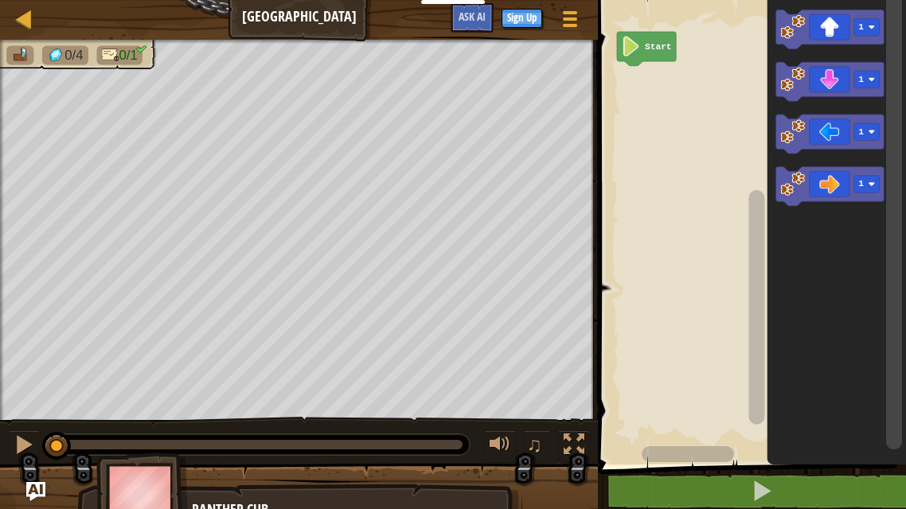
click at [876, 189] on rect "Blockly Workspace" at bounding box center [866, 185] width 25 height 18
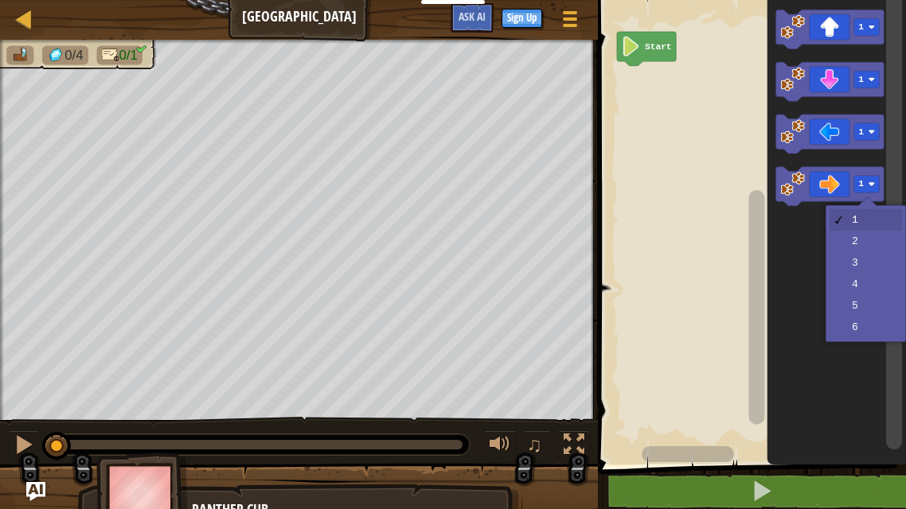
click at [865, 282] on icon "Blockly Workspace" at bounding box center [836, 228] width 139 height 473
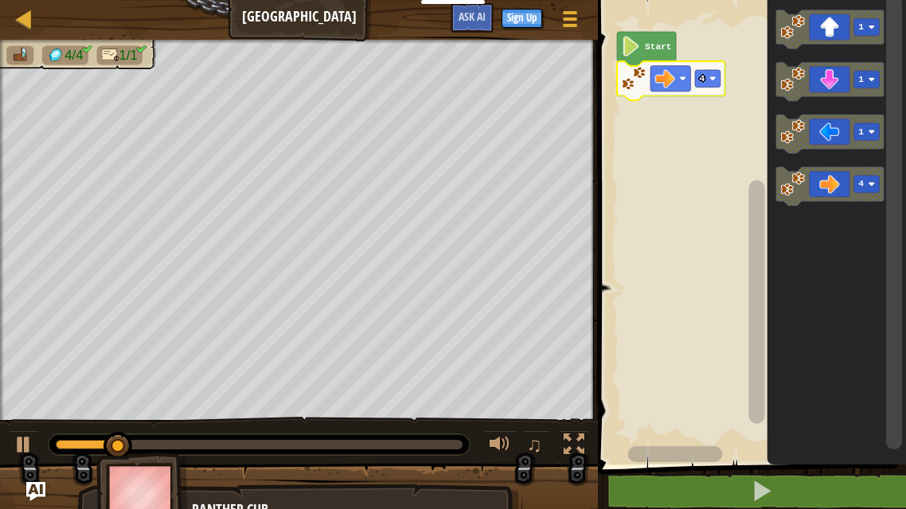
click at [0, 0] on div at bounding box center [0, 0] width 0 height 0
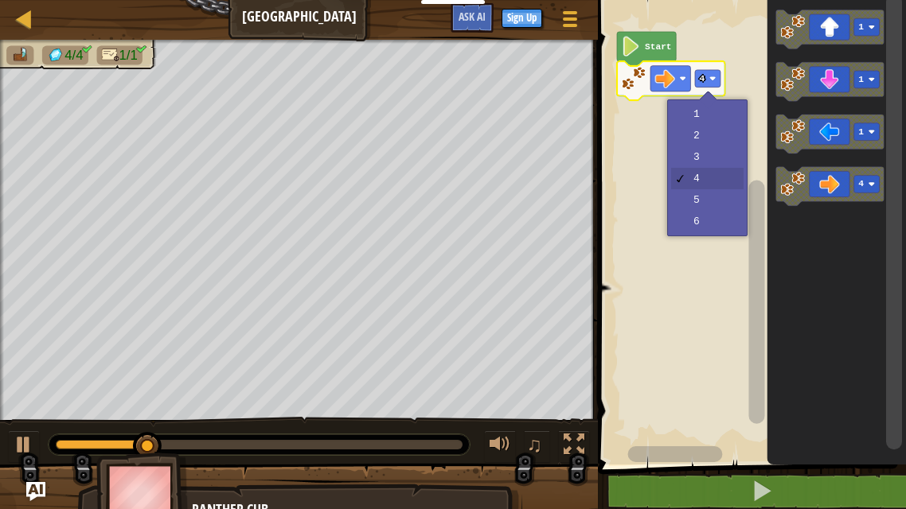
click at [716, 203] on rect "Blockly Workspace" at bounding box center [749, 228] width 313 height 473
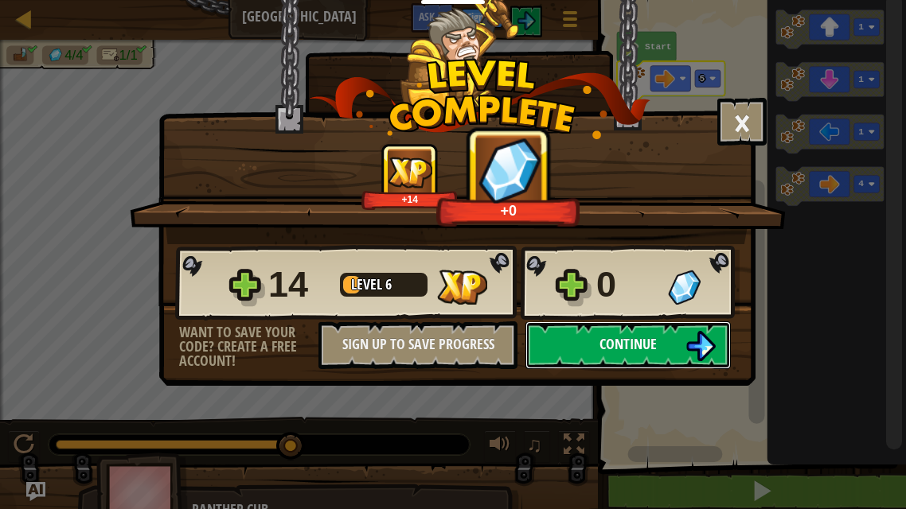
click at [695, 335] on img at bounding box center [700, 346] width 30 height 30
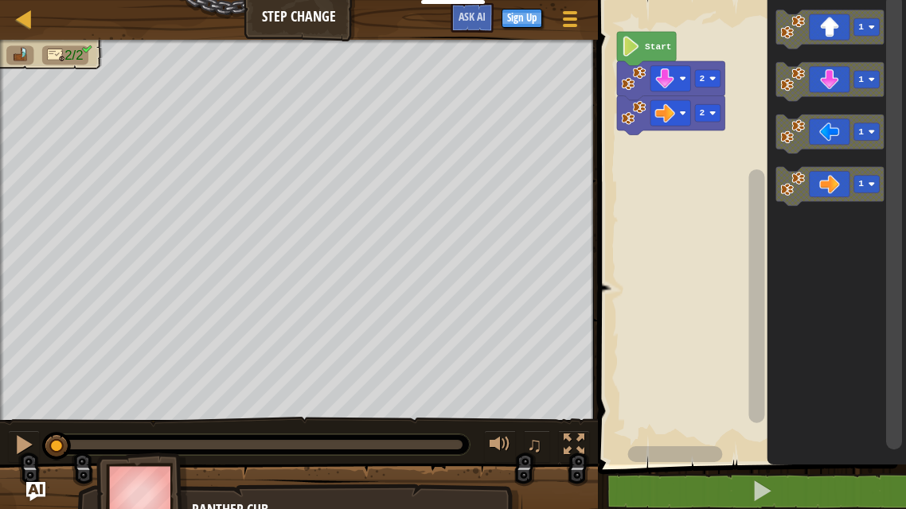
click at [865, 181] on rect "Blockly Workspace" at bounding box center [866, 185] width 25 height 18
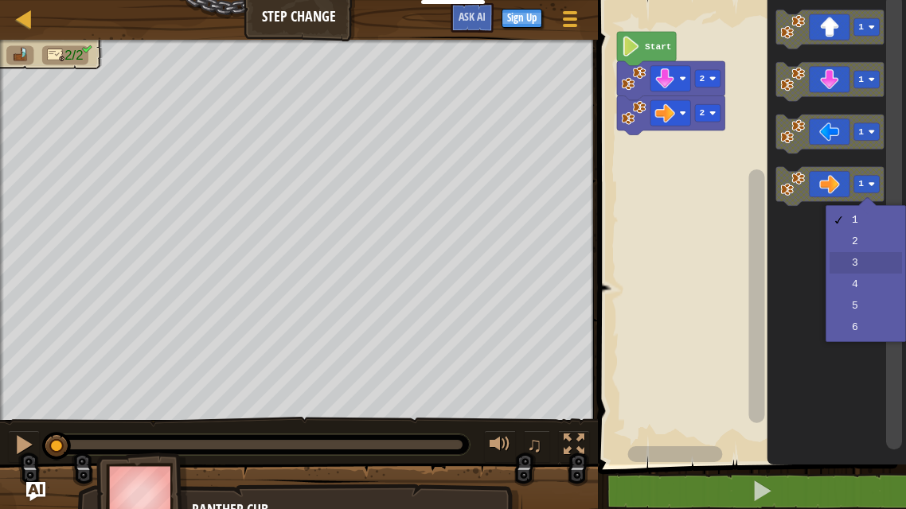
click at [860, 264] on icon "Blockly Workspace" at bounding box center [836, 228] width 139 height 473
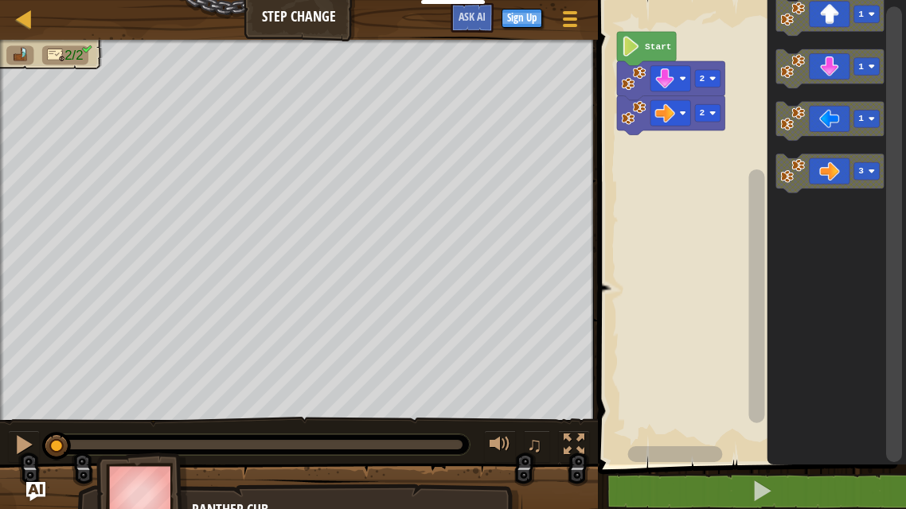
click at [697, 160] on div "2 2 Start 1 1 1 3" at bounding box center [749, 228] width 313 height 473
click at [794, 173] on image "Blockly Workspace" at bounding box center [792, 170] width 25 height 25
click at [641, 51] on icon "Blockly Workspace" at bounding box center [646, 49] width 59 height 34
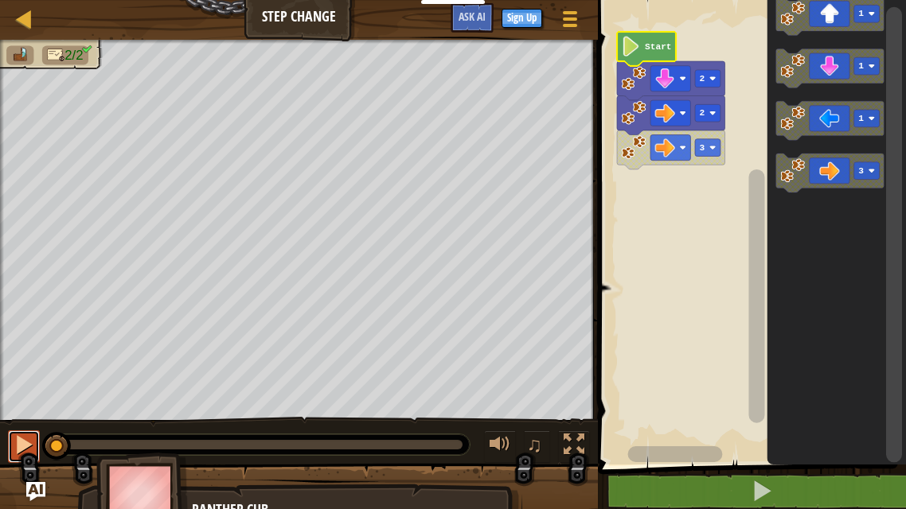
click at [15, 443] on div at bounding box center [24, 445] width 21 height 21
click at [18, 443] on div at bounding box center [24, 445] width 21 height 21
click at [19, 439] on div at bounding box center [24, 445] width 21 height 21
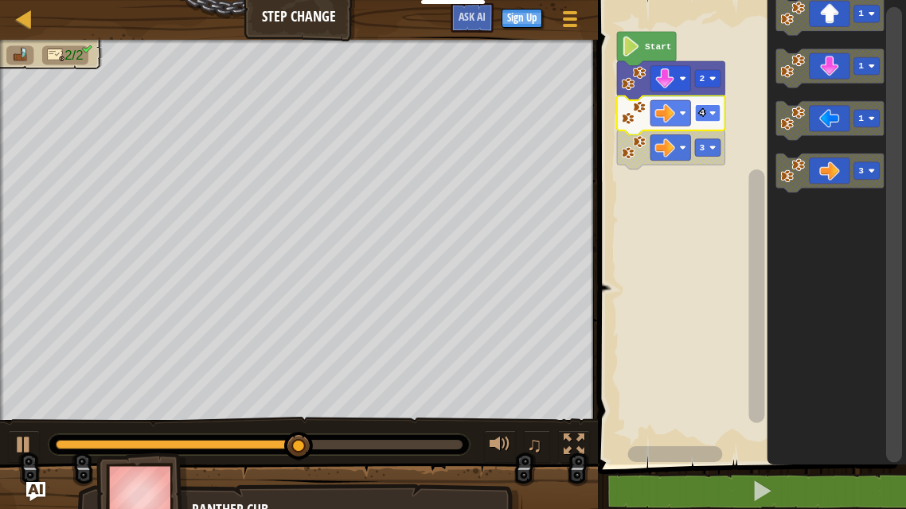
click at [716, 113] on rect "Blockly Workspace" at bounding box center [707, 113] width 25 height 18
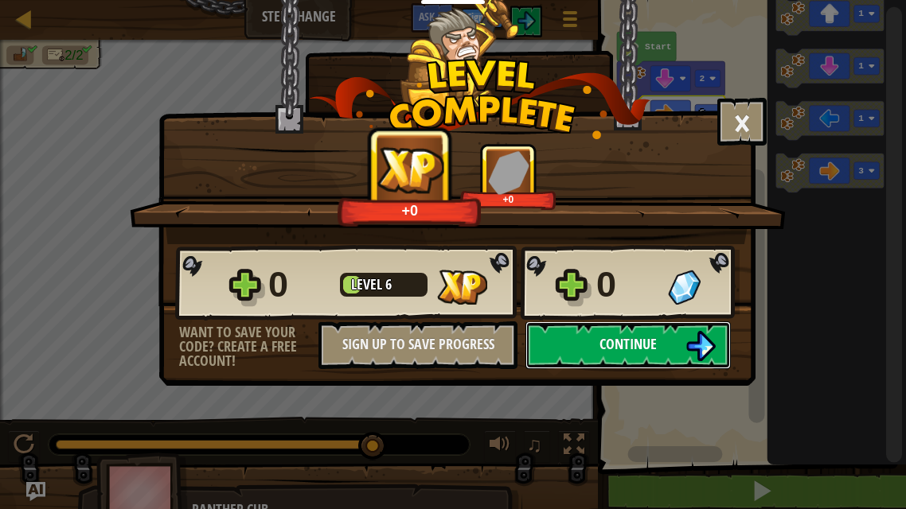
click at [633, 354] on button "Continue" at bounding box center [627, 346] width 205 height 48
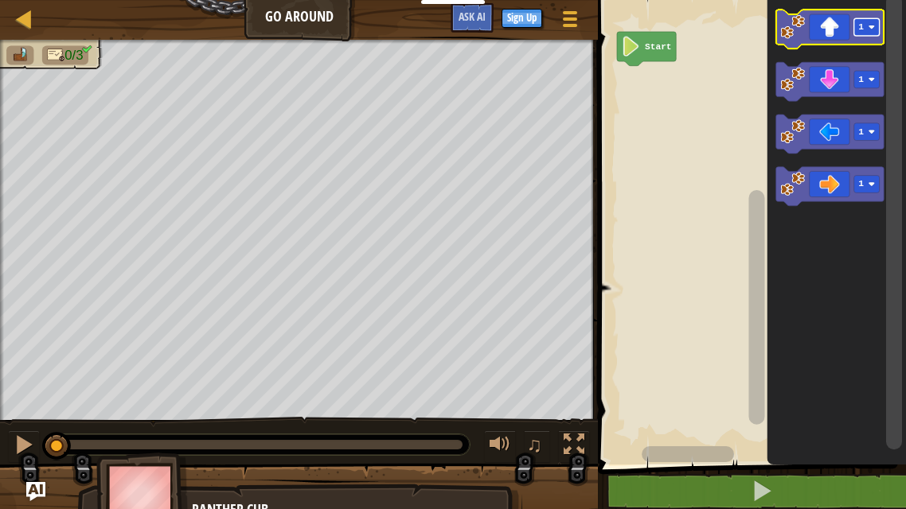
click at [860, 32] on rect "Blockly Workspace" at bounding box center [866, 27] width 25 height 18
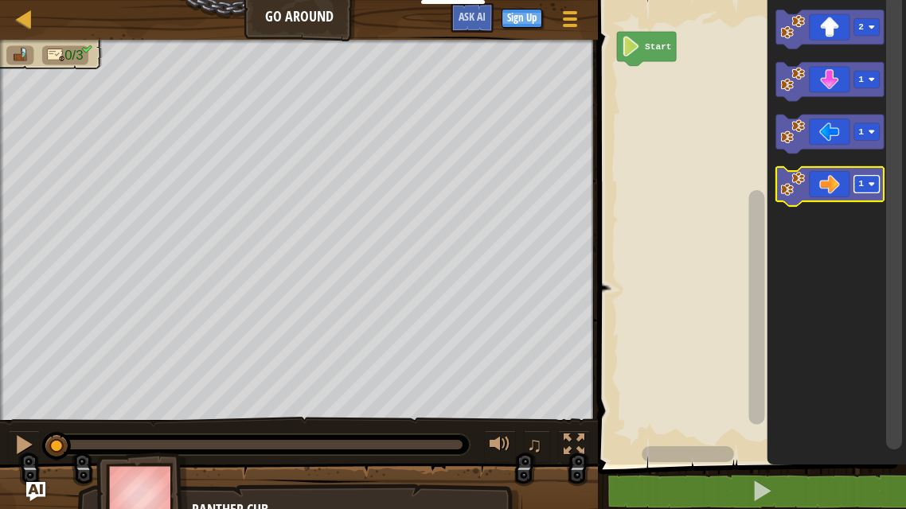
click at [868, 185] on rect "Blockly Workspace" at bounding box center [866, 185] width 25 height 18
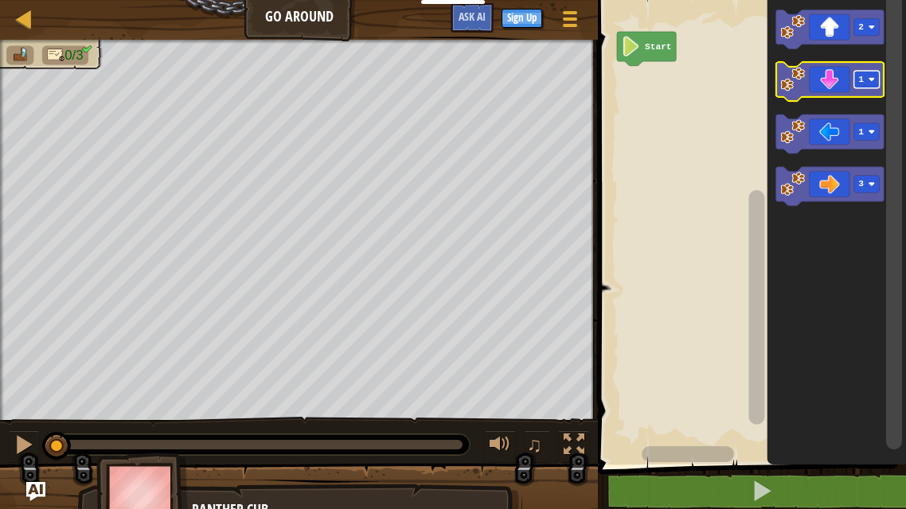
click at [872, 81] on image "Blockly Workspace" at bounding box center [871, 79] width 6 height 6
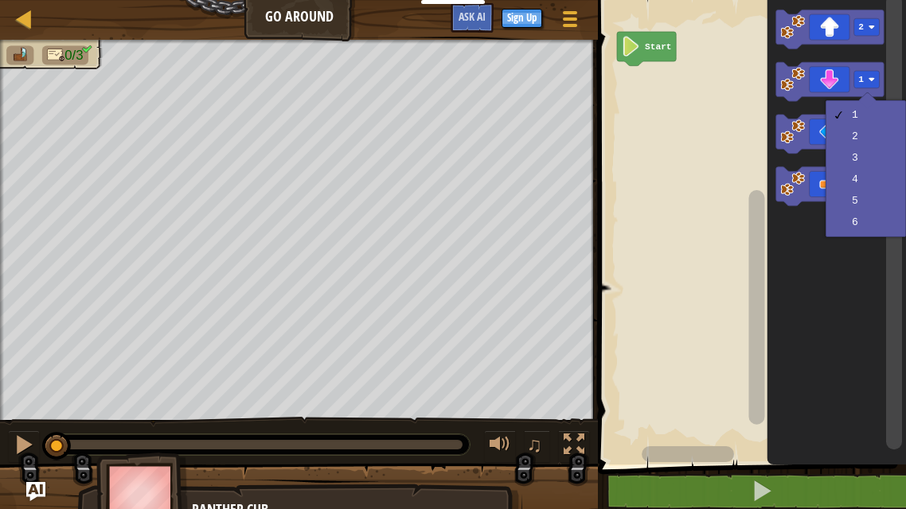
click at [837, 243] on icon "Blockly Workspace" at bounding box center [836, 228] width 139 height 473
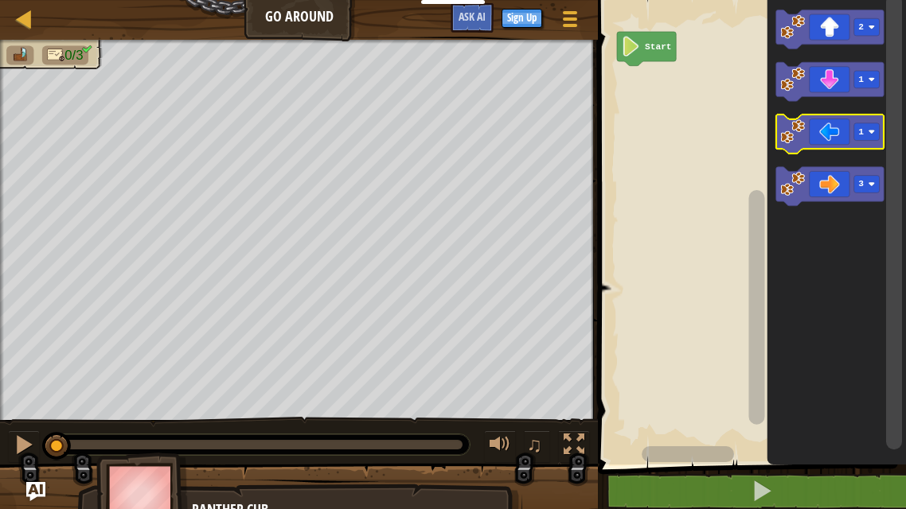
click at [865, 141] on icon "Blockly Workspace" at bounding box center [830, 134] width 108 height 39
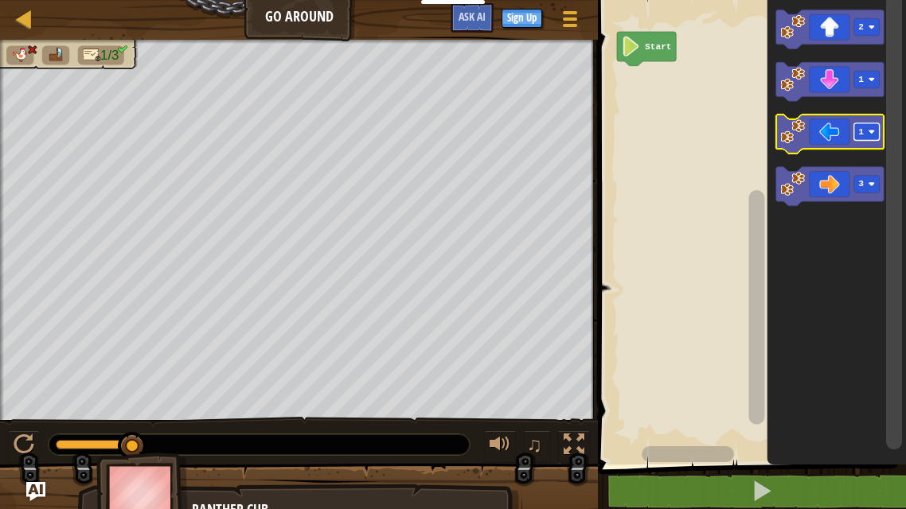
click at [874, 131] on image "Blockly Workspace" at bounding box center [871, 132] width 6 height 6
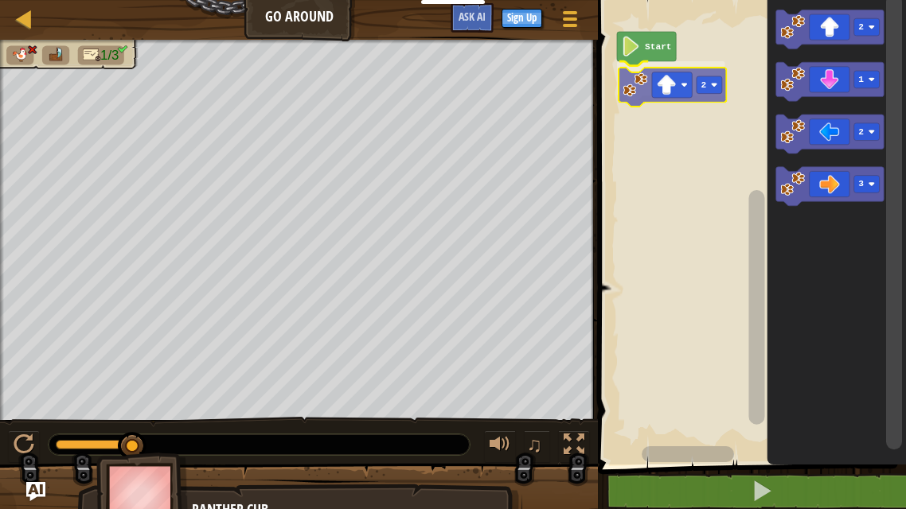
click at [686, 80] on div "Start 2 2 1 2 3 2" at bounding box center [749, 228] width 313 height 473
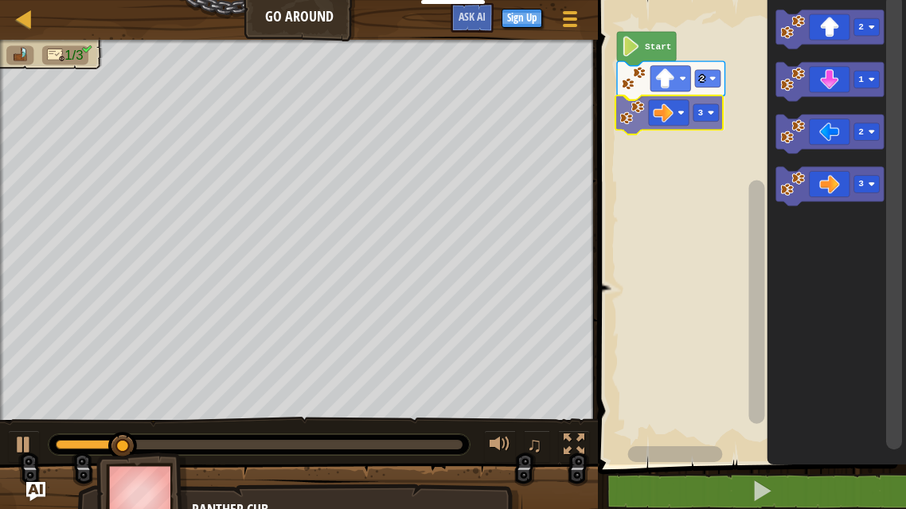
click at [673, 119] on div "Start 2 3 2 1 2 3 3" at bounding box center [749, 228] width 313 height 473
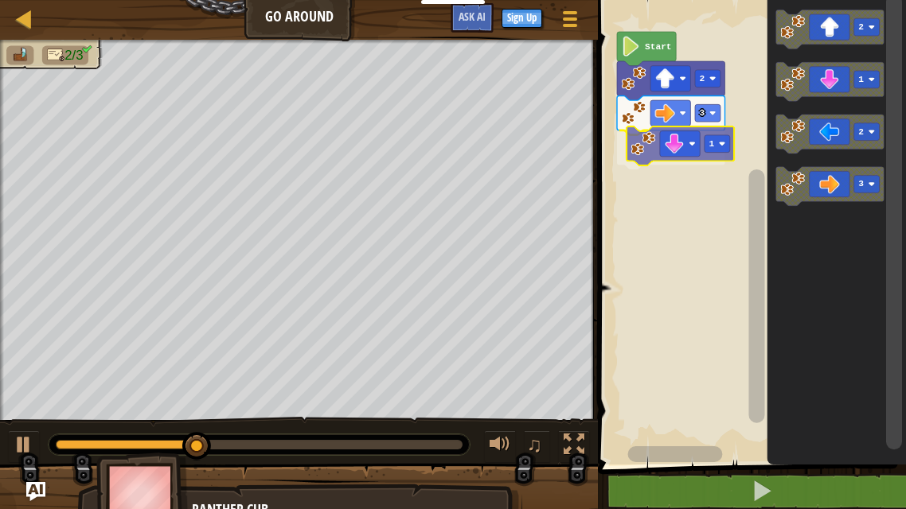
click at [681, 167] on div "Start 2 3 1 2 1 2 3 1" at bounding box center [749, 228] width 313 height 473
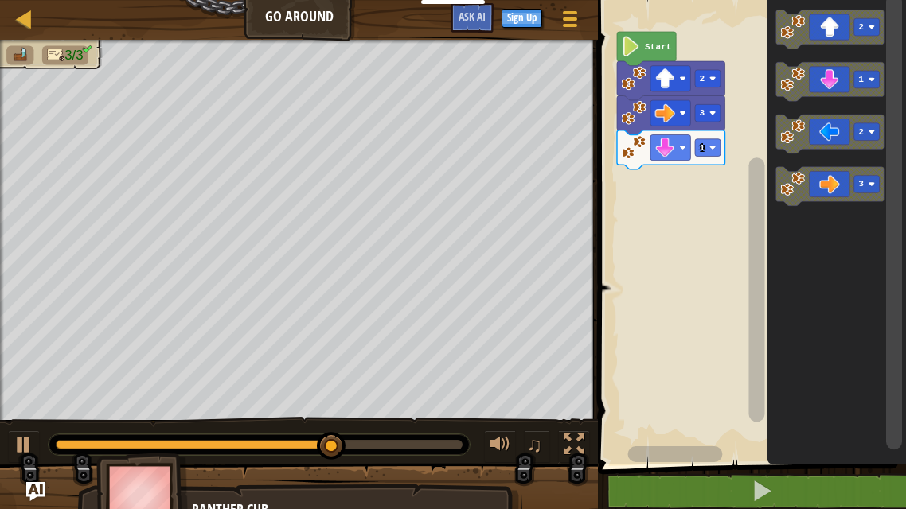
click at [678, 182] on div "Start 2 3 1 2 1 2 3" at bounding box center [749, 228] width 313 height 473
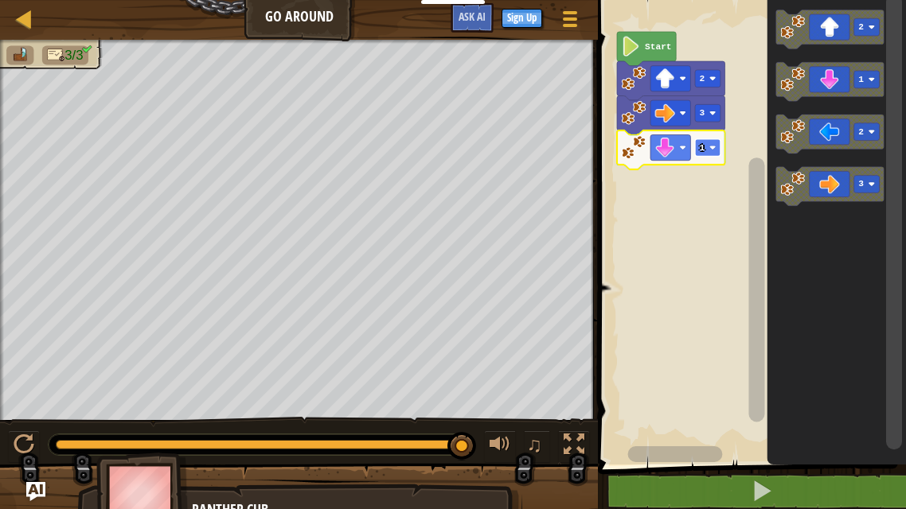
click at [714, 148] on image "Blockly Workspace" at bounding box center [712, 147] width 6 height 6
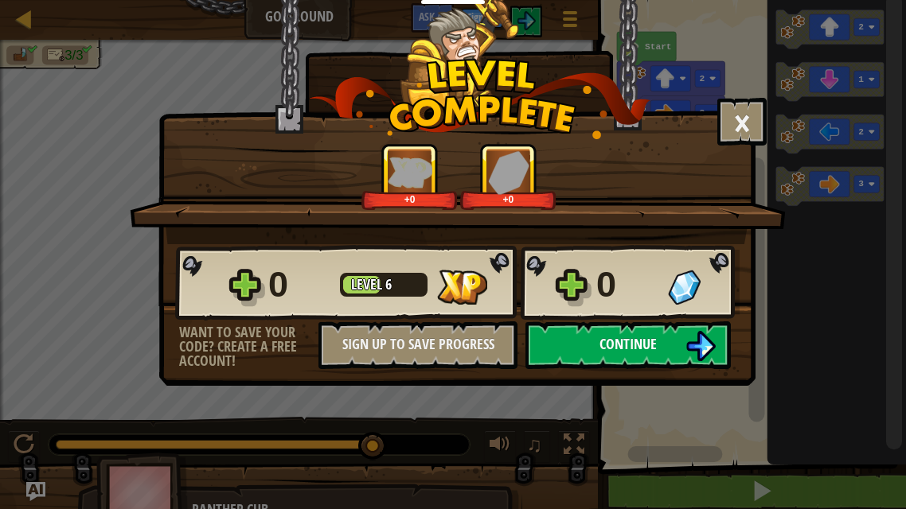
click at [668, 354] on button "Continue" at bounding box center [627, 346] width 205 height 48
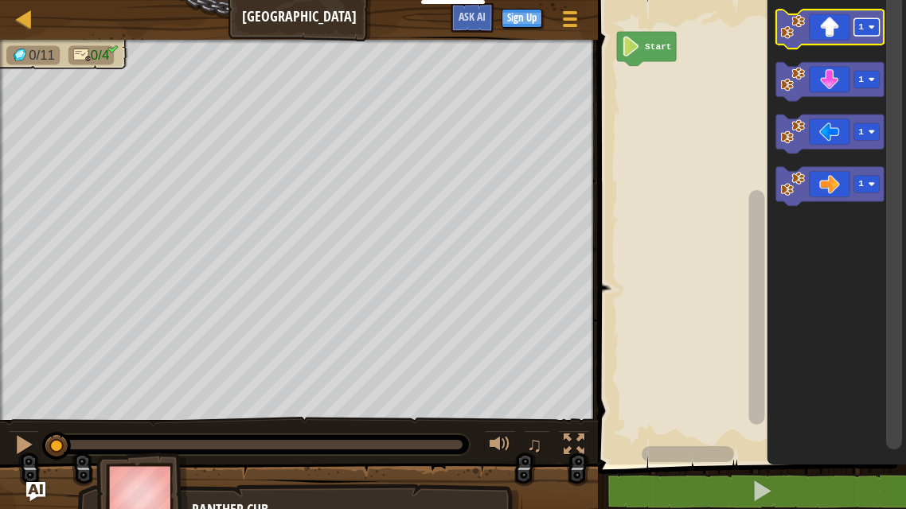
click at [870, 24] on image "Blockly Workspace" at bounding box center [871, 27] width 6 height 6
click at [837, 252] on icon "3 1 1 1" at bounding box center [836, 228] width 139 height 473
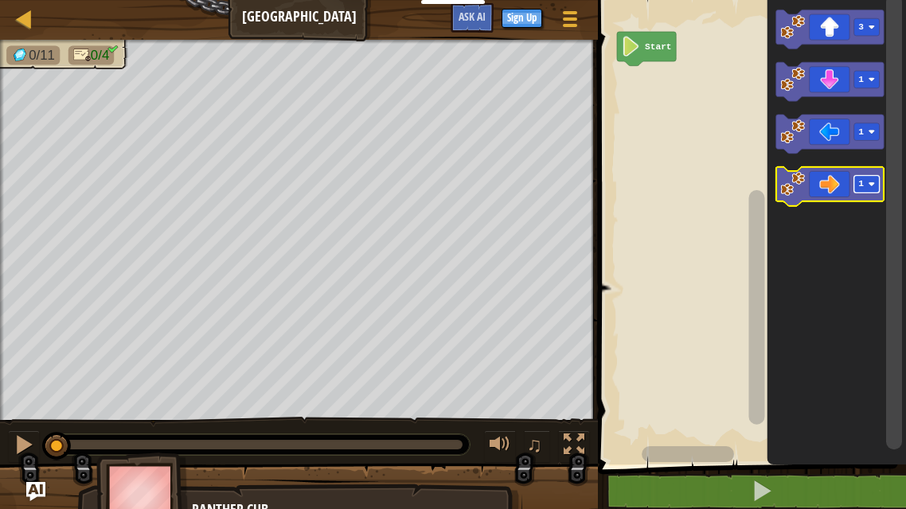
click at [863, 181] on text "1" at bounding box center [861, 185] width 6 height 10
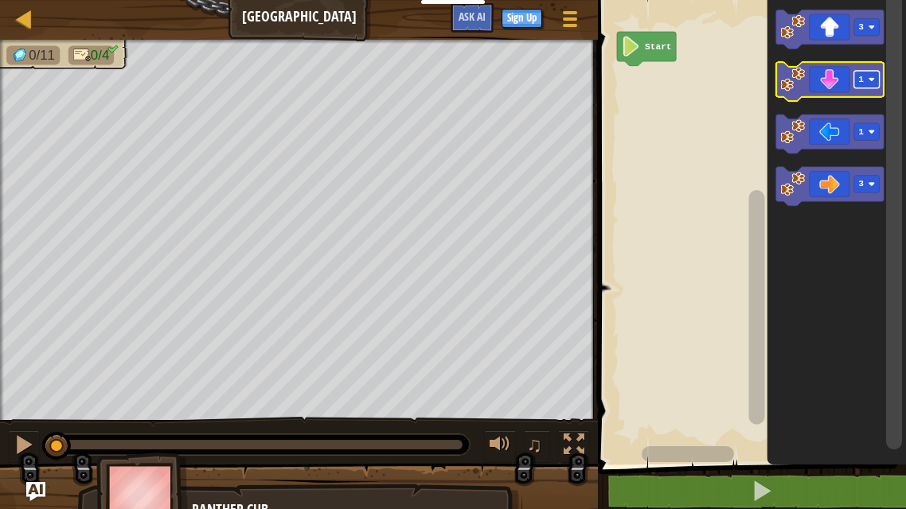
click at [863, 75] on text "1" at bounding box center [861, 80] width 6 height 10
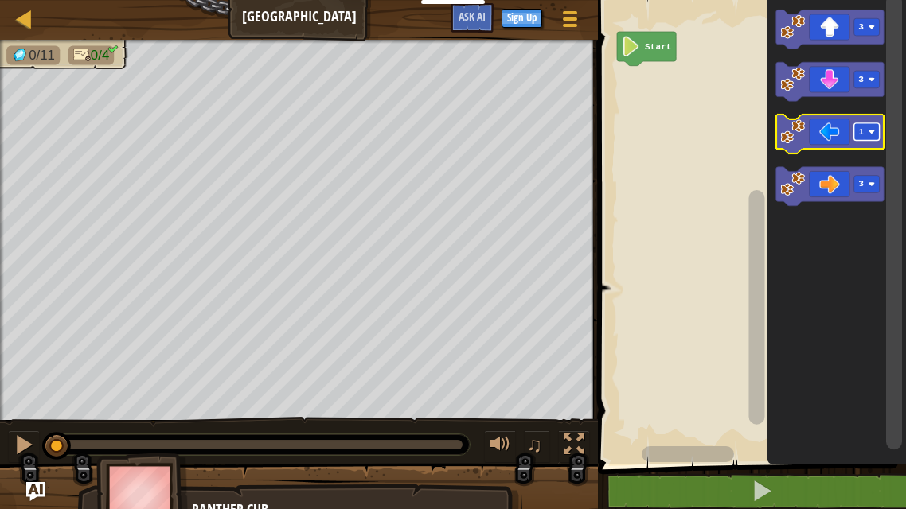
click at [870, 129] on image "Blockly Workspace" at bounding box center [871, 132] width 6 height 6
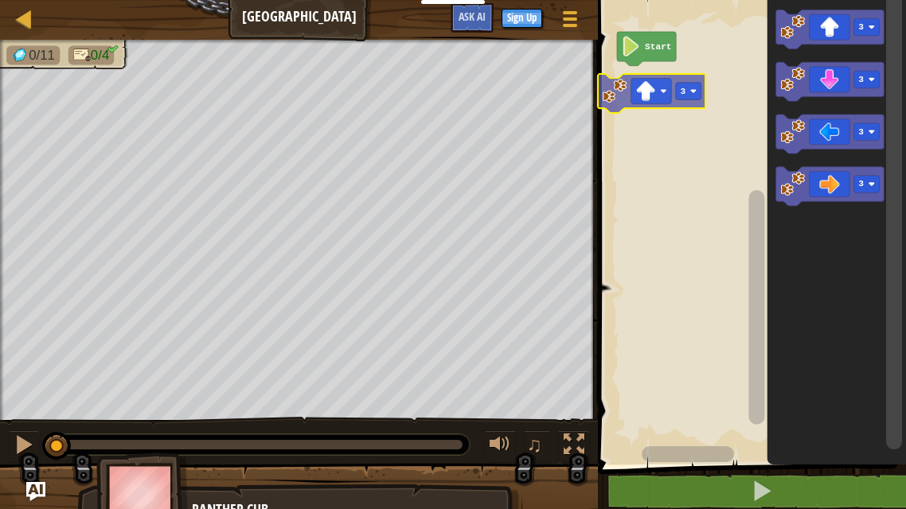
click at [676, 99] on div "Start 3 3 3 3 3" at bounding box center [749, 228] width 313 height 473
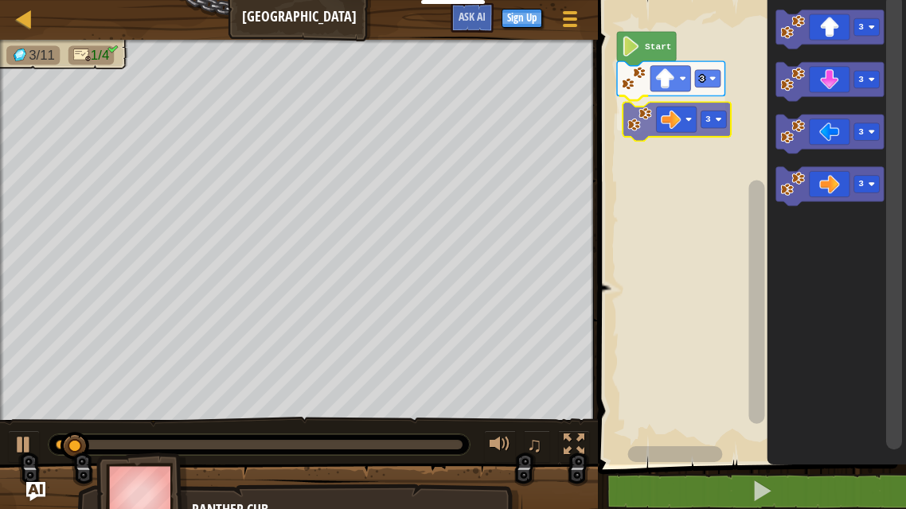
click at [650, 119] on div "3 3 Start 3 3 3 3 3" at bounding box center [749, 228] width 313 height 473
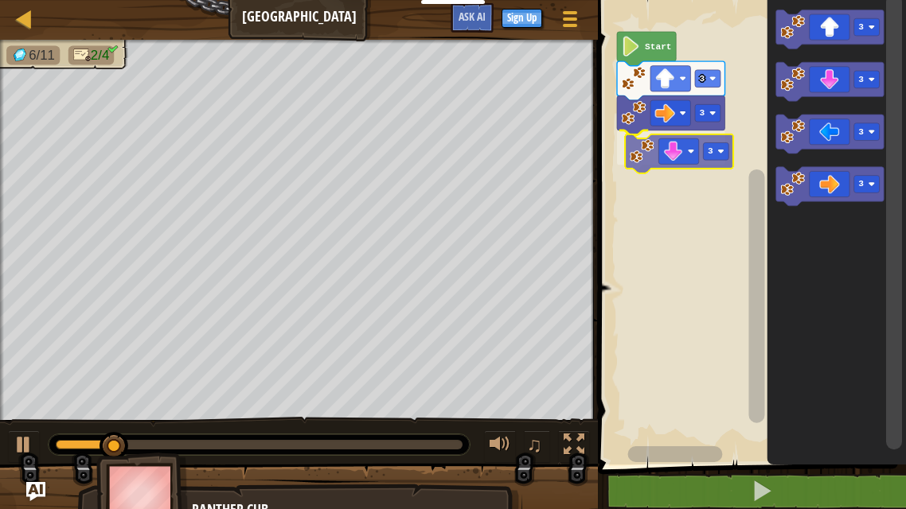
click at [664, 157] on div "3 3 3 Start 3 3 3 3 3" at bounding box center [749, 228] width 313 height 473
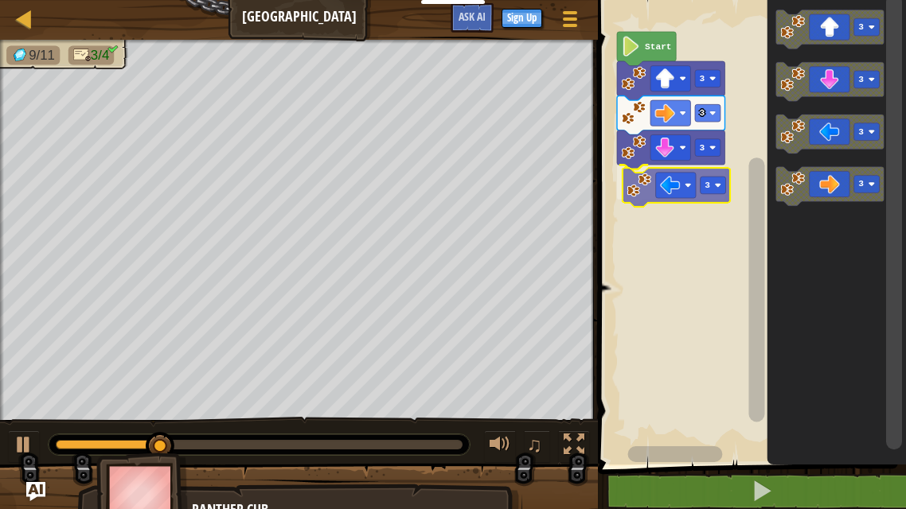
click at [690, 199] on div "3 3 3 3 Start 3 3 3 3 3" at bounding box center [749, 228] width 313 height 473
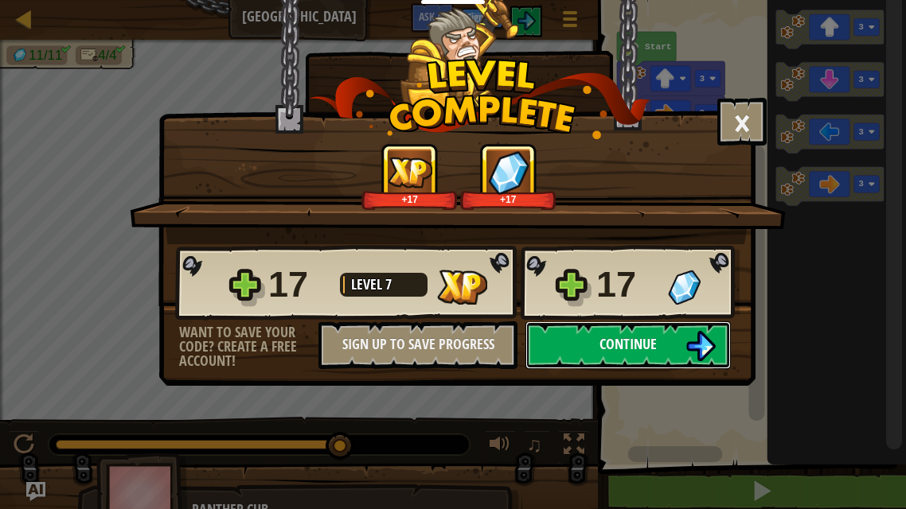
click at [679, 342] on button "Continue" at bounding box center [627, 346] width 205 height 48
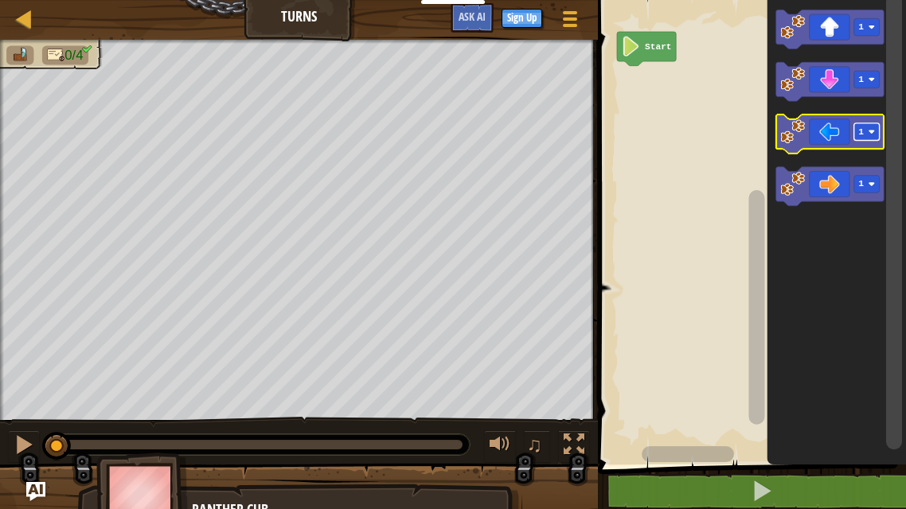
click at [875, 131] on rect "Blockly Workspace" at bounding box center [866, 132] width 25 height 18
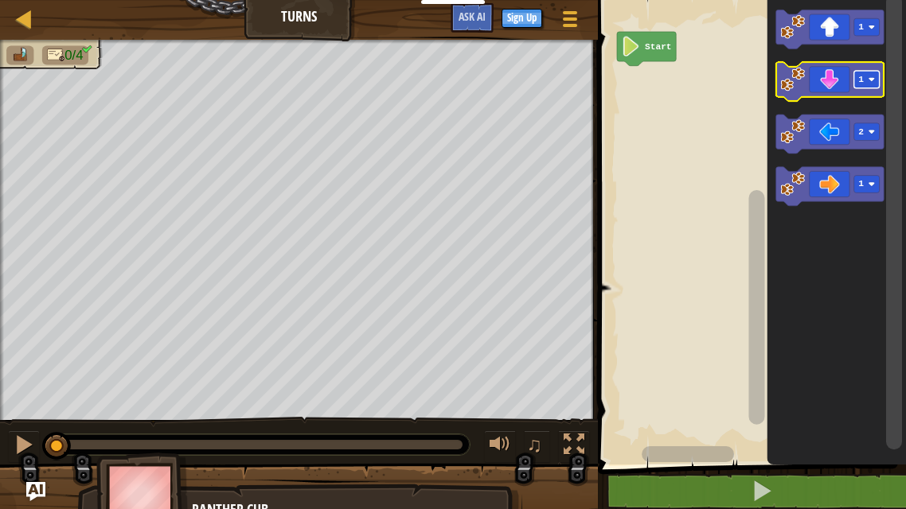
click at [866, 80] on rect "Blockly Workspace" at bounding box center [866, 80] width 25 height 18
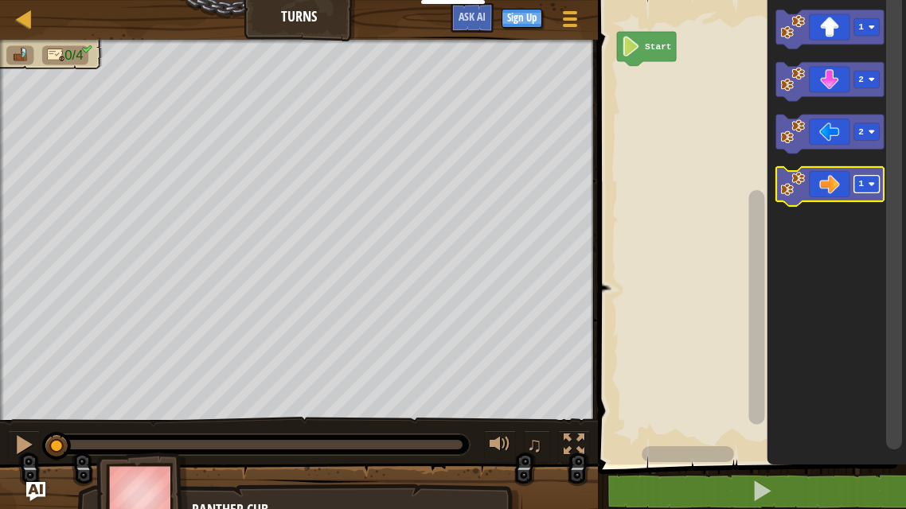
click at [859, 185] on text "1" at bounding box center [861, 185] width 6 height 10
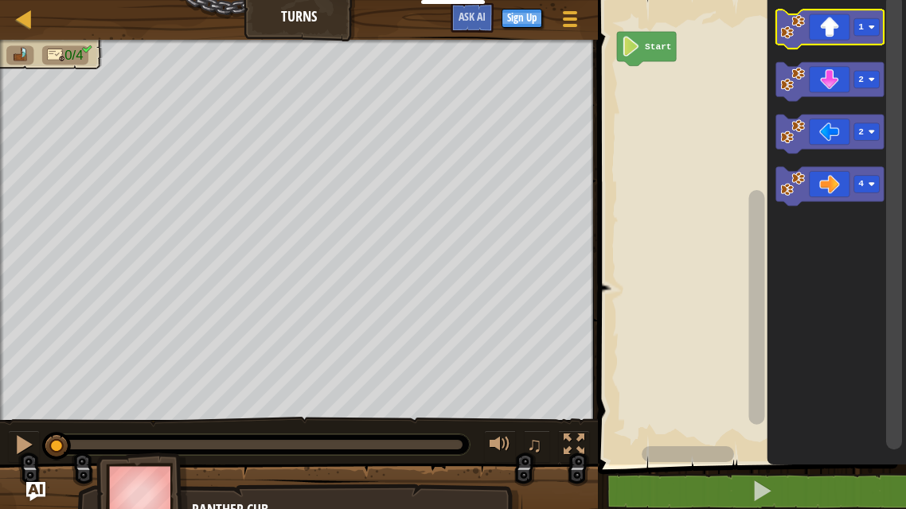
click at [863, 37] on icon "Blockly Workspace" at bounding box center [830, 29] width 108 height 39
click at [864, 29] on rect "Blockly Workspace" at bounding box center [866, 27] width 25 height 18
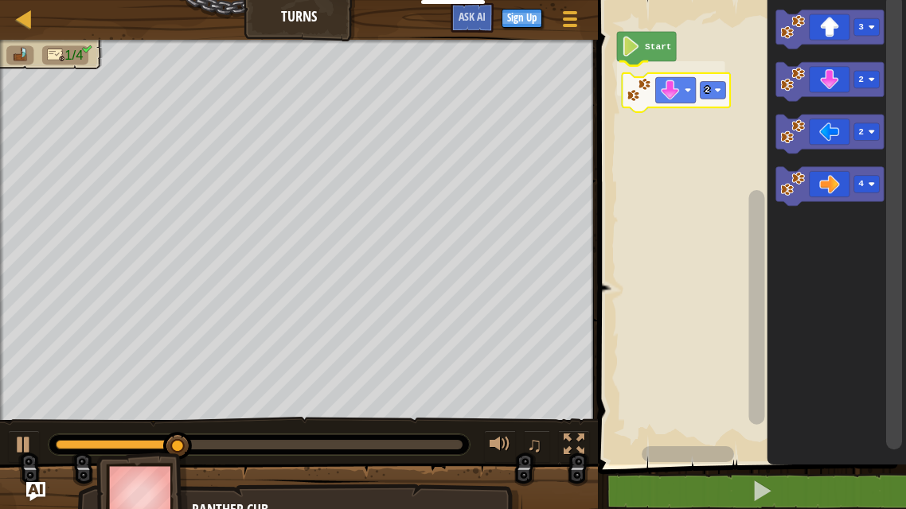
click at [662, 101] on div "Start 2 3 2 2 4 2" at bounding box center [749, 228] width 313 height 473
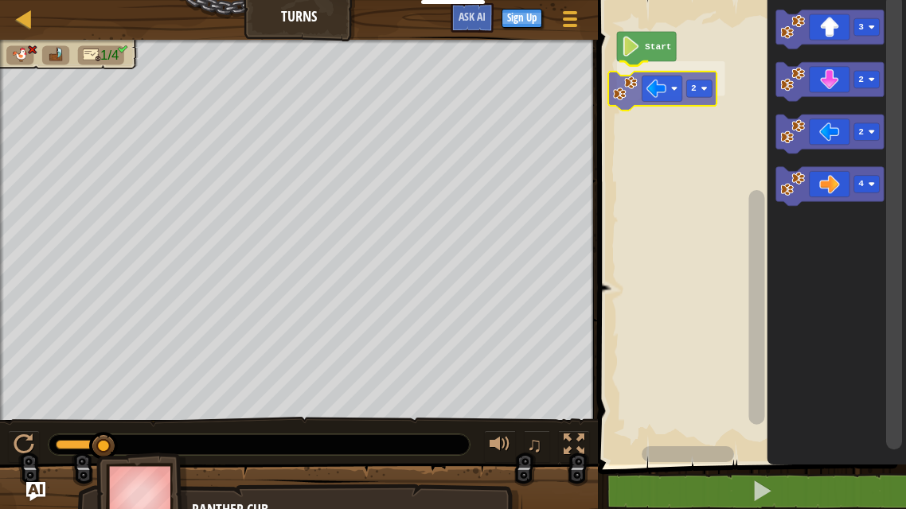
click at [638, 90] on div "Start 2 3 2 2 4 2" at bounding box center [749, 228] width 313 height 473
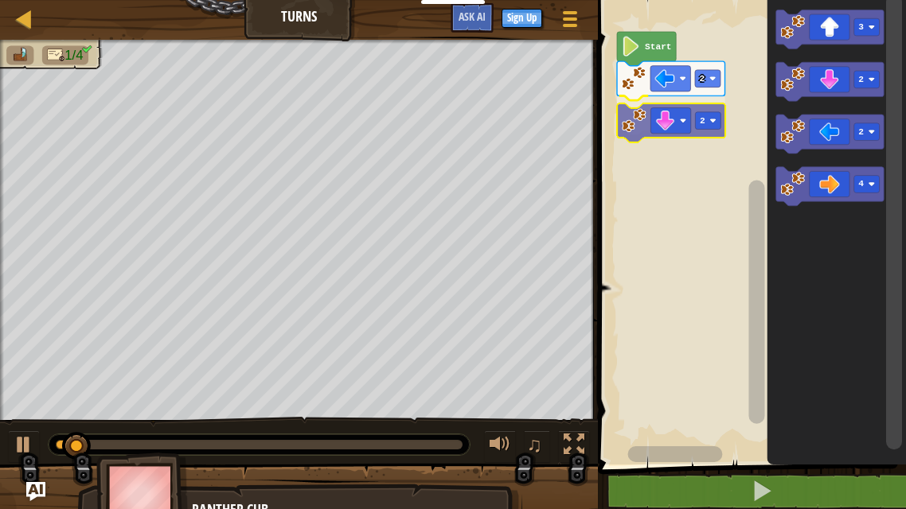
click at [634, 125] on div "2 2 Start 3 2 2 4 2" at bounding box center [749, 228] width 313 height 473
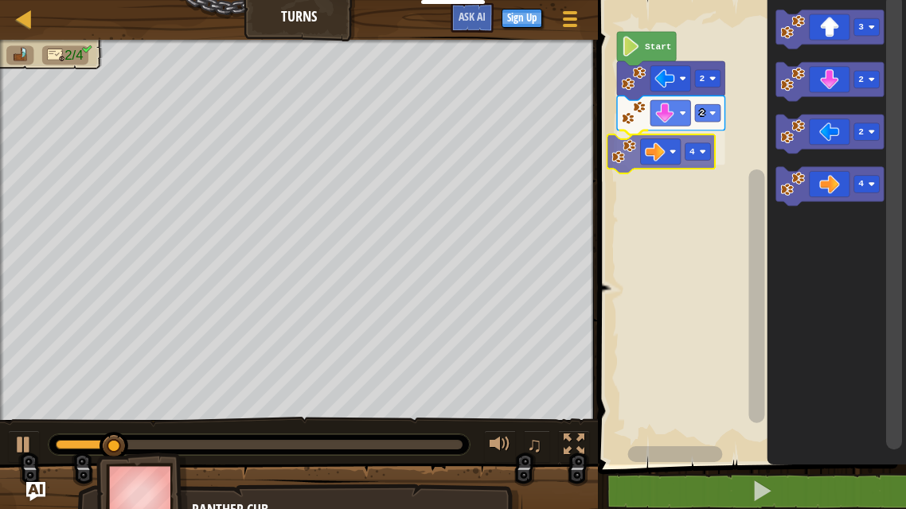
click at [636, 150] on div "2 2 4 Start 3 2 2 4 4" at bounding box center [749, 228] width 313 height 473
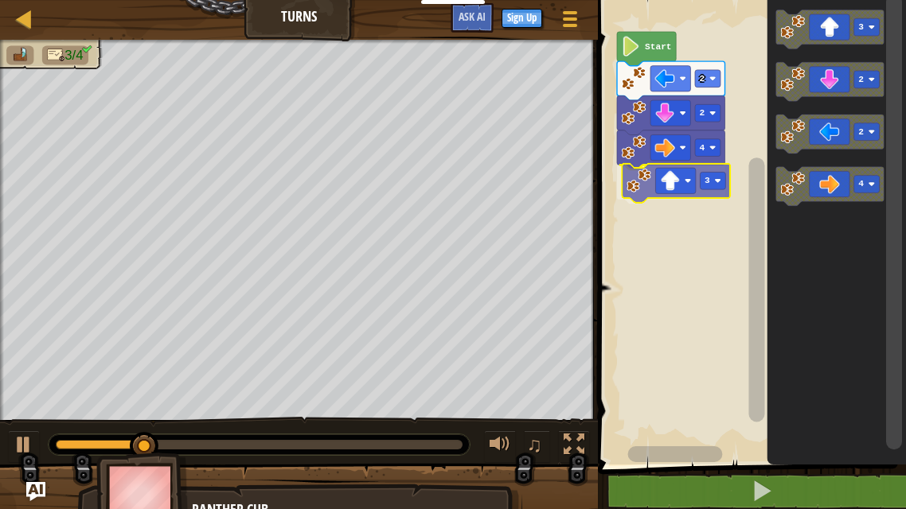
click at [629, 193] on div "2 2 4 3 Start 3 2 2 4 3" at bounding box center [749, 228] width 313 height 473
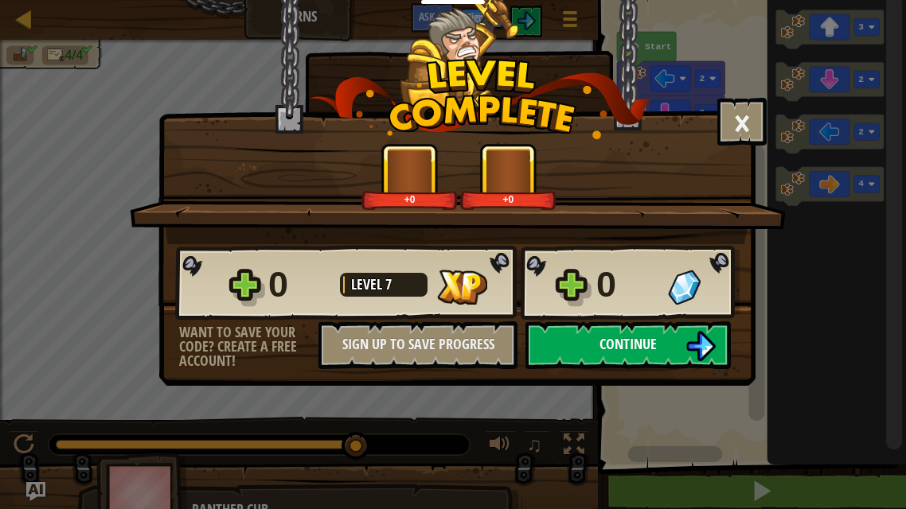
click at [647, 334] on span "Continue" at bounding box center [627, 344] width 57 height 20
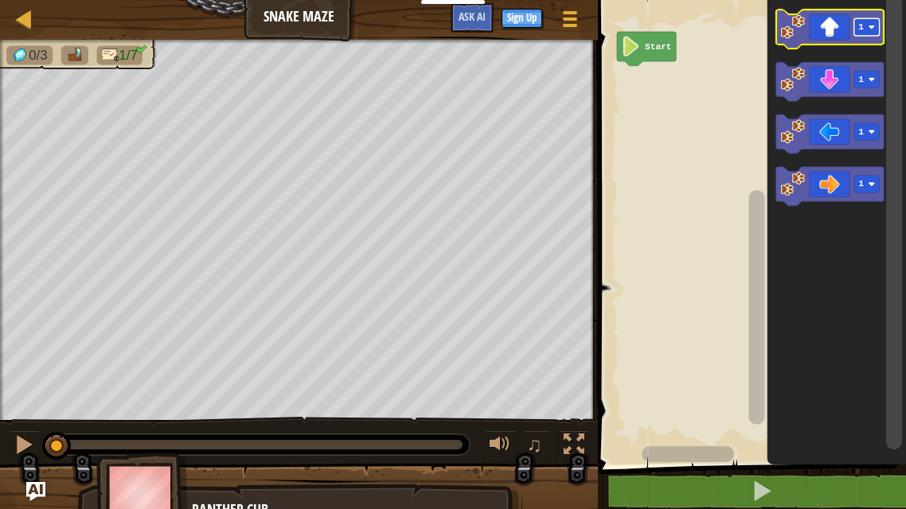
click at [872, 33] on rect "Blockly Workspace" at bounding box center [866, 27] width 25 height 18
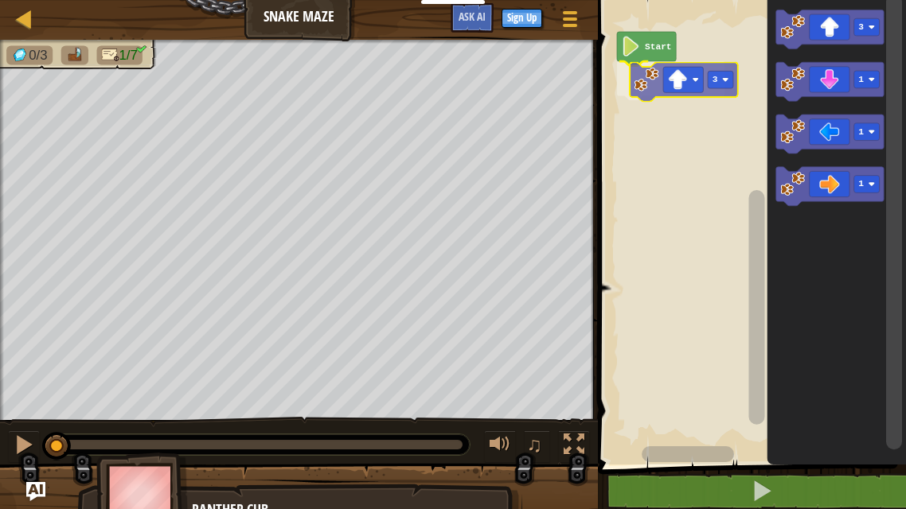
click at [635, 75] on div "Start 3 3 1 1 1 3" at bounding box center [749, 228] width 313 height 473
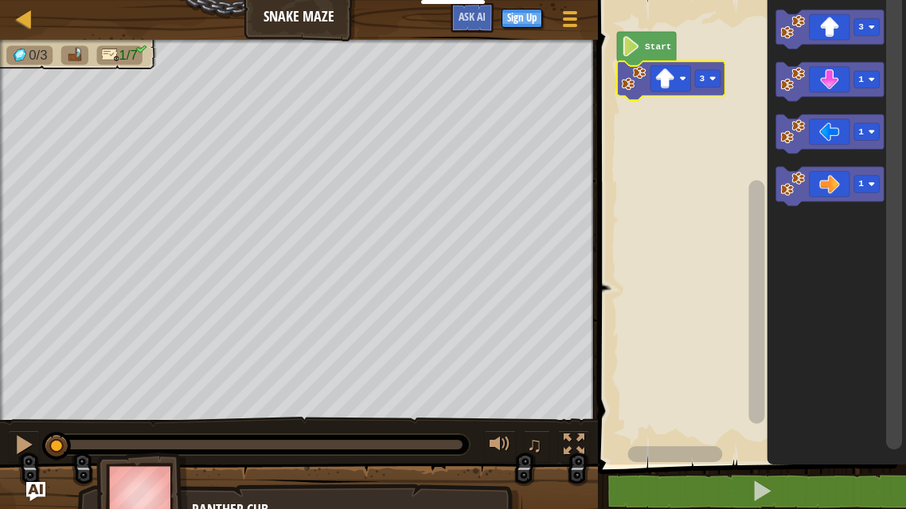
click at [646, 51] on text "Start" at bounding box center [658, 47] width 27 height 10
click at [22, 455] on div at bounding box center [24, 445] width 21 height 21
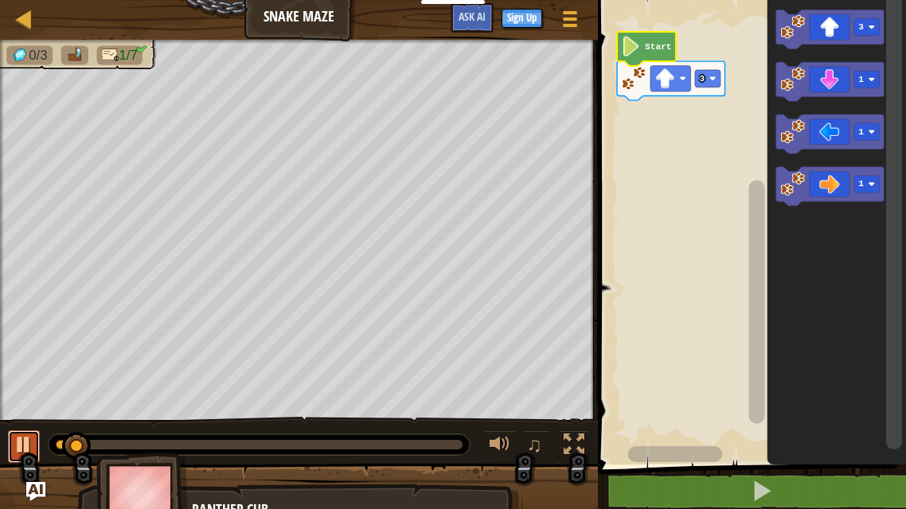
click at [26, 440] on div at bounding box center [24, 445] width 21 height 21
drag, startPoint x: 73, startPoint y: 433, endPoint x: 6, endPoint y: 466, distance: 75.1
click at [6, 466] on div "0/3 1/7 ♫ Panther Cub" at bounding box center [453, 284] width 906 height 489
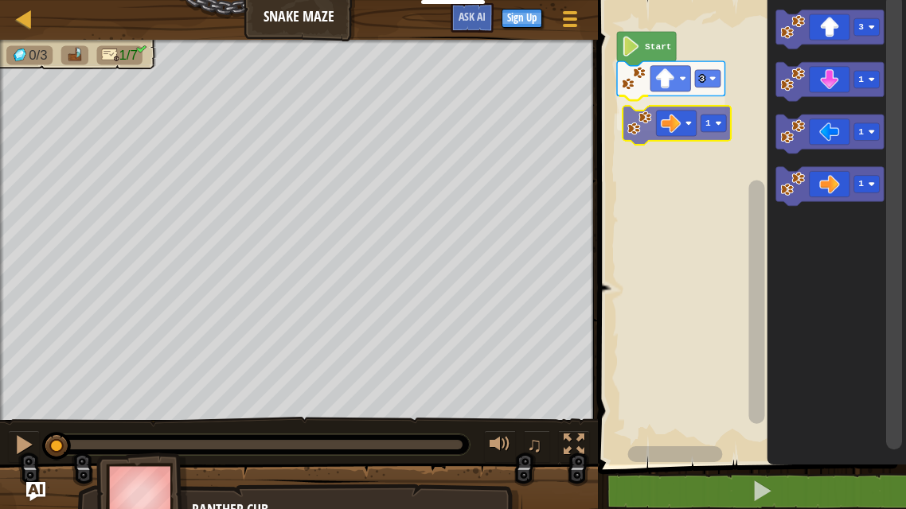
click at [670, 135] on div "Start 3 1 3 1 1 1 1" at bounding box center [749, 228] width 313 height 473
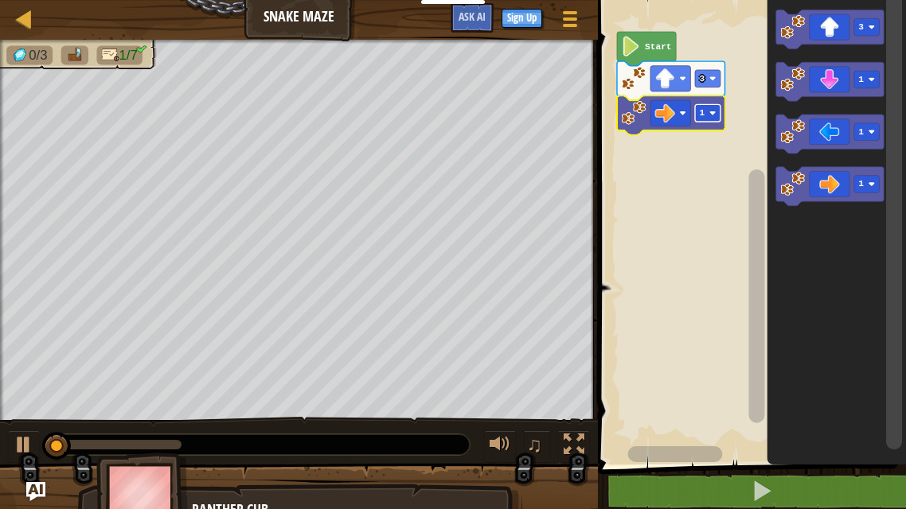
click at [702, 115] on text "1" at bounding box center [703, 113] width 6 height 10
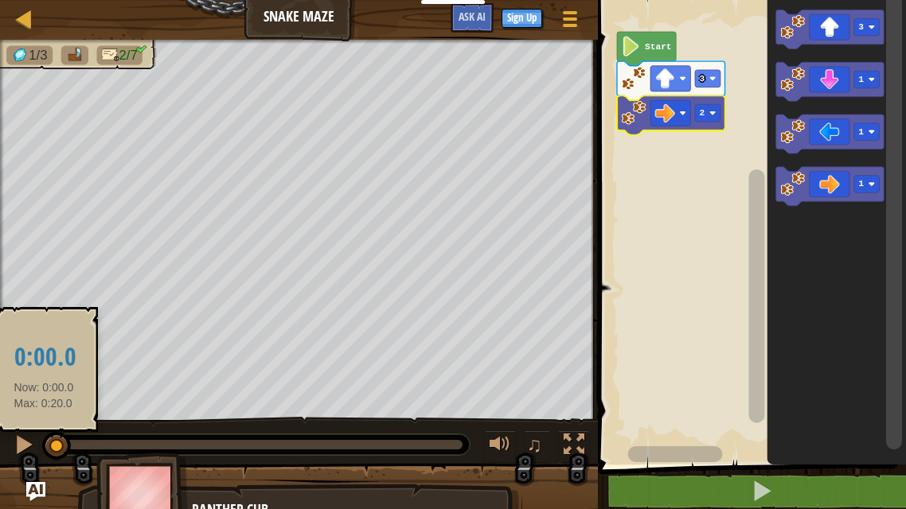
drag, startPoint x: 79, startPoint y: 443, endPoint x: 42, endPoint y: 448, distance: 37.0
click at [42, 448] on div at bounding box center [56, 446] width 29 height 29
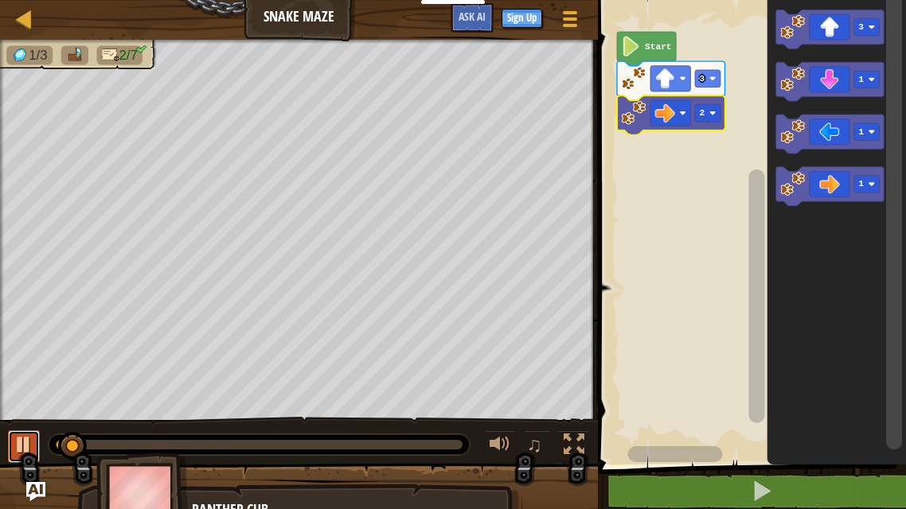
click at [36, 445] on button at bounding box center [24, 447] width 32 height 33
click at [36, 446] on button at bounding box center [24, 447] width 32 height 33
drag, startPoint x: 76, startPoint y: 455, endPoint x: 44, endPoint y: 464, distance: 33.0
click at [44, 464] on div "1/3 2/7 ♫ Panther Cub" at bounding box center [453, 284] width 906 height 489
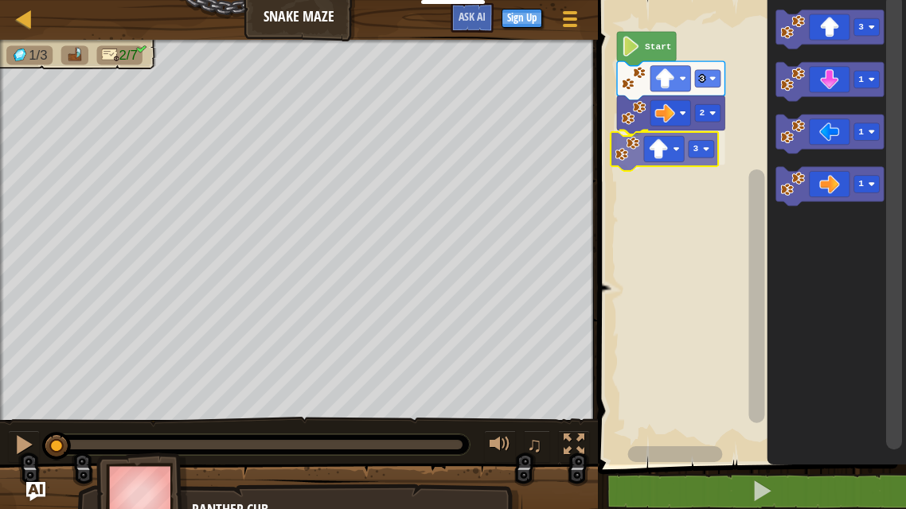
click at [656, 148] on div "Start 3 2 3 3 1 1 1 3" at bounding box center [749, 228] width 313 height 473
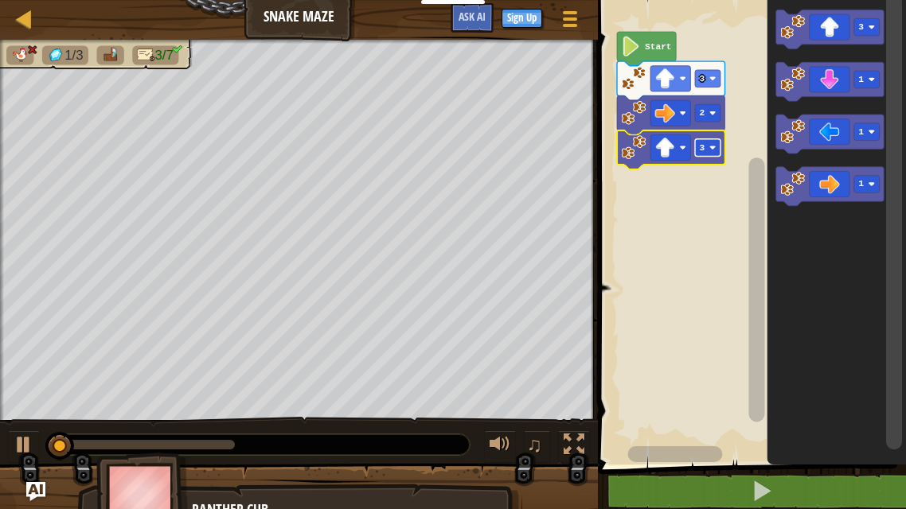
click at [704, 148] on rect "Blockly Workspace" at bounding box center [707, 148] width 25 height 18
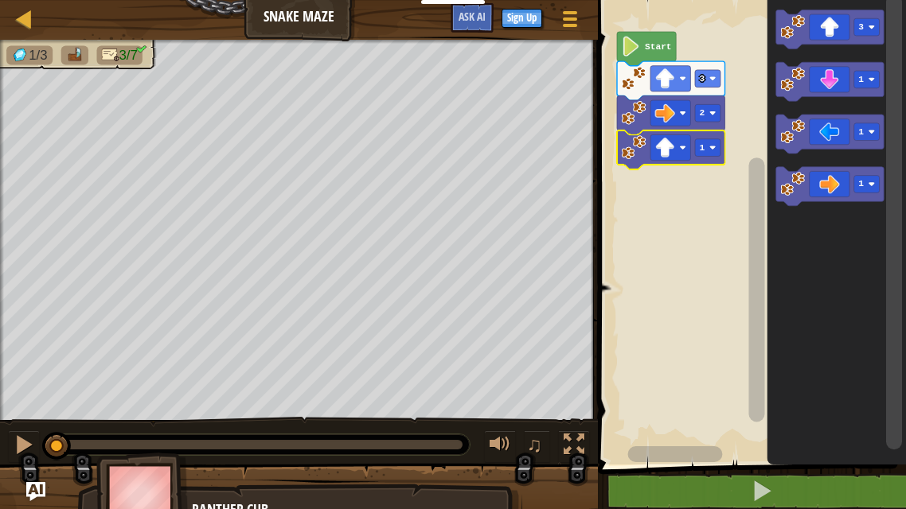
drag, startPoint x: 133, startPoint y: 436, endPoint x: 11, endPoint y: 471, distance: 126.7
click at [11, 471] on div "1/3 3/7 ♫ Panther Cub" at bounding box center [453, 284] width 906 height 489
click at [25, 457] on button at bounding box center [24, 447] width 32 height 33
drag, startPoint x: 68, startPoint y: 448, endPoint x: 38, endPoint y: 451, distance: 29.5
click at [38, 451] on div "♫" at bounding box center [299, 441] width 598 height 48
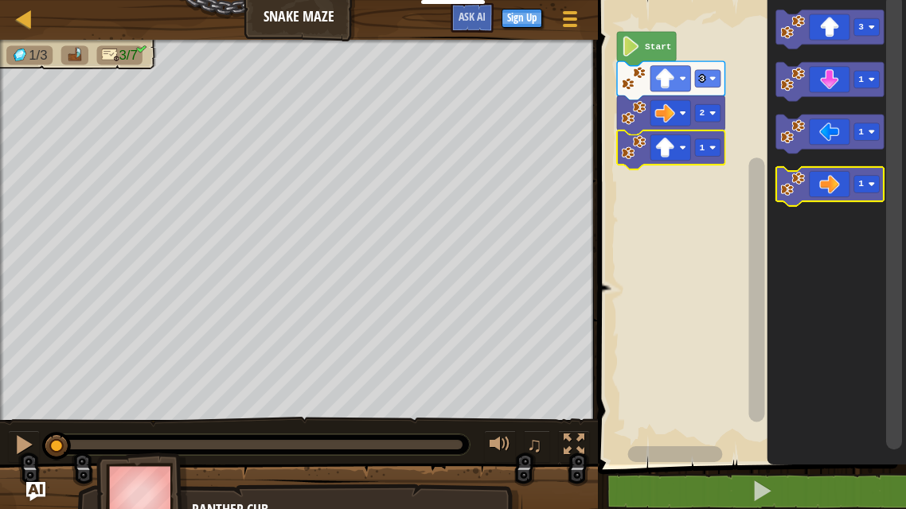
click at [820, 179] on icon "Blockly Workspace" at bounding box center [830, 186] width 108 height 39
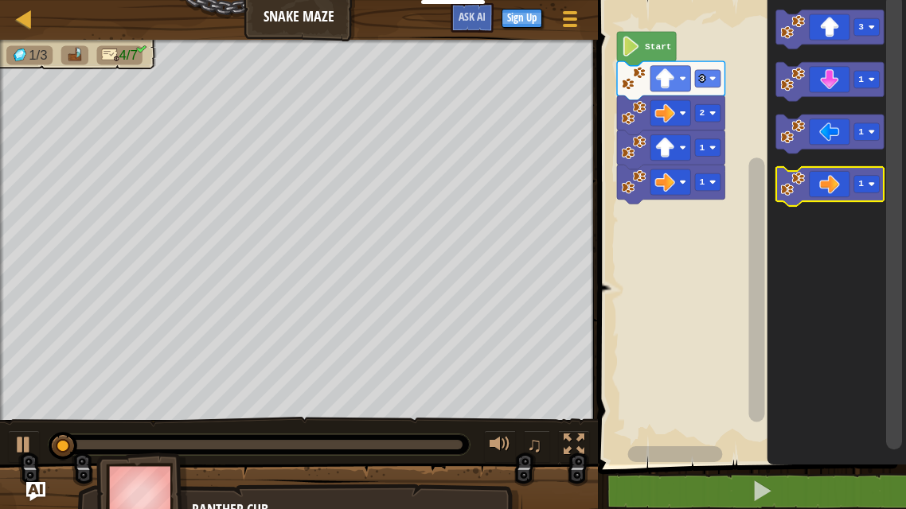
click at [815, 182] on icon "Blockly Workspace" at bounding box center [830, 186] width 108 height 39
click at [715, 181] on image "Blockly Workspace" at bounding box center [712, 182] width 6 height 6
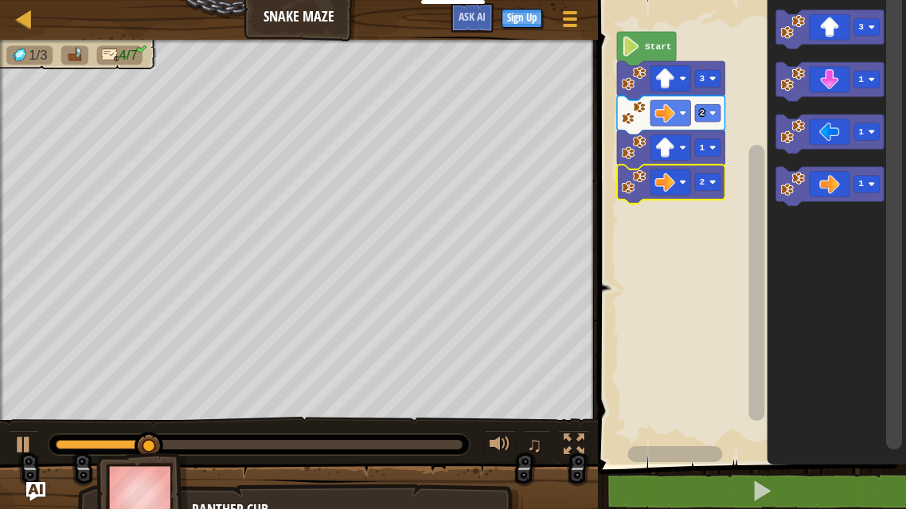
drag, startPoint x: 123, startPoint y: 434, endPoint x: 41, endPoint y: 451, distance: 82.9
click at [41, 451] on div "♫" at bounding box center [299, 441] width 598 height 48
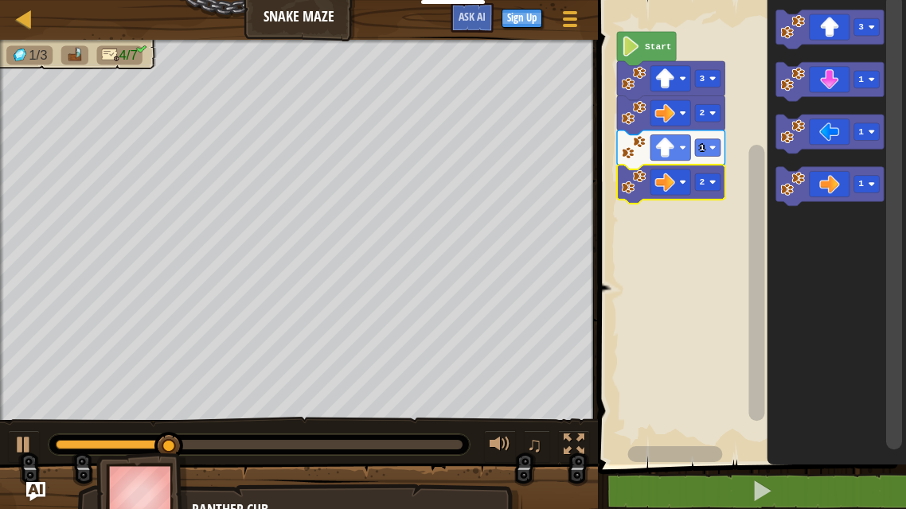
click at [54, 443] on div at bounding box center [259, 445] width 421 height 21
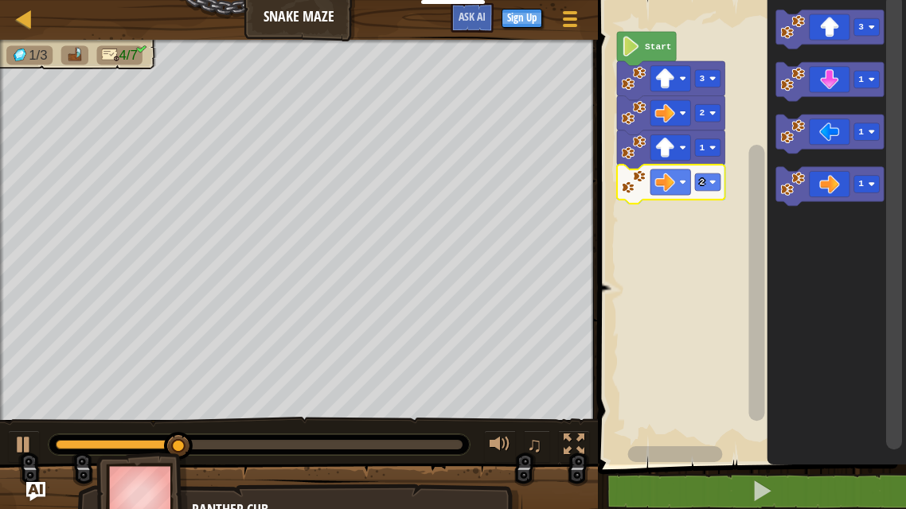
click at [57, 445] on div at bounding box center [117, 445] width 123 height 10
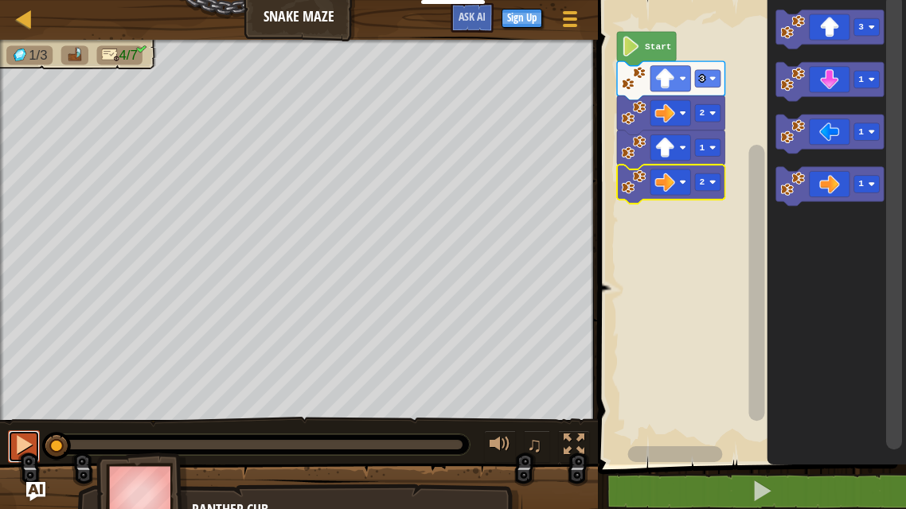
click at [25, 443] on div at bounding box center [24, 445] width 21 height 21
drag, startPoint x: 63, startPoint y: 451, endPoint x: 31, endPoint y: 458, distance: 32.6
click at [31, 458] on div "♫" at bounding box center [299, 441] width 598 height 48
click at [867, 78] on rect "Blockly Workspace" at bounding box center [866, 80] width 25 height 18
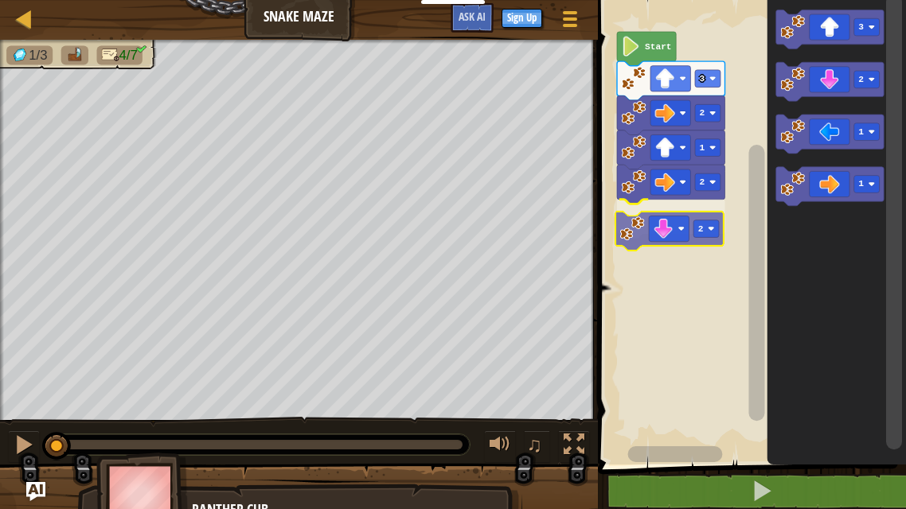
click at [658, 220] on div "Start 3 2 1 2 2 3 2 1 1 2" at bounding box center [749, 228] width 313 height 473
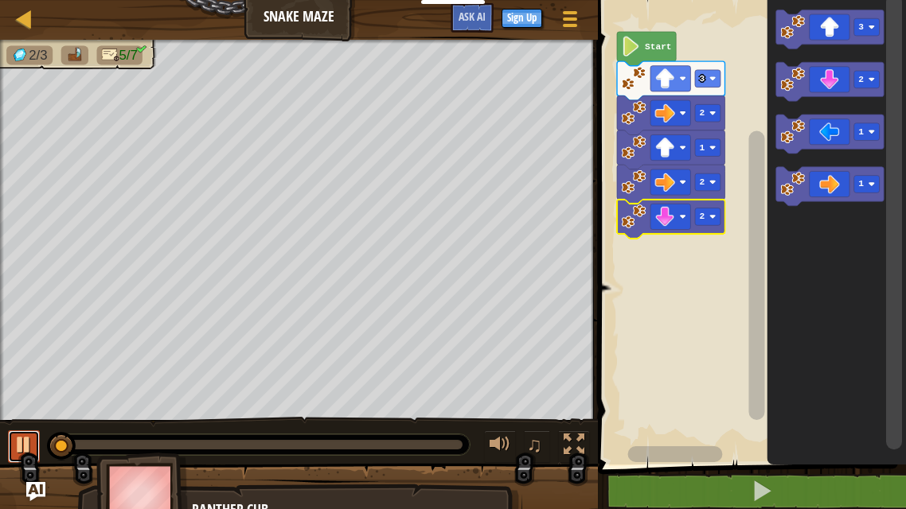
click at [24, 454] on div at bounding box center [24, 445] width 21 height 21
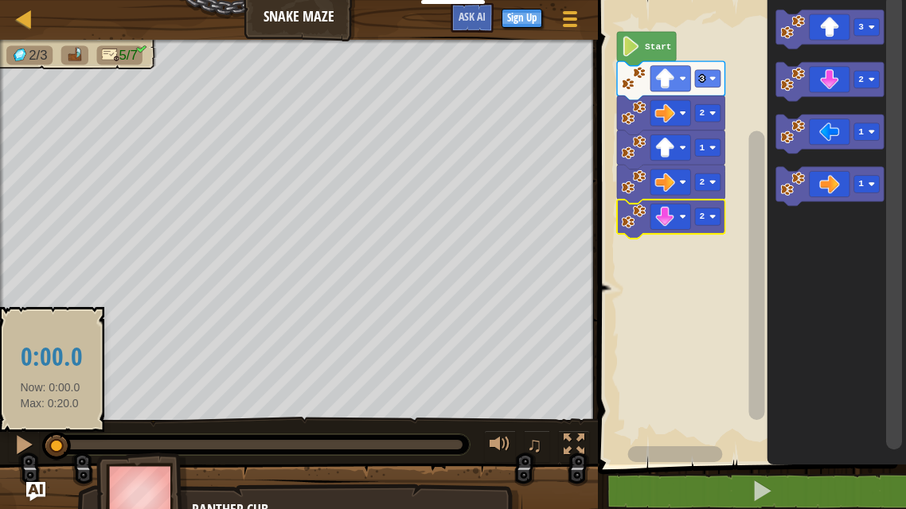
drag, startPoint x: 64, startPoint y: 450, endPoint x: 49, endPoint y: 449, distance: 15.9
click at [49, 449] on div at bounding box center [56, 446] width 29 height 29
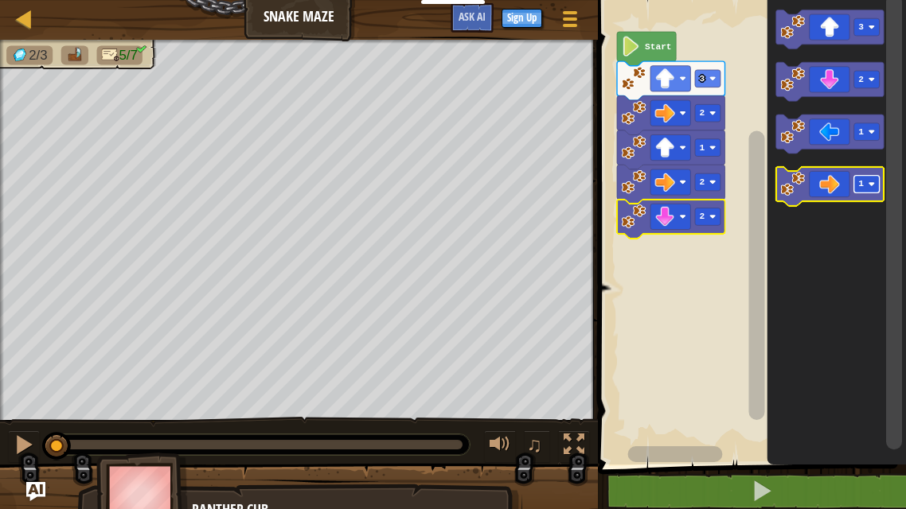
click at [872, 189] on rect "Blockly Workspace" at bounding box center [866, 185] width 25 height 18
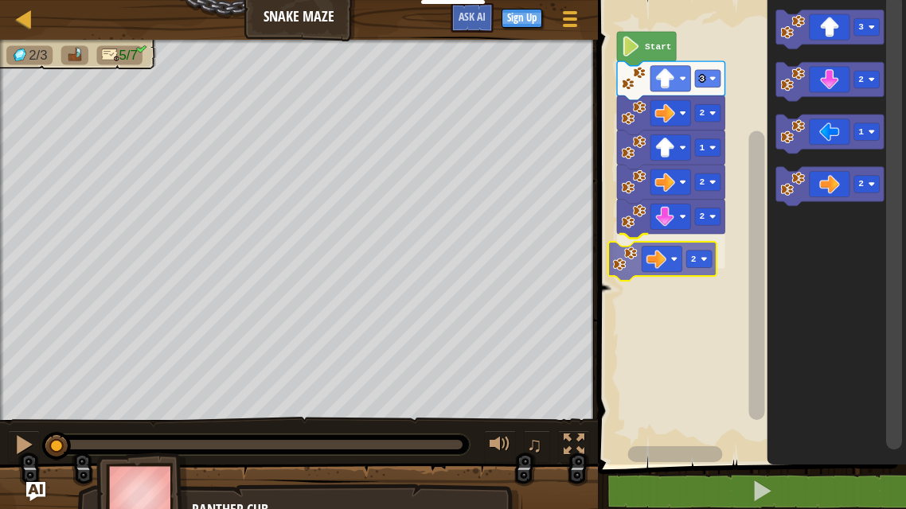
click at [657, 275] on div "Start 3 2 1 2 2 2 3 2 1 2 2" at bounding box center [749, 228] width 313 height 473
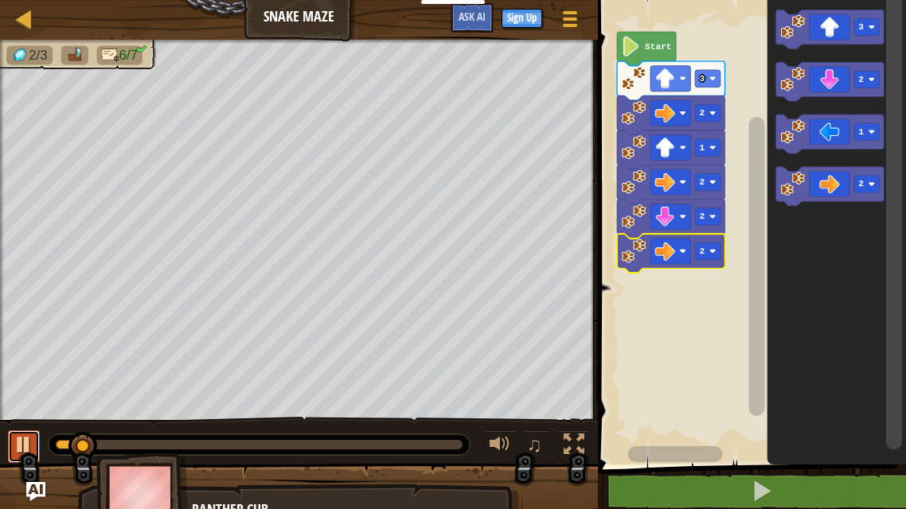
click at [25, 451] on div at bounding box center [24, 445] width 21 height 21
drag, startPoint x: 70, startPoint y: 447, endPoint x: 24, endPoint y: 462, distance: 48.3
click at [24, 462] on div "♫" at bounding box center [299, 441] width 598 height 48
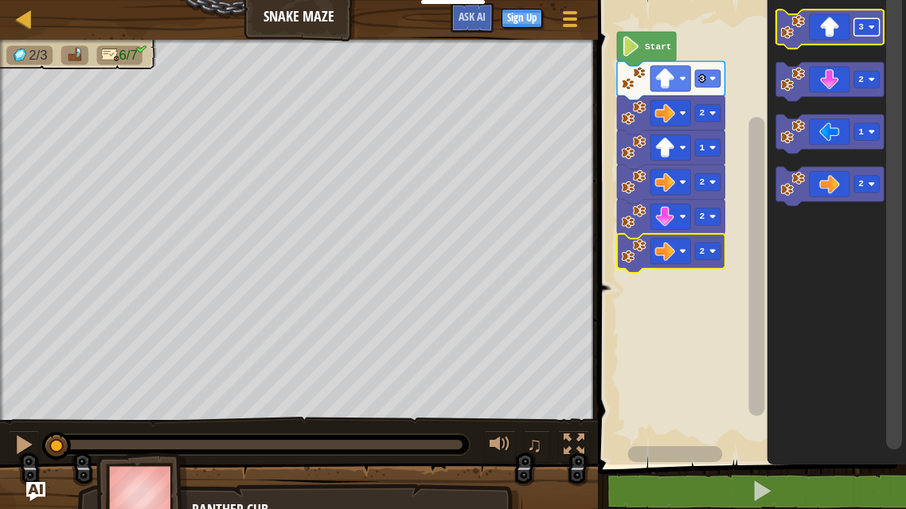
click at [870, 35] on rect "Blockly Workspace" at bounding box center [866, 27] width 25 height 18
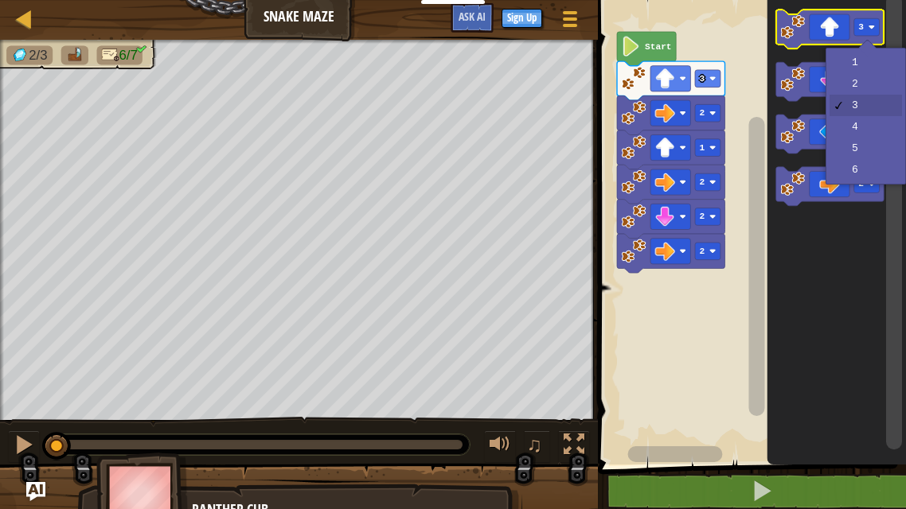
click at [833, 25] on icon "Blockly Workspace" at bounding box center [830, 29] width 108 height 39
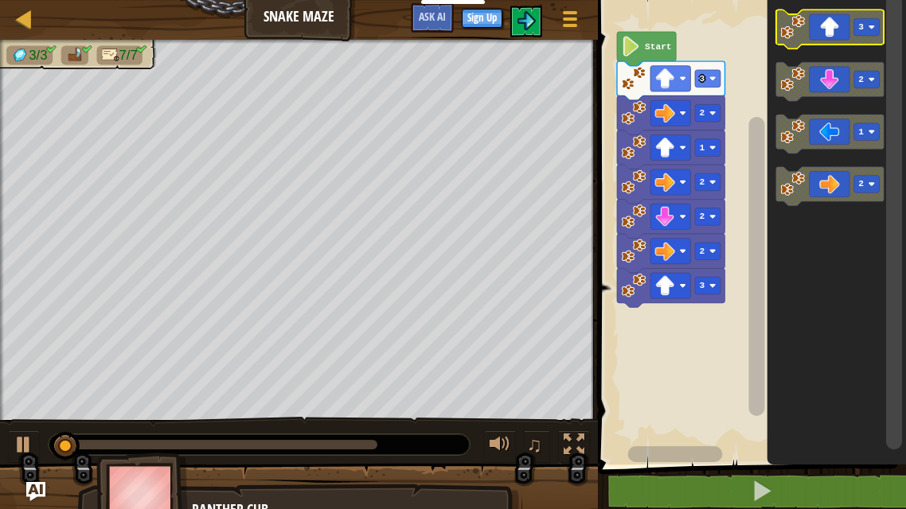
click at [833, 29] on icon "Blockly Workspace" at bounding box center [830, 29] width 108 height 39
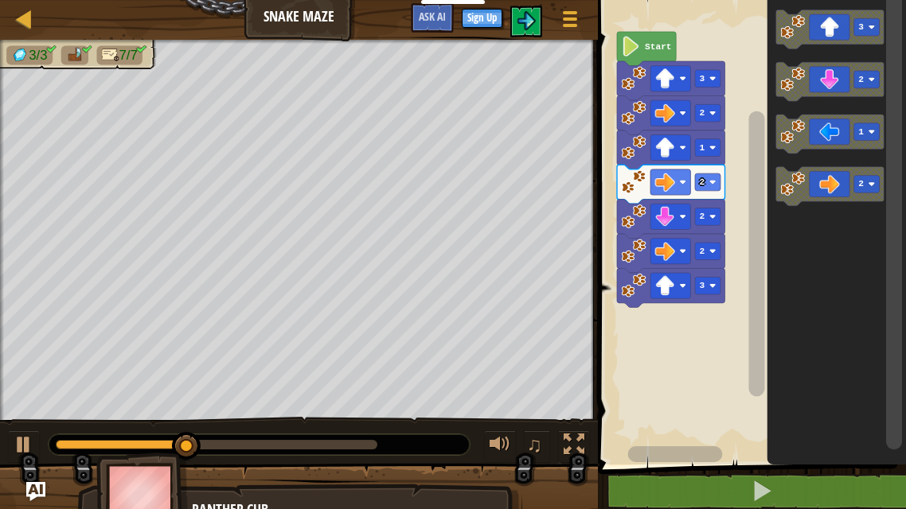
click at [60, 443] on div at bounding box center [121, 445] width 131 height 10
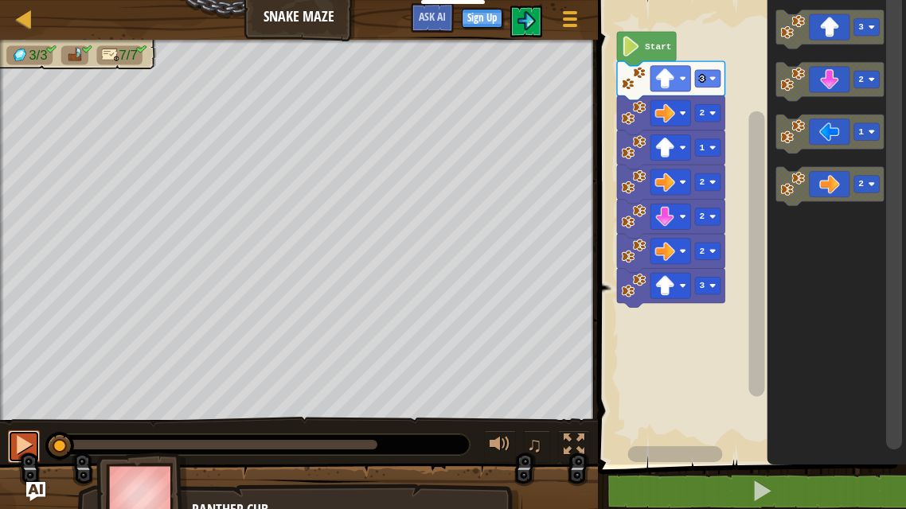
click at [24, 446] on div at bounding box center [24, 445] width 21 height 21
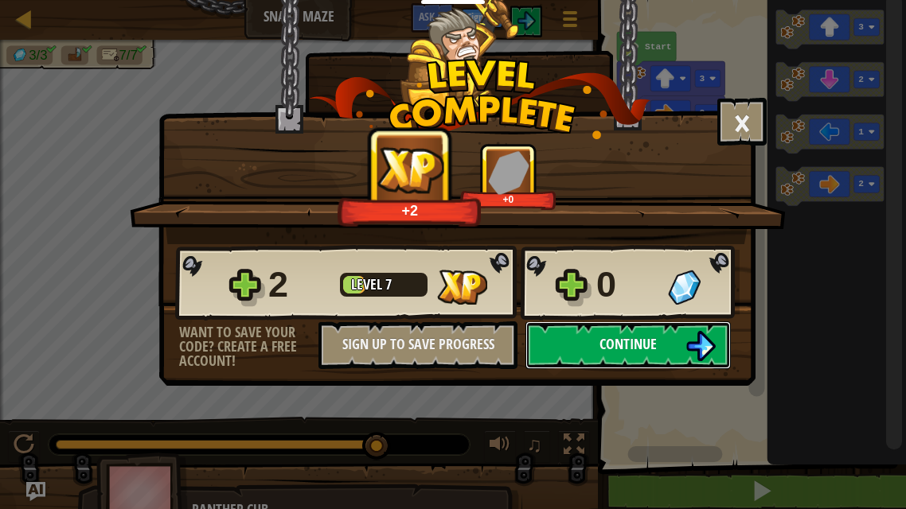
click at [697, 345] on img at bounding box center [700, 346] width 30 height 30
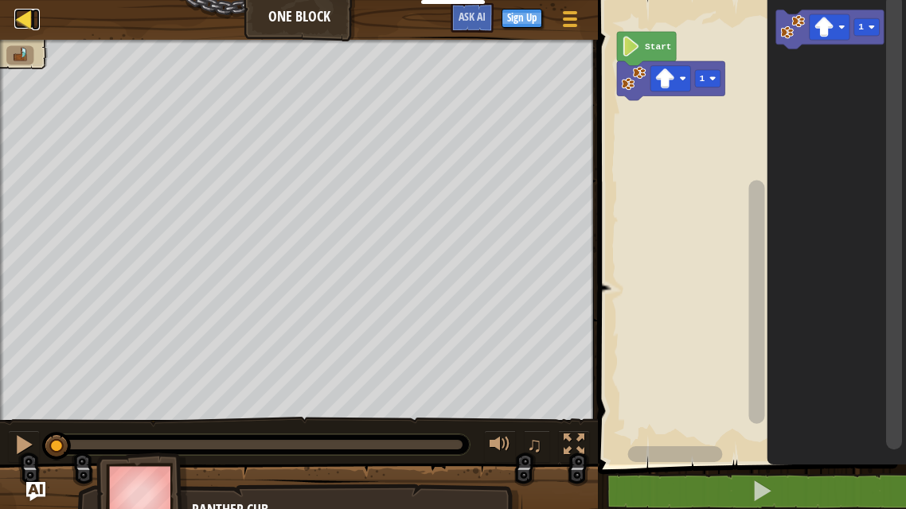
click at [26, 10] on div at bounding box center [24, 19] width 20 height 20
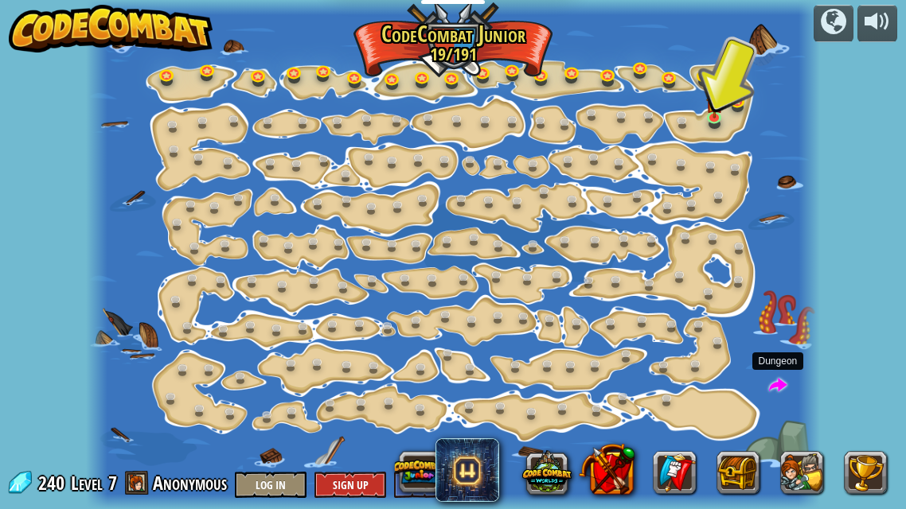
click at [786, 384] on span at bounding box center [778, 386] width 18 height 18
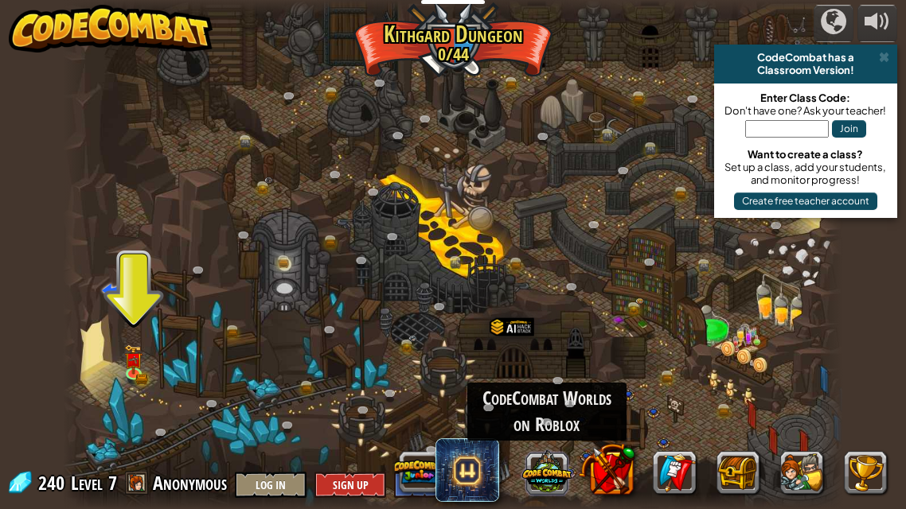
click at [551, 470] on button at bounding box center [545, 471] width 49 height 49
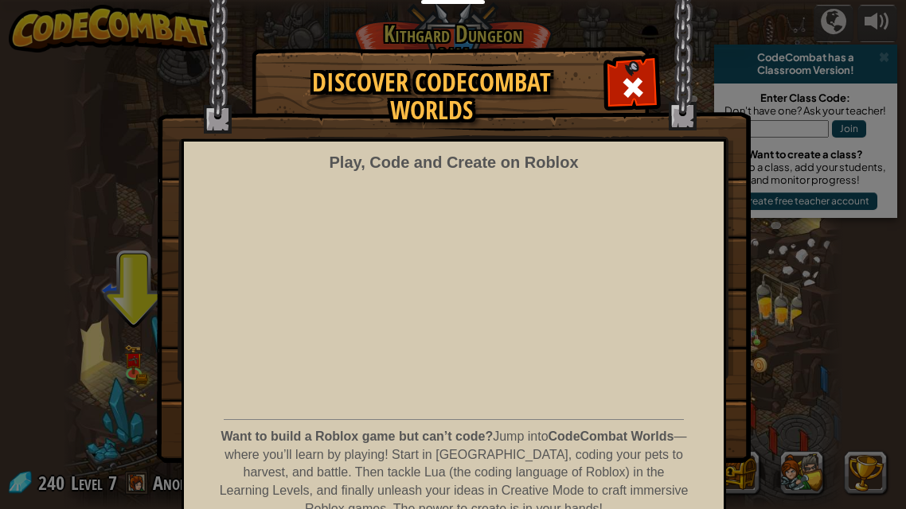
scroll to position [83, 0]
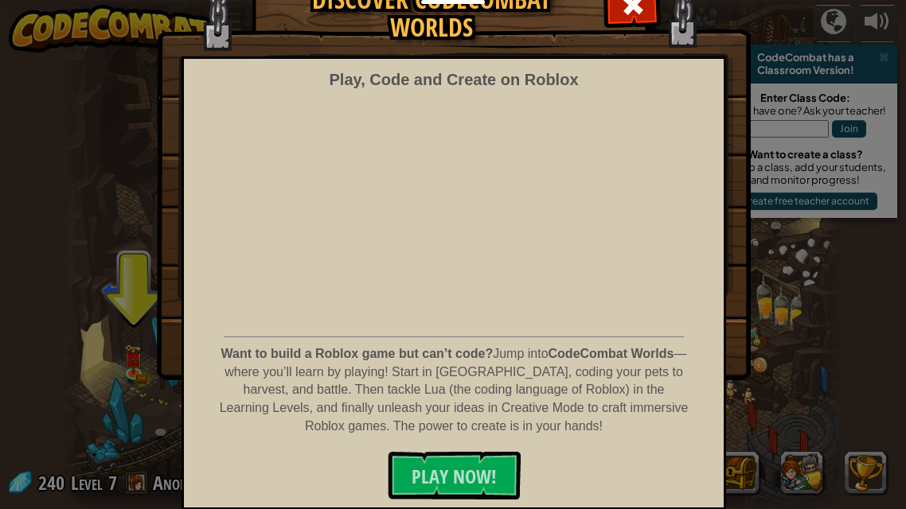
click at [445, 451] on div "Play, Code and Create on Roblox Want to build a Roblox game but can’t code? Jum…" at bounding box center [453, 284] width 544 height 454
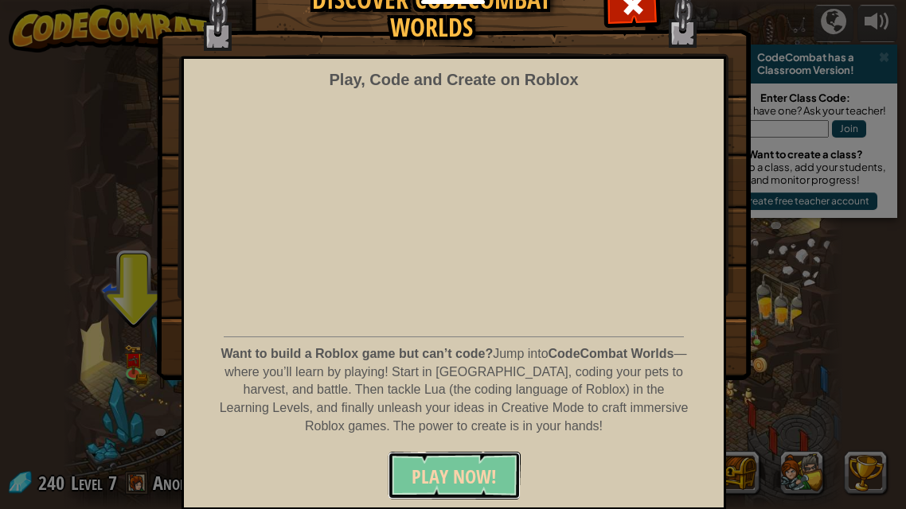
click at [451, 458] on button "PLAY NOW!" at bounding box center [454, 476] width 133 height 48
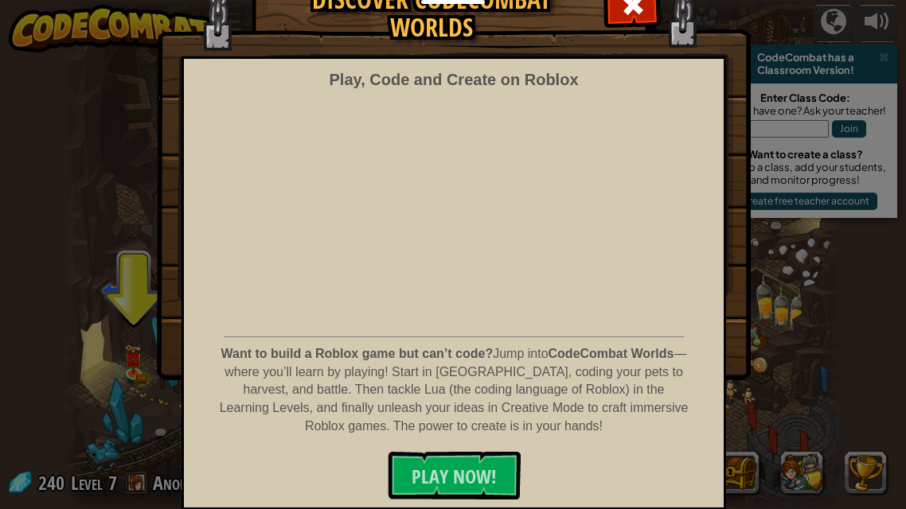
click at [825, 259] on div "Discover CodeCombat Worlds Play, Code and Create on Roblox Want to build a Robl…" at bounding box center [453, 172] width 906 height 414
click at [607, 15] on img at bounding box center [454, 148] width 594 height 463
click at [622, 16] on span at bounding box center [632, 4] width 25 height 25
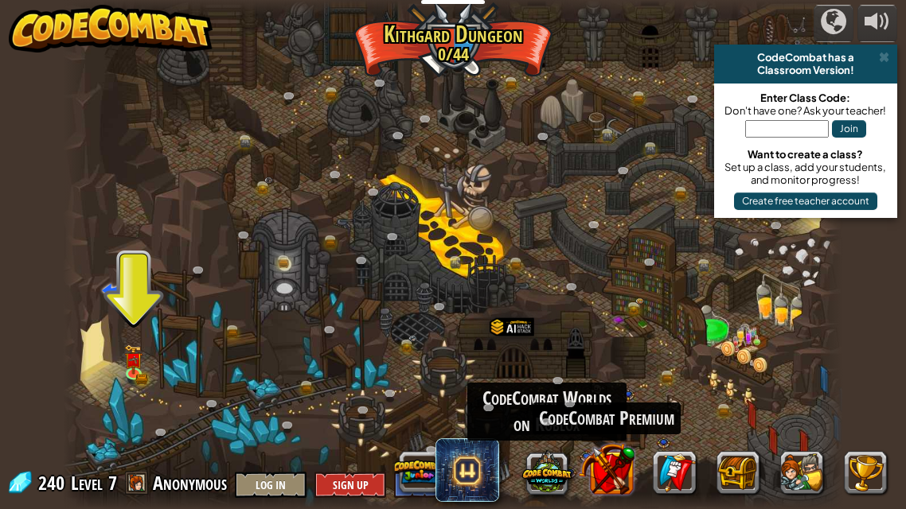
click at [609, 470] on button at bounding box center [606, 469] width 56 height 56
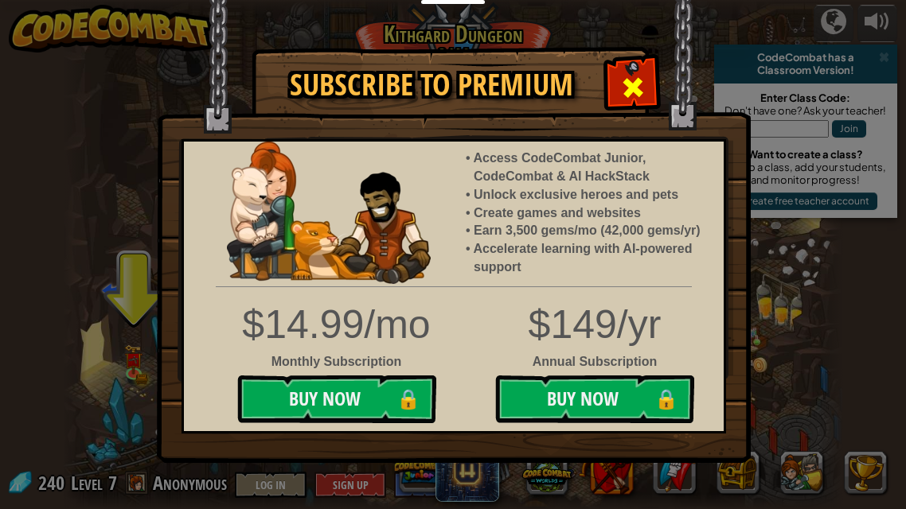
click at [636, 92] on span at bounding box center [632, 87] width 25 height 25
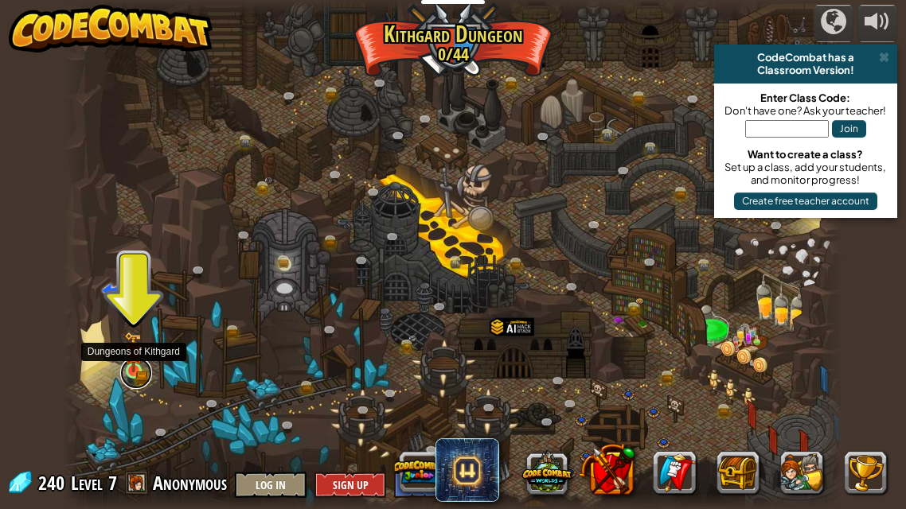
click at [135, 379] on link at bounding box center [136, 373] width 32 height 32
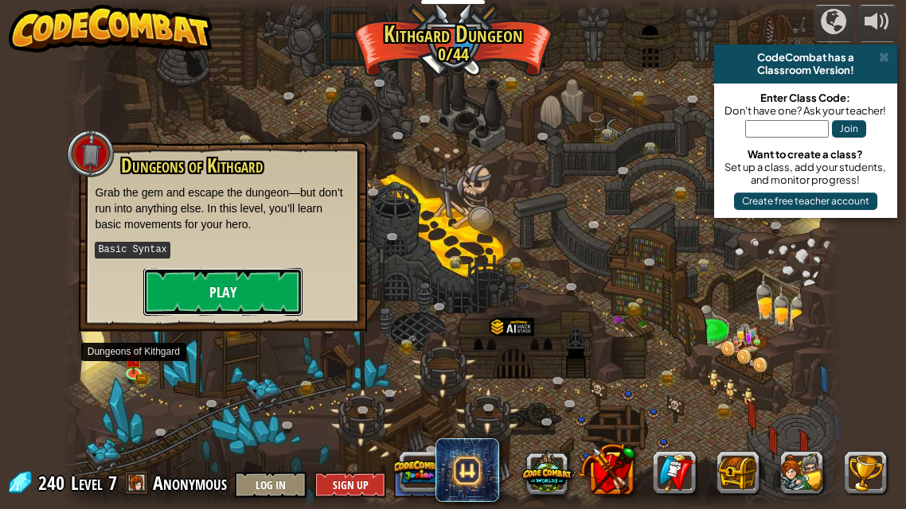
click at [215, 306] on button "Play" at bounding box center [222, 292] width 159 height 48
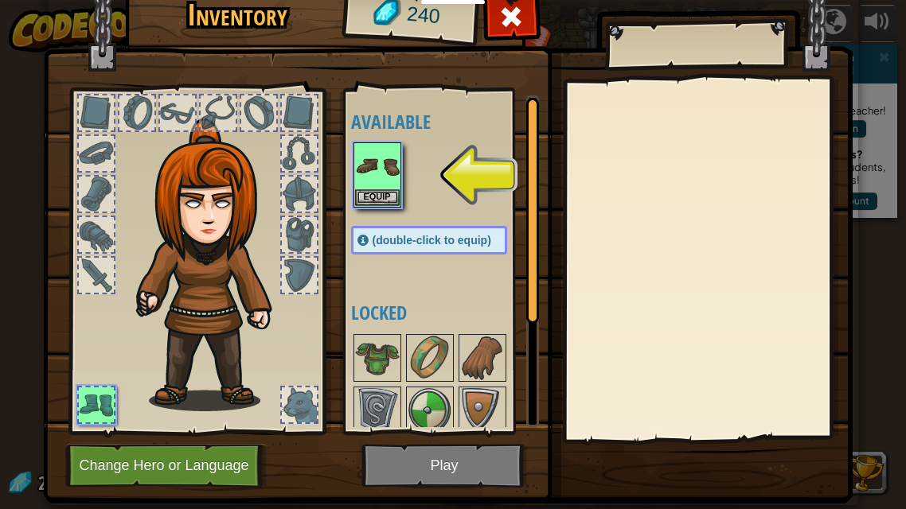
click at [302, 396] on div at bounding box center [299, 405] width 35 height 35
click at [303, 400] on div at bounding box center [299, 405] width 35 height 35
click at [304, 400] on div at bounding box center [299, 405] width 35 height 35
click at [318, 416] on div at bounding box center [196, 257] width 263 height 358
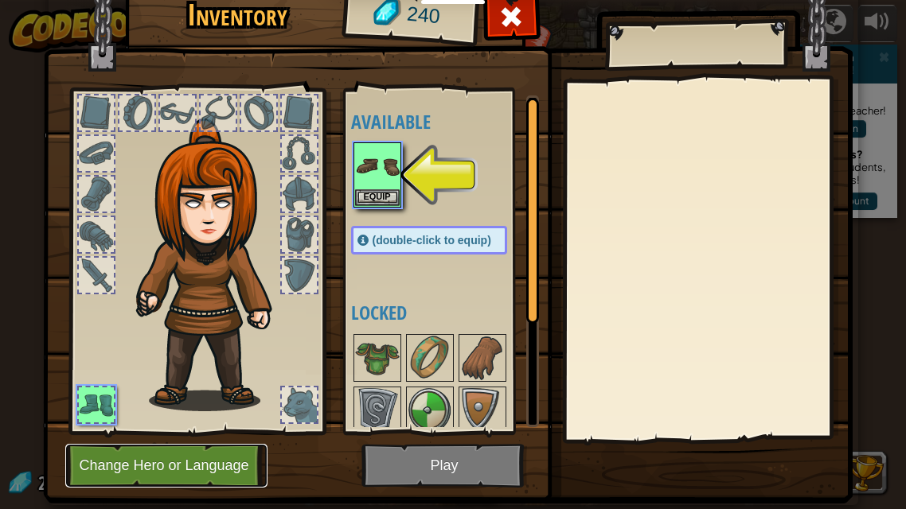
click at [189, 485] on button "Change Hero or Language" at bounding box center [166, 466] width 202 height 44
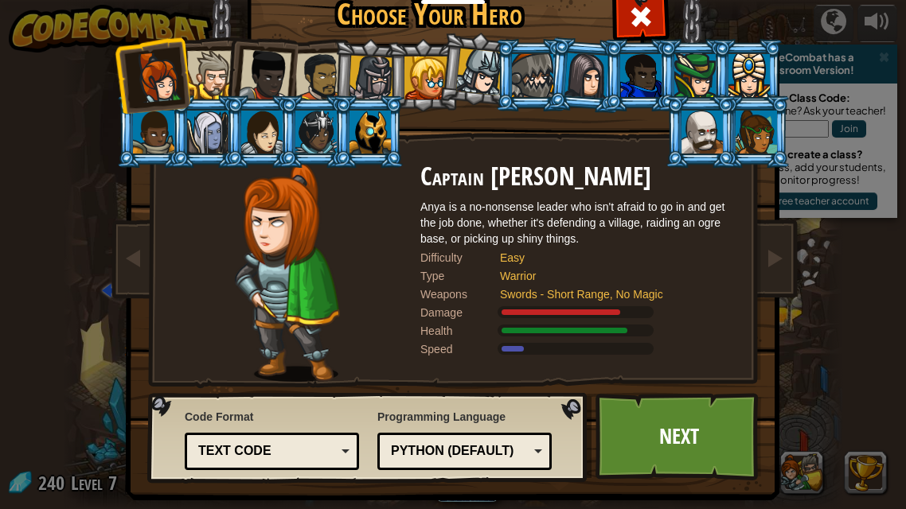
click at [200, 474] on div "Choose Your Hero 240 Captain [PERSON_NAME] Anya is a no-nonsense leader who isn…" at bounding box center [453, 254] width 906 height 509
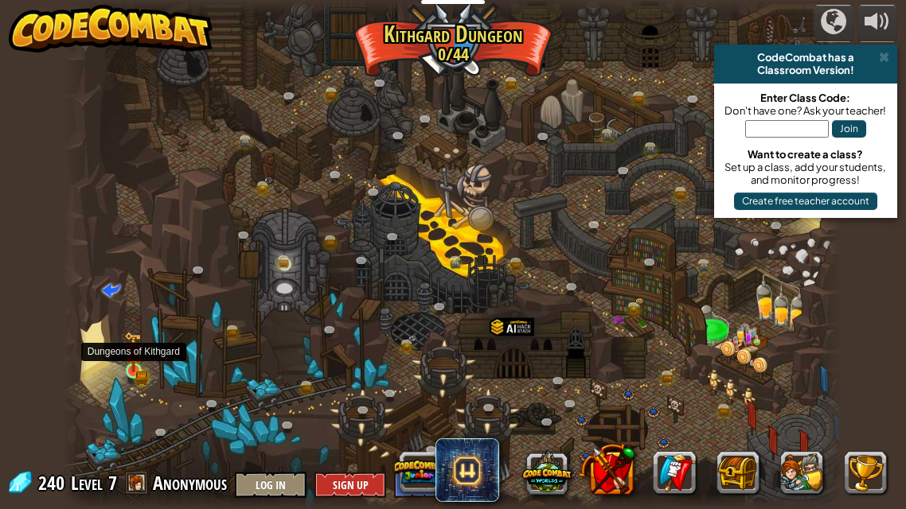
click at [135, 365] on img at bounding box center [133, 352] width 18 height 41
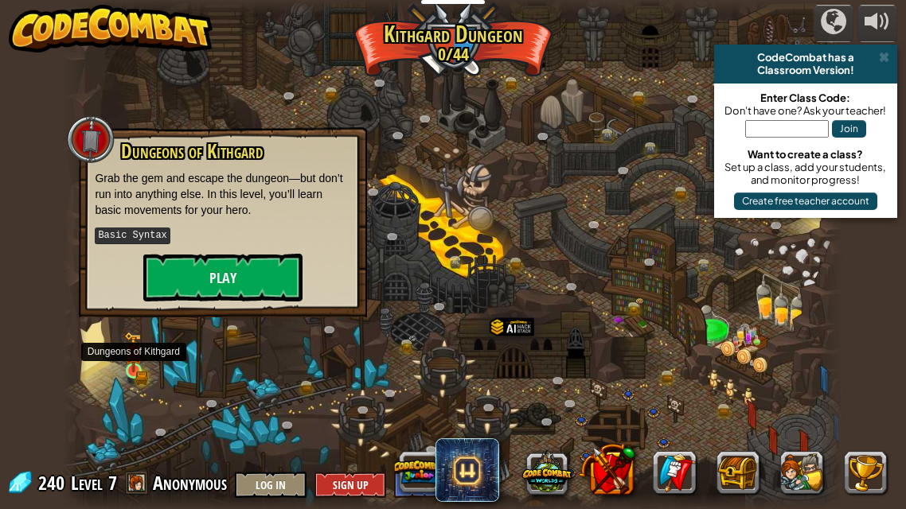
click at [135, 365] on img at bounding box center [133, 352] width 18 height 41
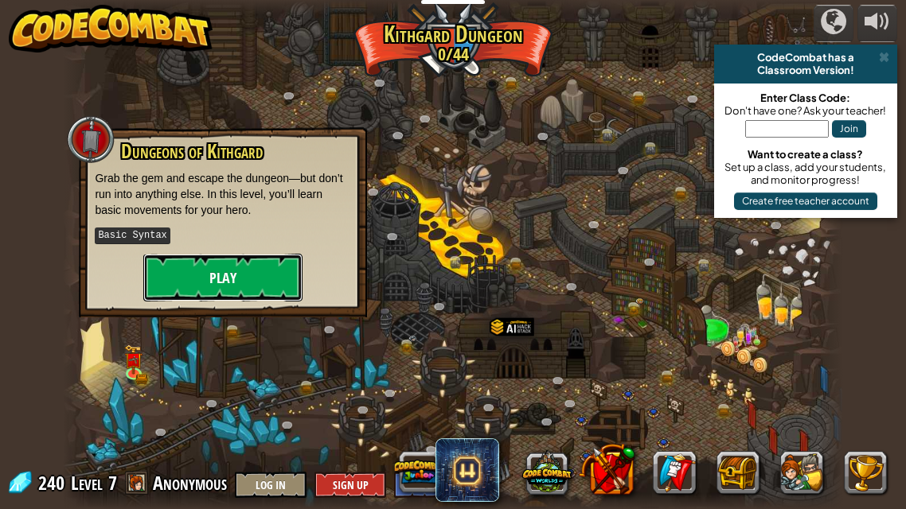
click at [234, 275] on button "Play" at bounding box center [222, 278] width 159 height 48
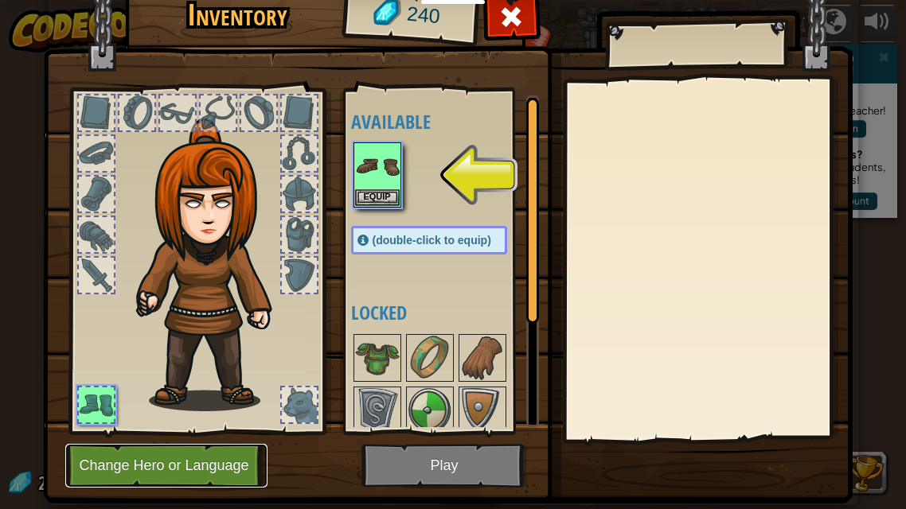
click at [236, 460] on button "Change Hero or Language" at bounding box center [166, 466] width 202 height 44
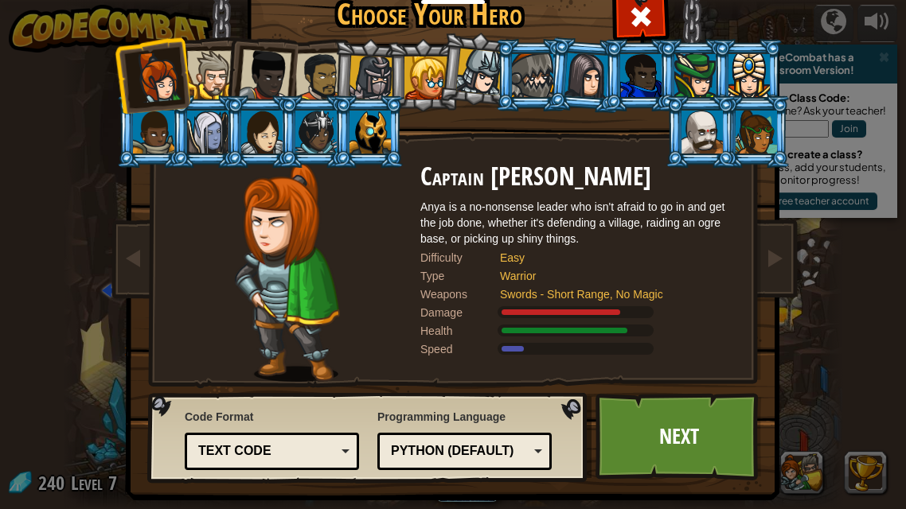
click at [312, 76] on div at bounding box center [319, 77] width 49 height 49
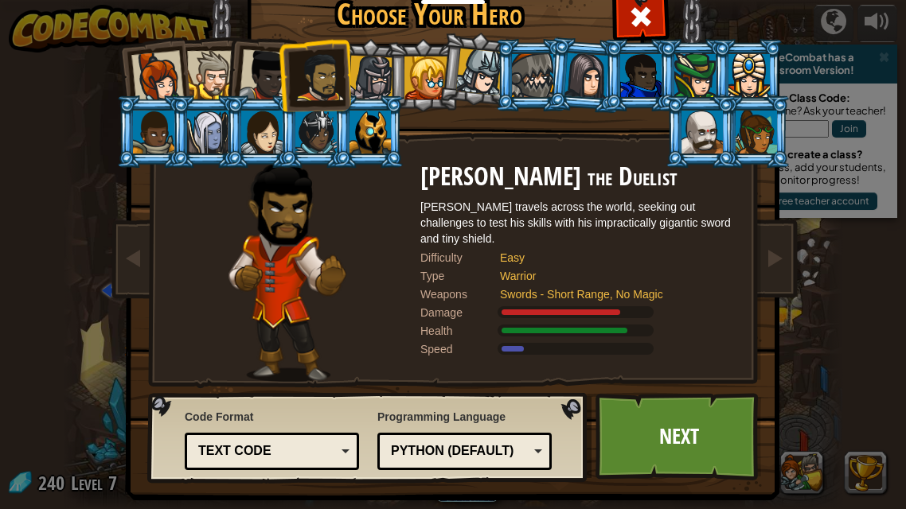
click at [698, 139] on div at bounding box center [701, 132] width 41 height 43
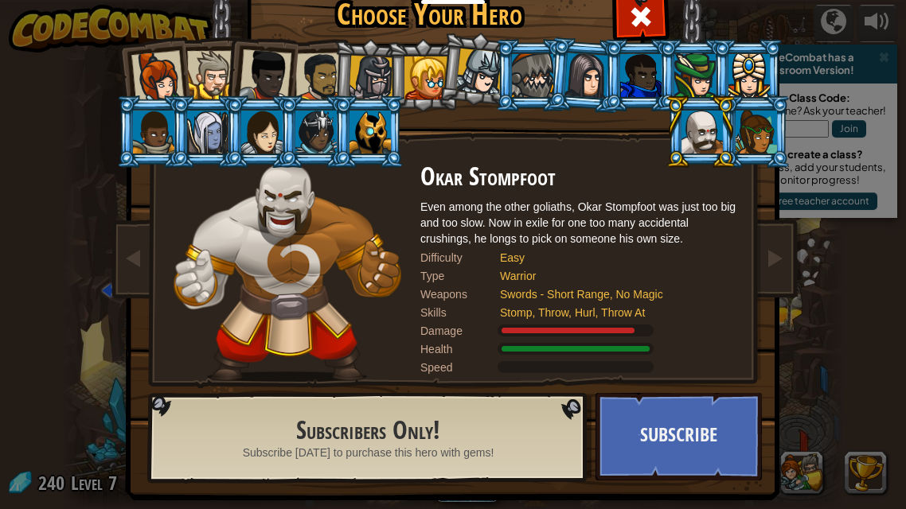
click at [692, 84] on div at bounding box center [694, 75] width 41 height 43
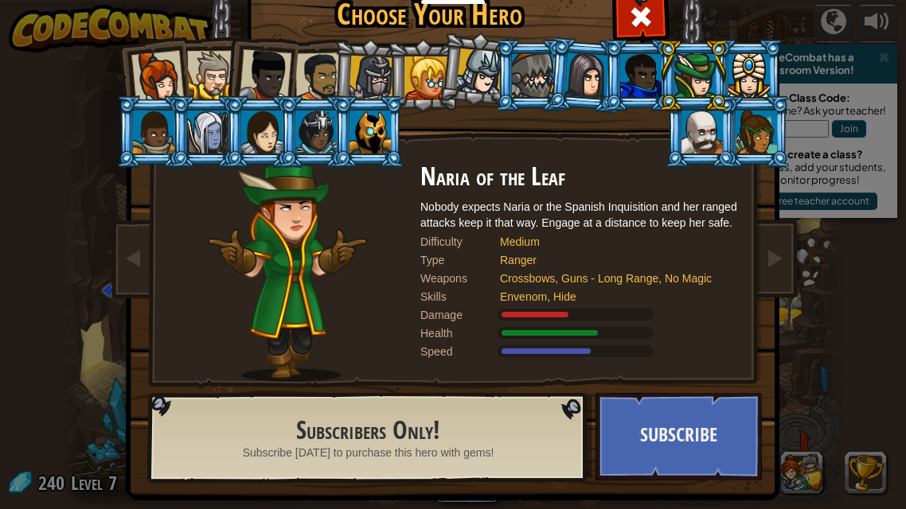
click at [357, 56] on div at bounding box center [371, 78] width 45 height 45
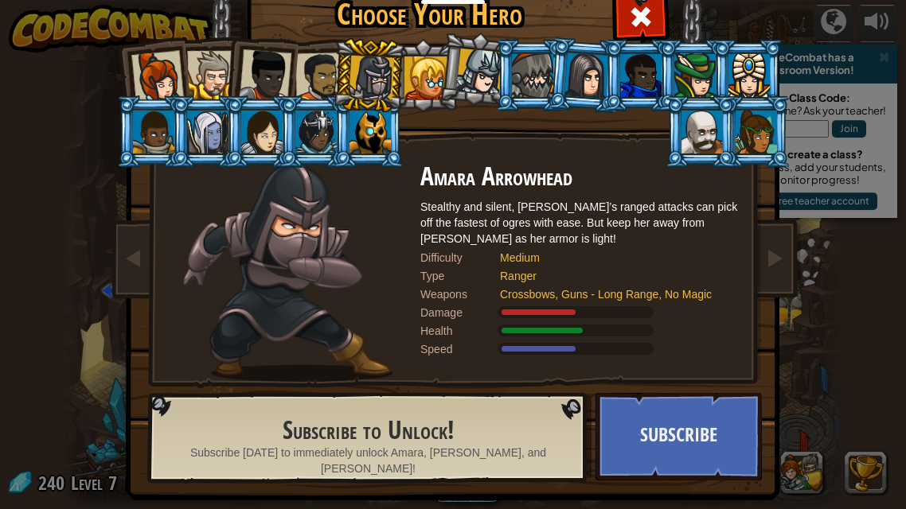
click at [298, 71] on div at bounding box center [319, 77] width 49 height 49
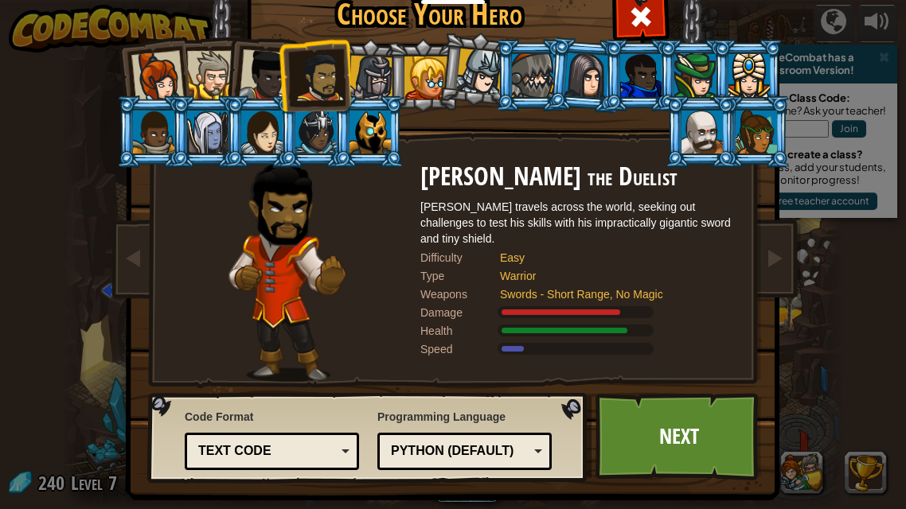
click at [259, 73] on div at bounding box center [265, 75] width 53 height 53
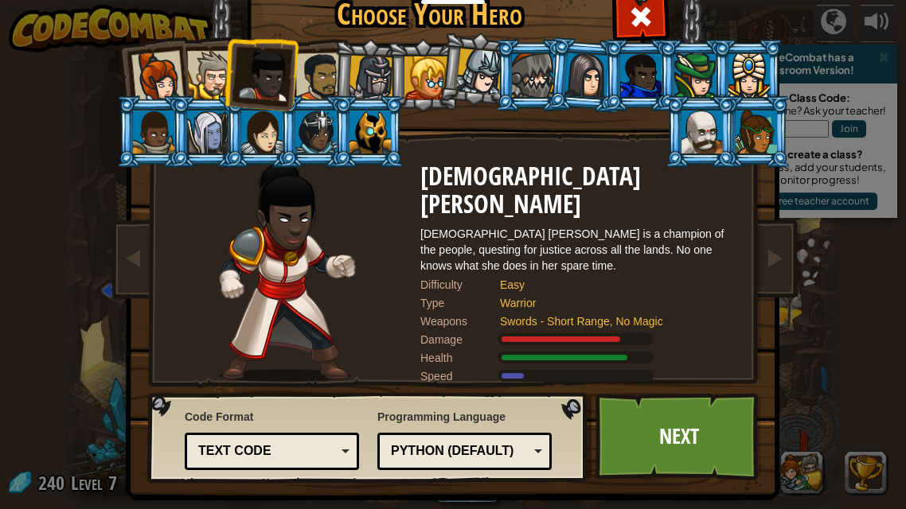
click at [212, 68] on div at bounding box center [211, 75] width 49 height 49
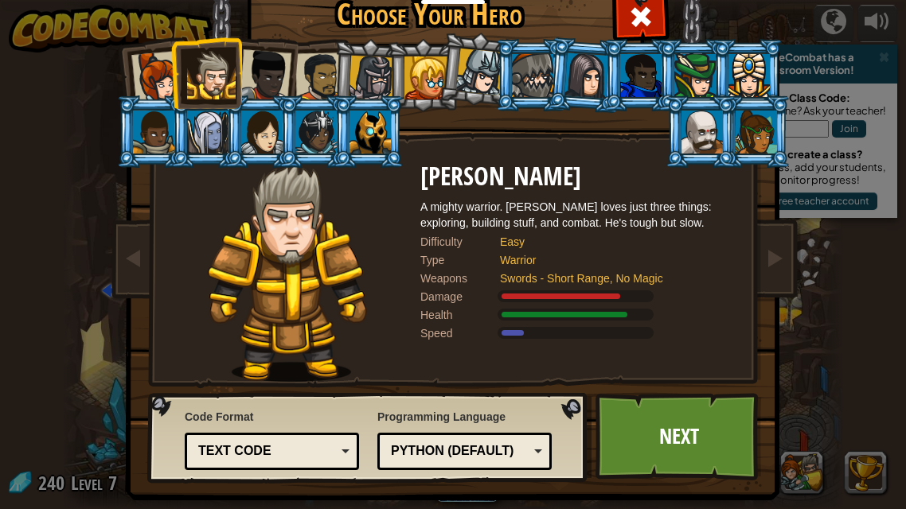
click at [306, 73] on div at bounding box center [319, 77] width 49 height 49
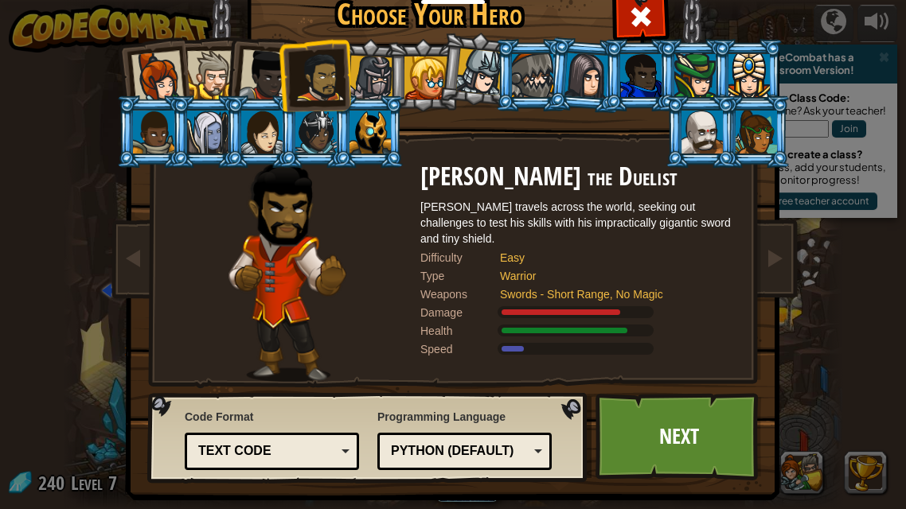
click at [165, 66] on div at bounding box center [157, 77] width 53 height 53
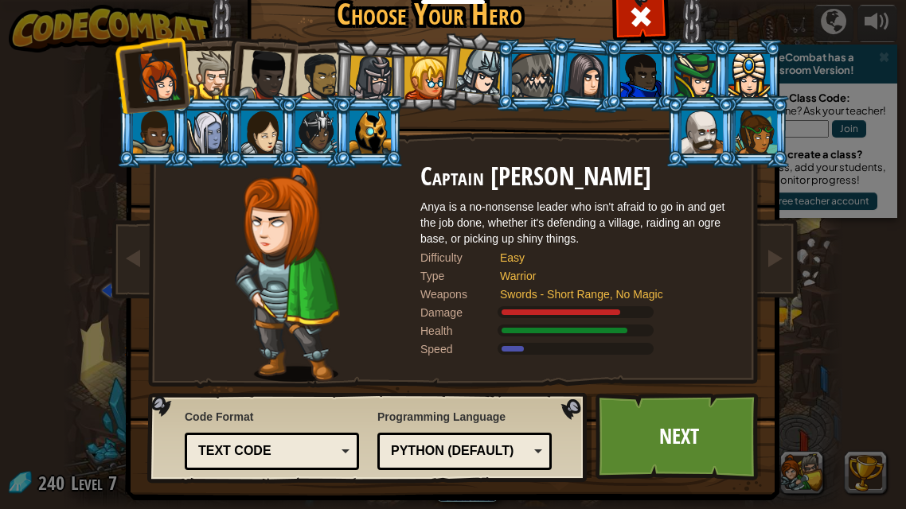
click at [256, 70] on div at bounding box center [265, 75] width 53 height 53
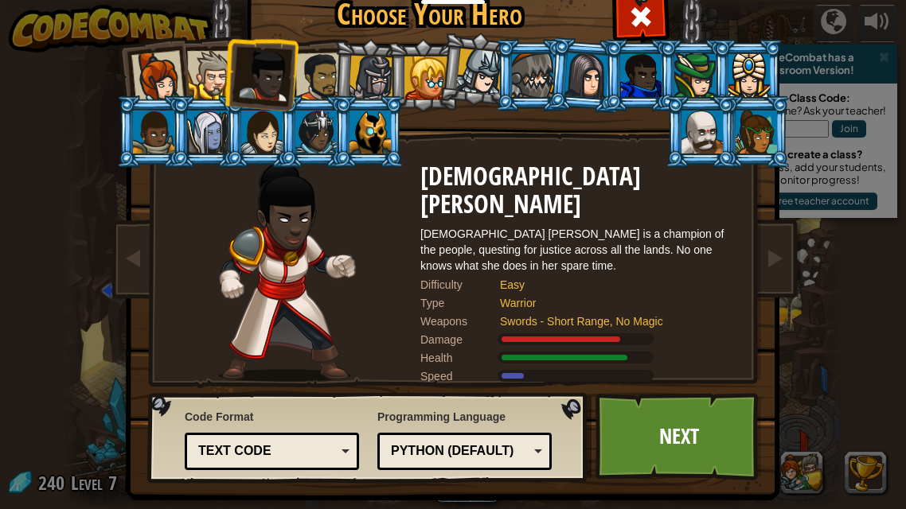
click at [219, 63] on div at bounding box center [211, 75] width 49 height 49
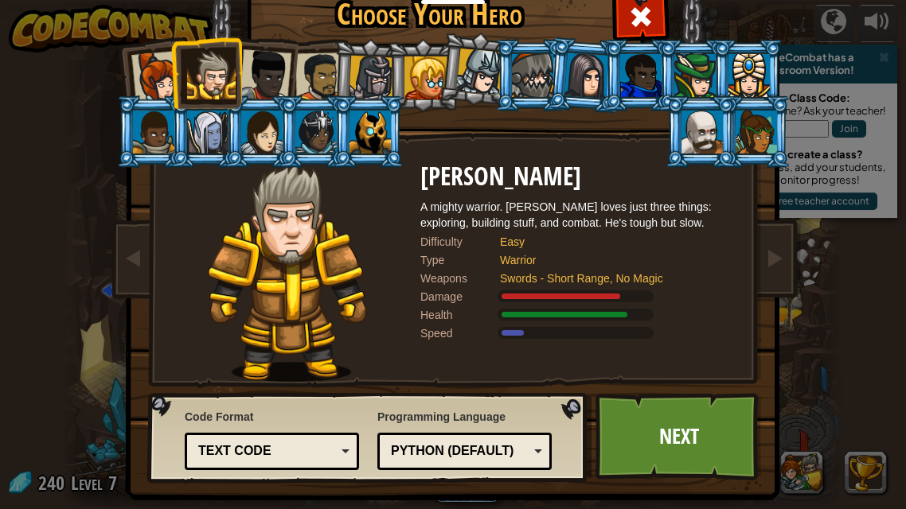
click at [311, 64] on div at bounding box center [319, 77] width 49 height 49
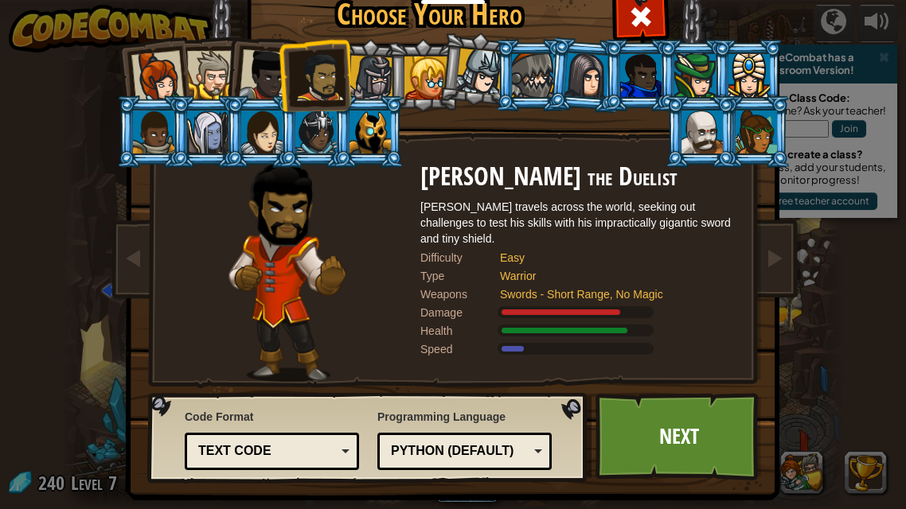
click at [321, 458] on div "Text code" at bounding box center [267, 452] width 138 height 18
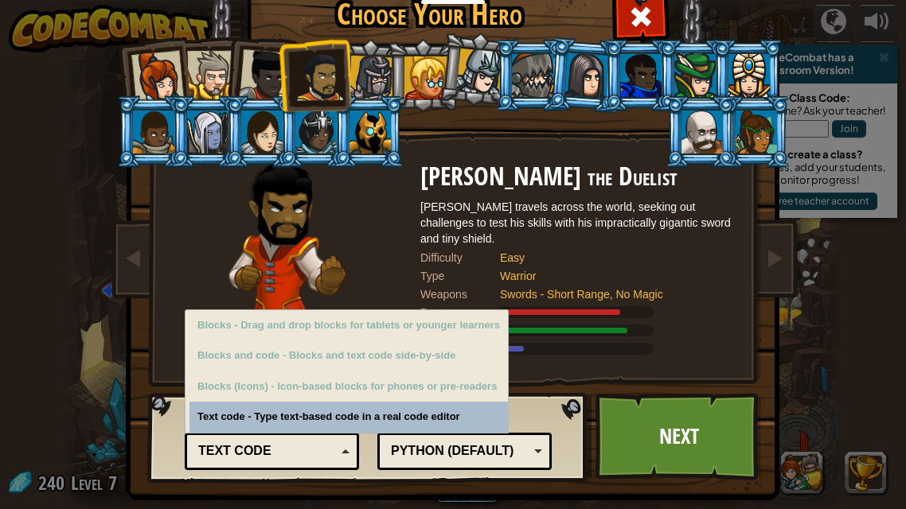
click at [484, 448] on div "Python (Default)" at bounding box center [460, 452] width 138 height 18
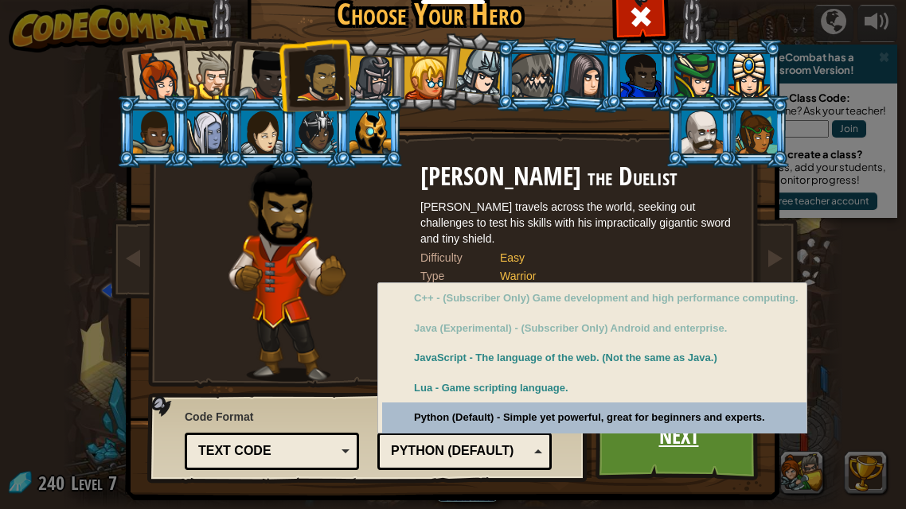
click at [662, 456] on link "Next" at bounding box center [678, 437] width 166 height 88
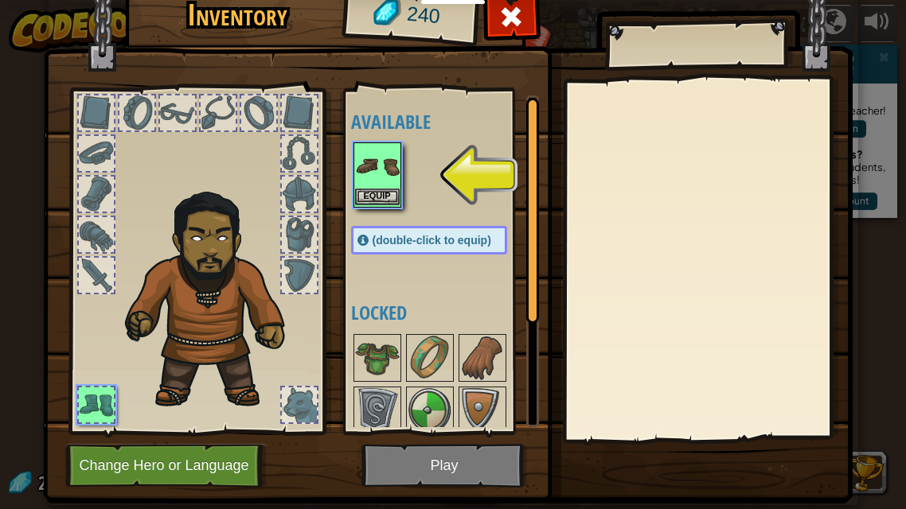
click at [392, 205] on div "Equip" at bounding box center [377, 174] width 48 height 65
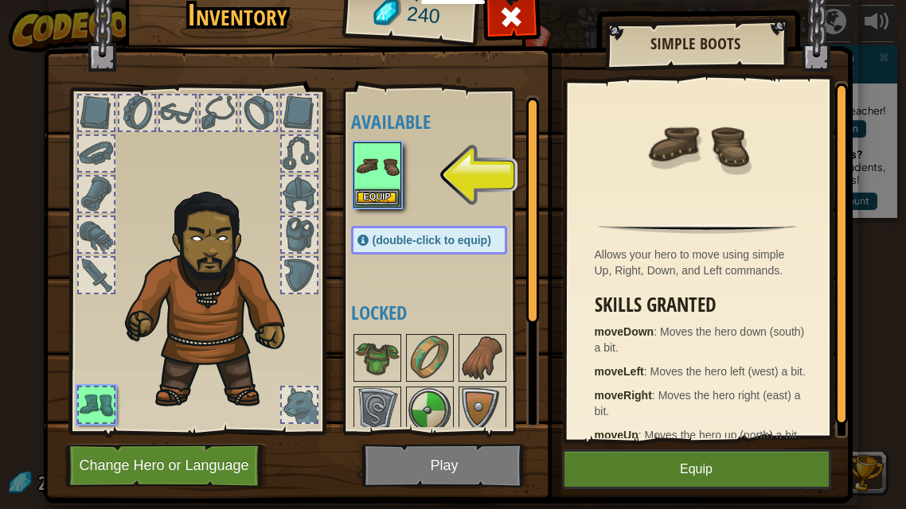
click at [302, 194] on div at bounding box center [299, 194] width 35 height 35
click at [307, 197] on div at bounding box center [299, 194] width 35 height 35
click at [303, 175] on div at bounding box center [299, 194] width 38 height 38
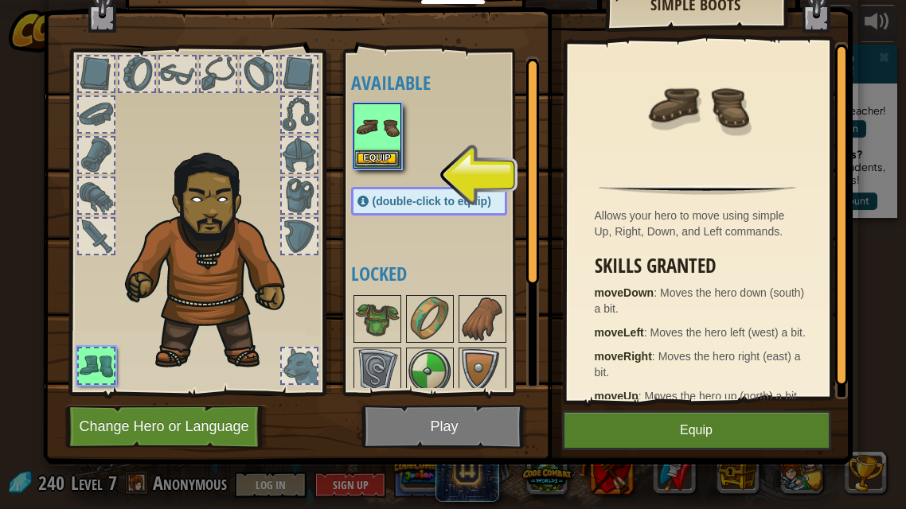
scroll to position [0, 0]
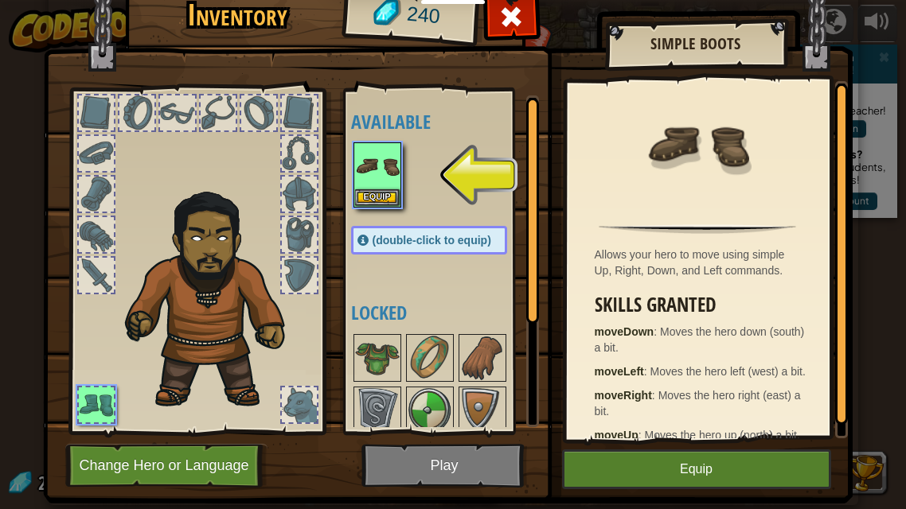
click at [402, 236] on span "(double-click to equip)" at bounding box center [432, 240] width 119 height 13
click at [400, 234] on span "(double-click to equip)" at bounding box center [432, 240] width 119 height 13
click at [384, 185] on img at bounding box center [377, 166] width 45 height 45
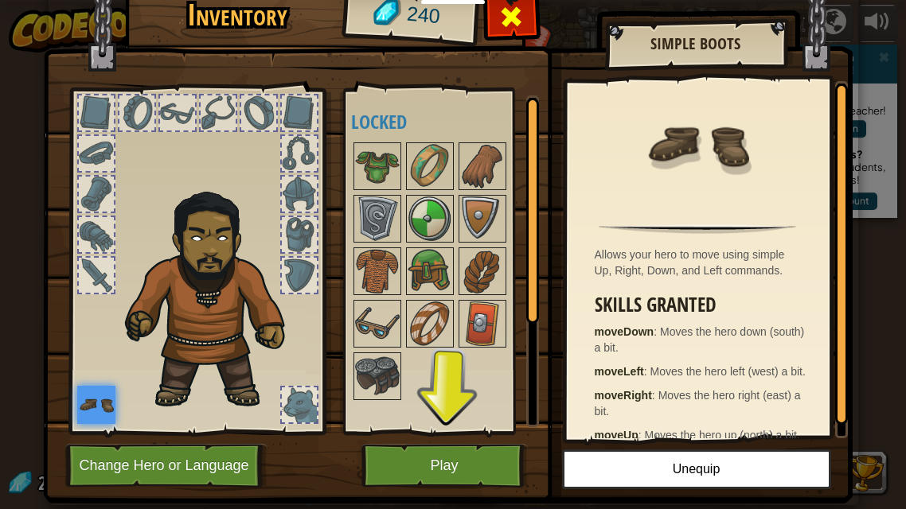
click at [528, 24] on div at bounding box center [511, 21] width 50 height 50
